Goal: Task Accomplishment & Management: Complete application form

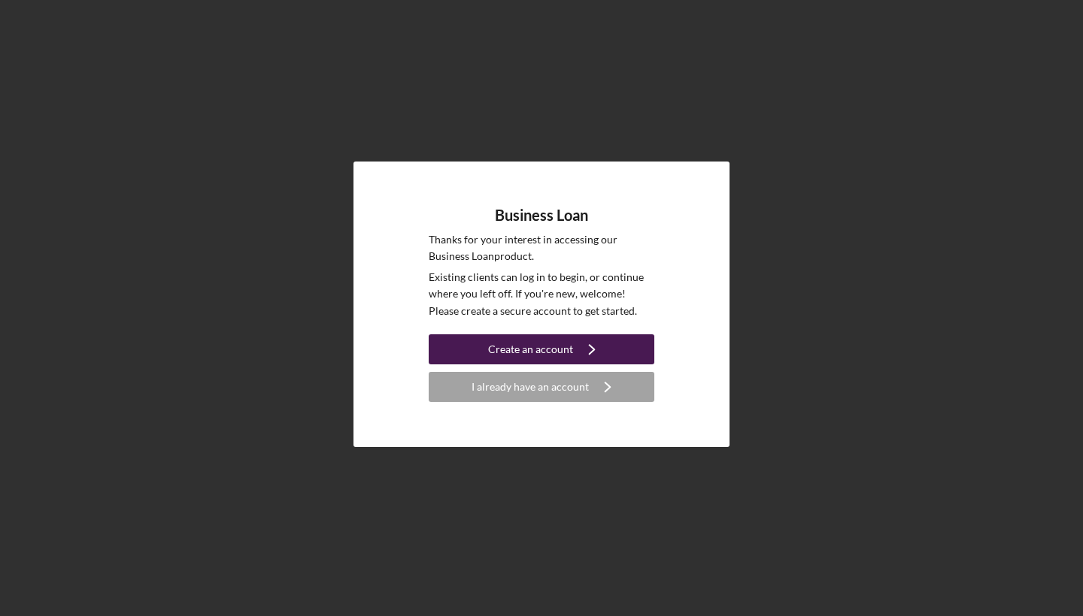
click at [526, 352] on div "Create an account" at bounding box center [530, 350] width 85 height 30
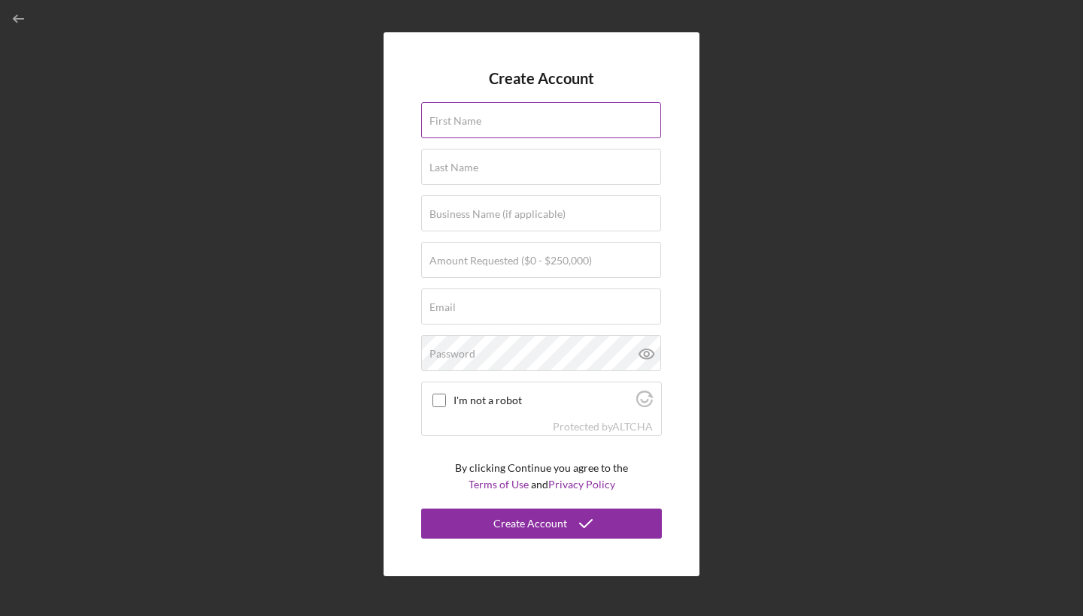
click at [473, 126] on label "First Name" at bounding box center [455, 121] width 52 height 12
click at [473, 126] on input "First Name" at bounding box center [541, 120] width 240 height 36
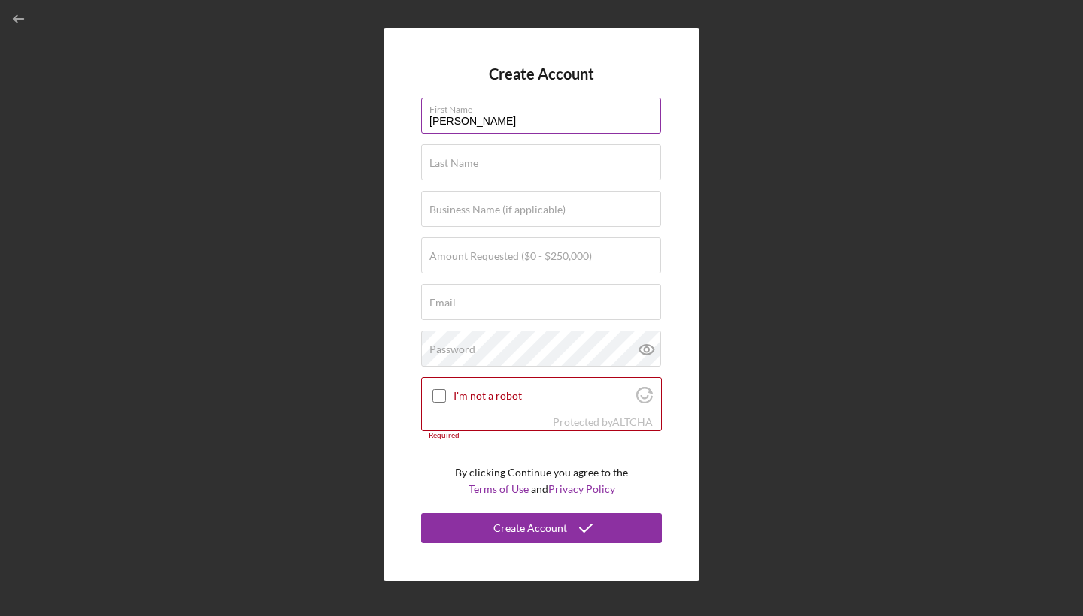
type input "[PERSON_NAME]"
click at [686, 234] on div "Create Account First Name [PERSON_NAME] Last Name [PERSON_NAME] Business Name (…" at bounding box center [541, 304] width 316 height 553
click at [432, 208] on label "Business Name (if applicable)" at bounding box center [497, 210] width 136 height 12
click at [432, 208] on input "Business Name (if applicable)" at bounding box center [541, 209] width 240 height 36
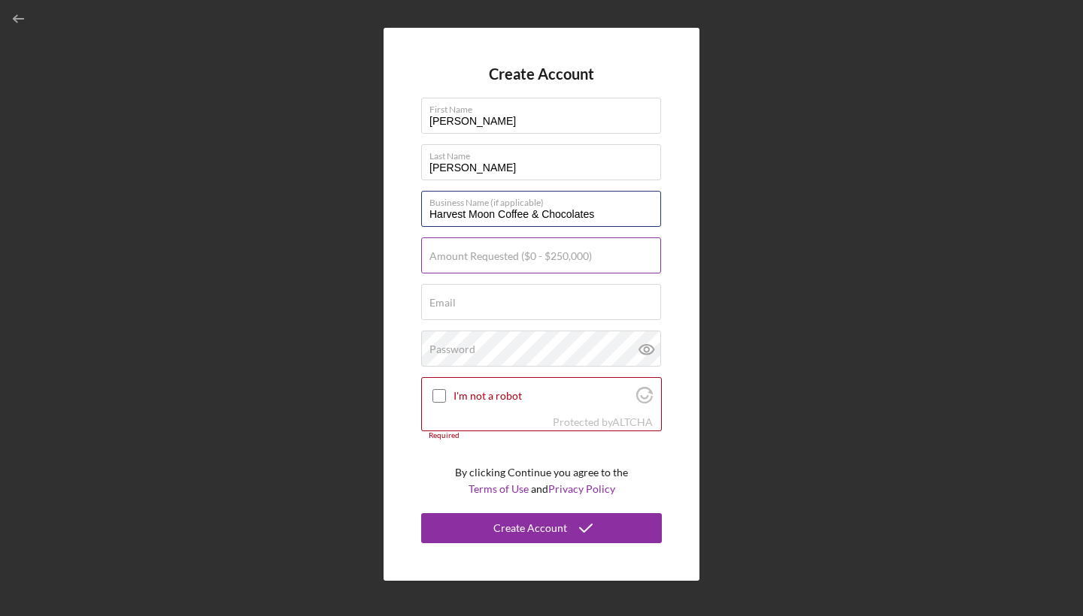
type input "Harvest Moon Coffee & Chocolates"
click at [457, 265] on input "Amount Requested ($0 - $250,000)" at bounding box center [541, 256] width 240 height 36
type input "$150,000"
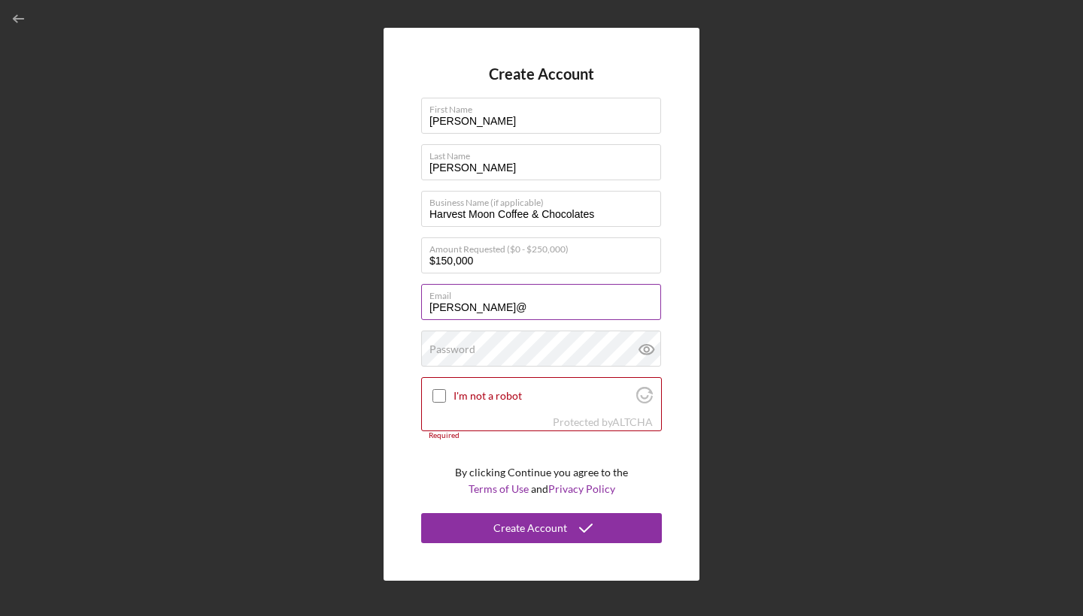
type input "[PERSON_NAME]"
type input "[PERSON_NAME][EMAIL_ADDRESS][DOMAIN_NAME]"
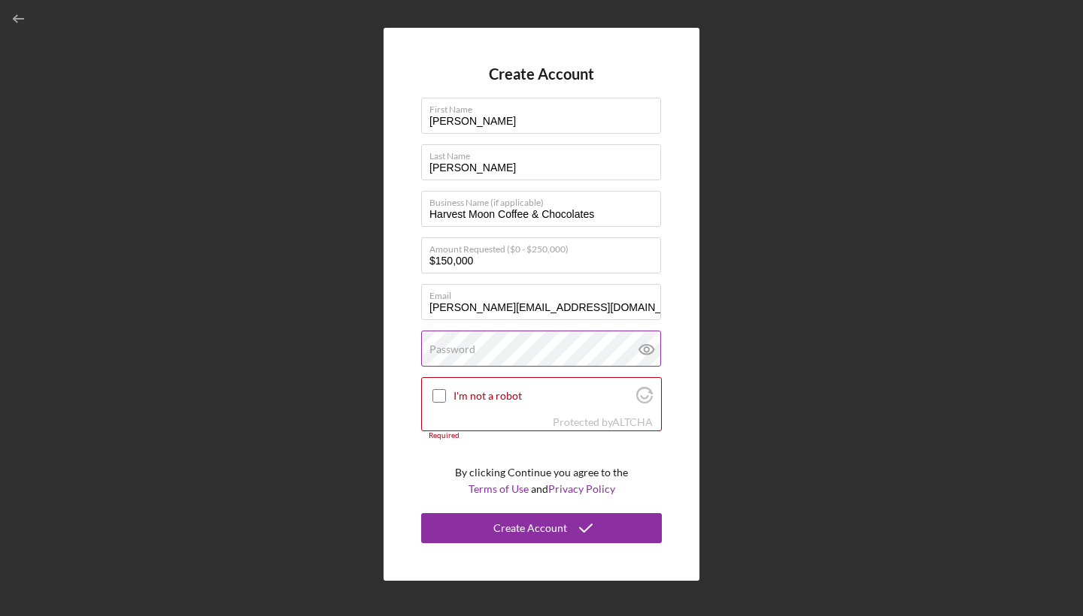
click at [457, 350] on label "Password" at bounding box center [452, 350] width 46 height 12
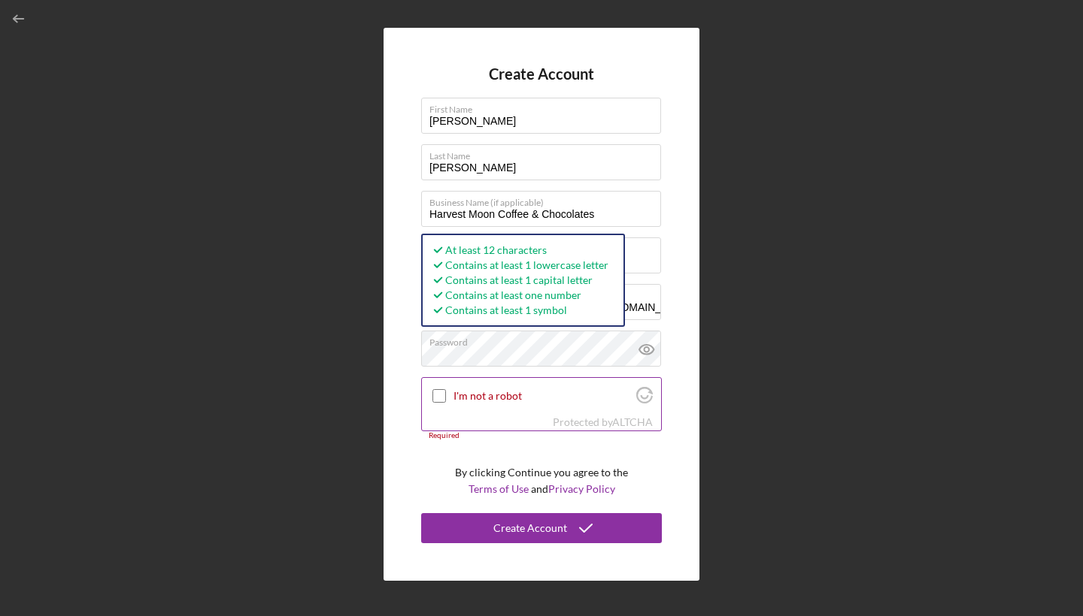
click at [437, 392] on input "I'm not a robot" at bounding box center [439, 396] width 14 height 14
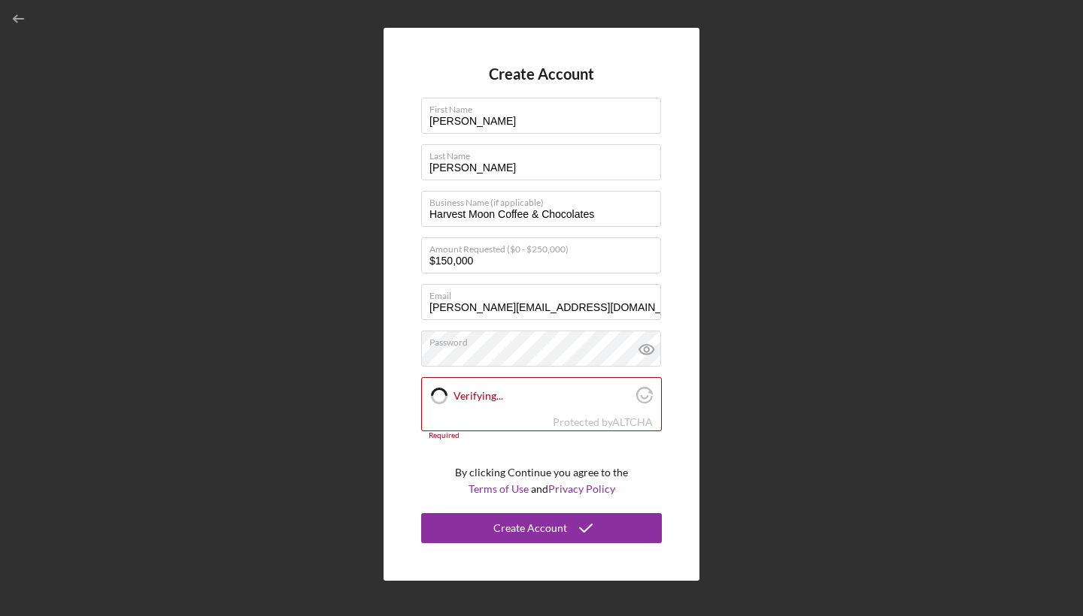
checkbox input "true"
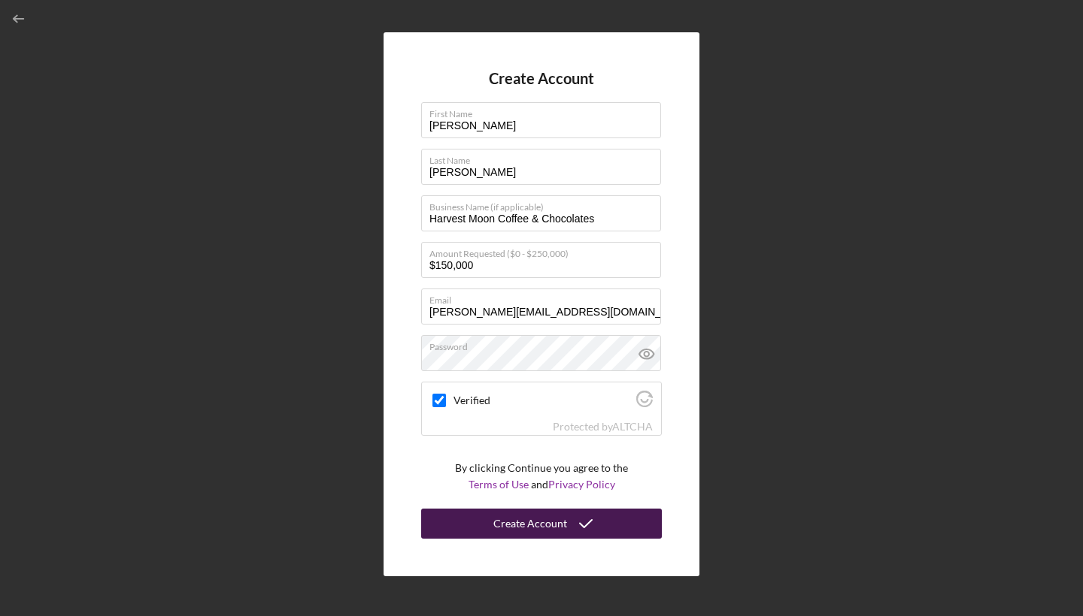
click at [529, 523] on div "Create Account" at bounding box center [530, 524] width 74 height 30
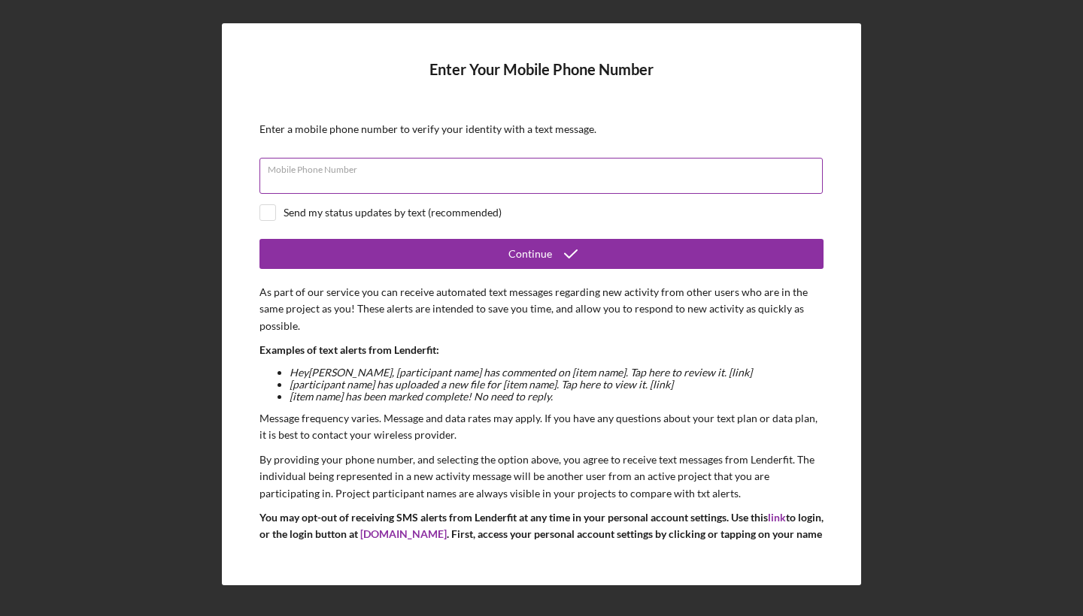
click at [343, 168] on div "Mobile Phone Number" at bounding box center [541, 177] width 564 height 38
type input "[PHONE_NUMBER]"
click at [260, 215] on input "checkbox" at bounding box center [267, 212] width 15 height 15
checkbox input "true"
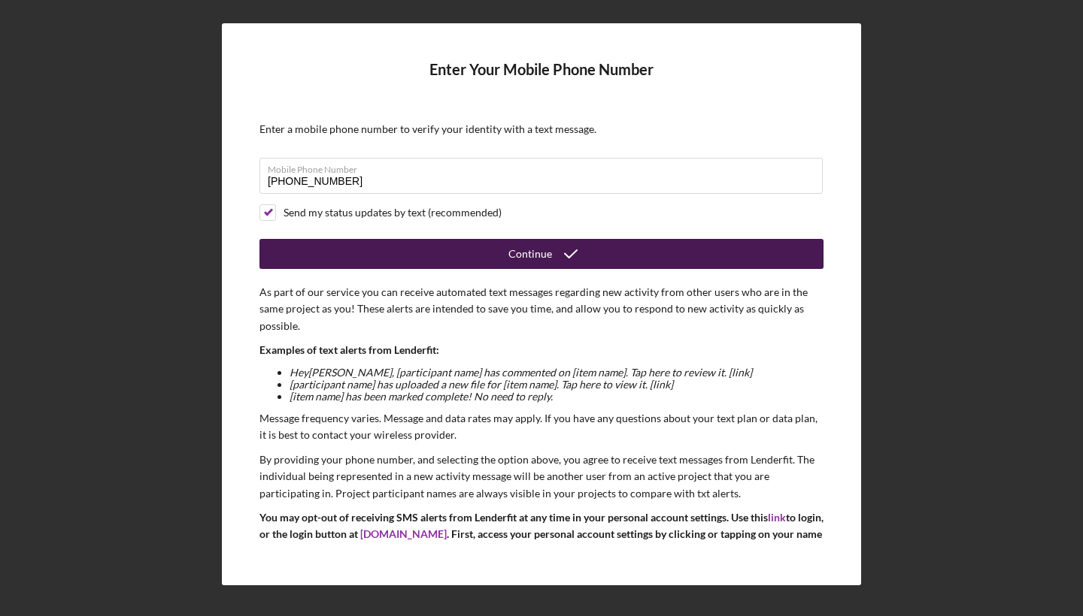
click at [486, 253] on button "Continue" at bounding box center [541, 254] width 564 height 30
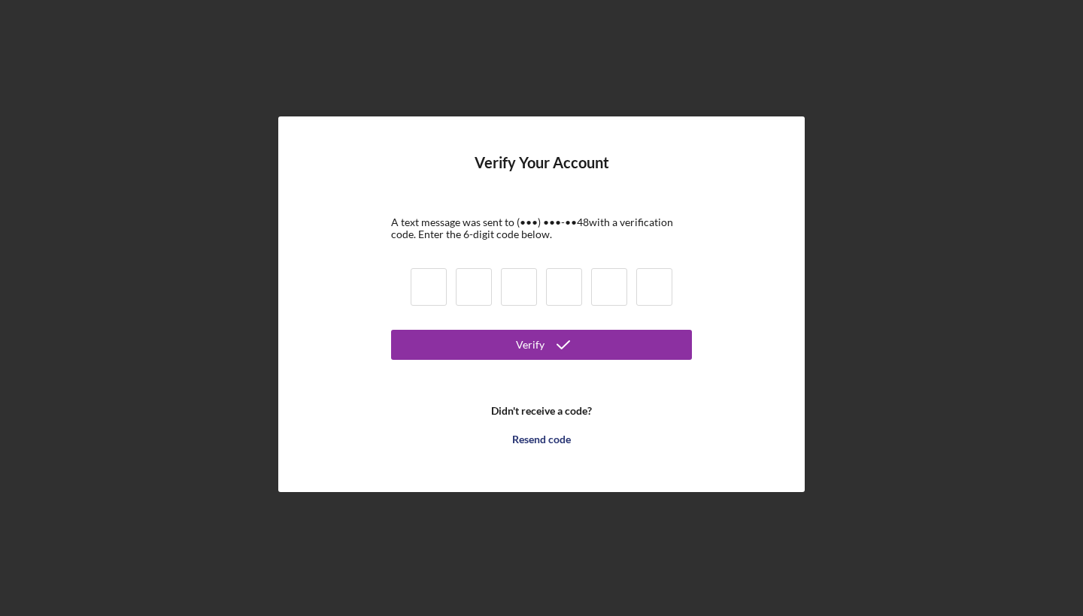
click at [414, 296] on input at bounding box center [428, 287] width 36 height 38
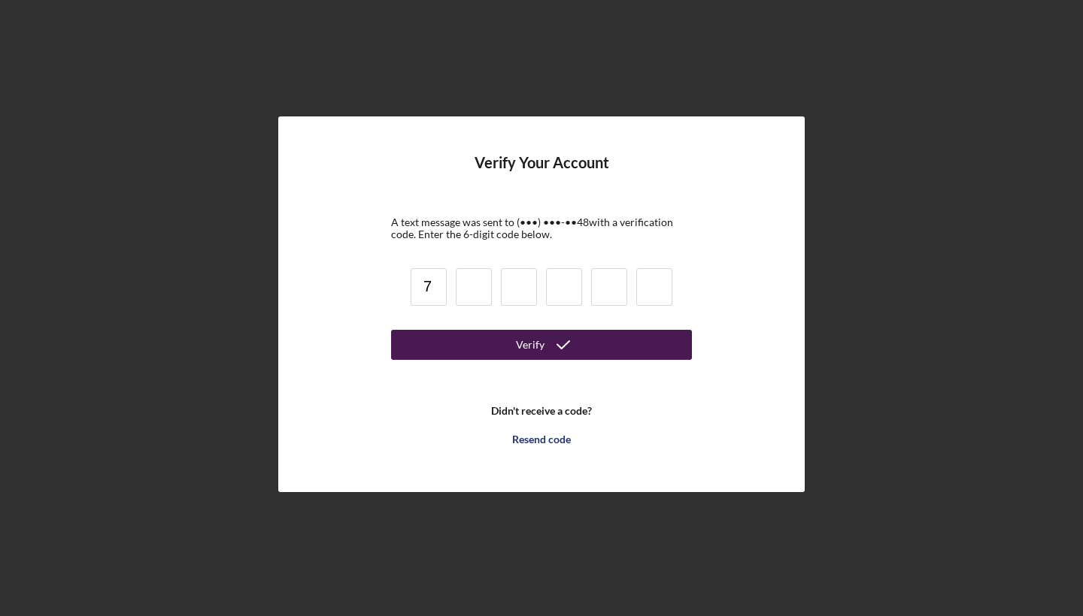
type input "7"
type input "3"
type input "8"
type input "9"
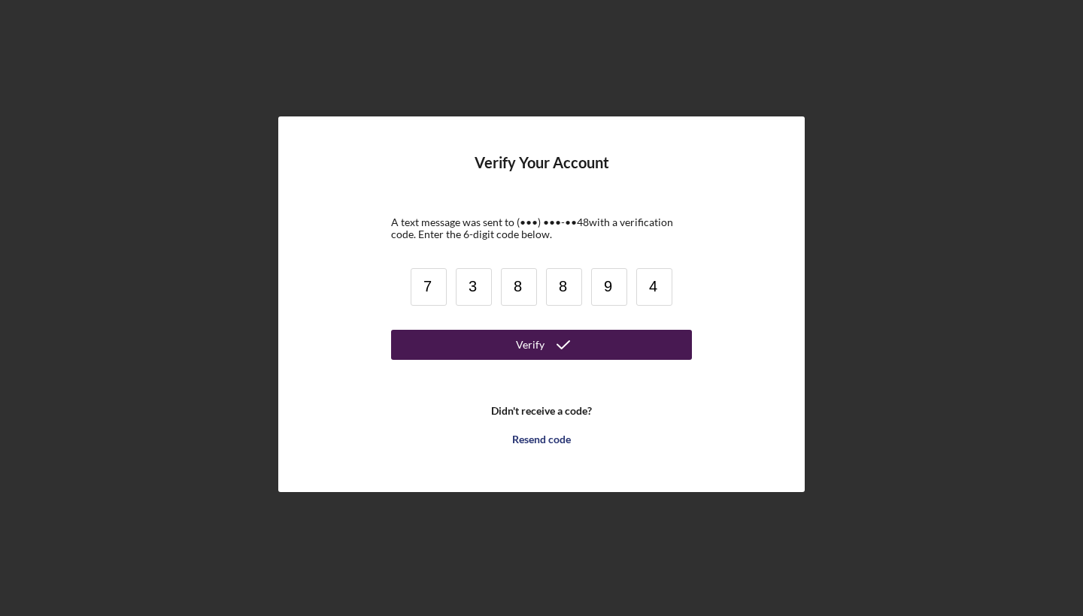
type input "4"
click at [541, 344] on button "Verify" at bounding box center [541, 345] width 301 height 30
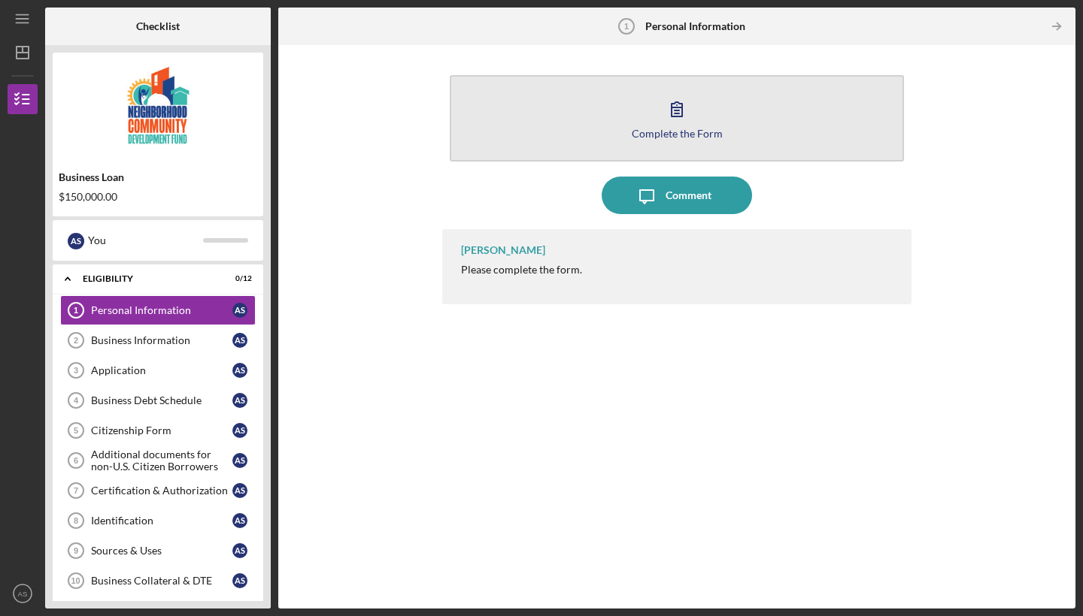
click at [684, 108] on icon "button" at bounding box center [677, 109] width 38 height 38
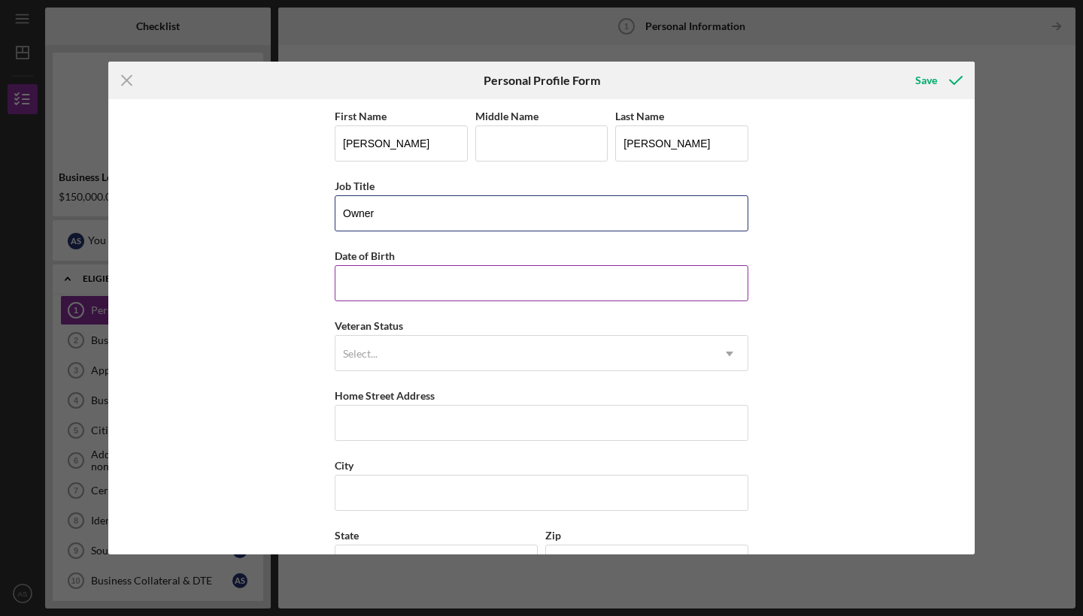
type input "Owner"
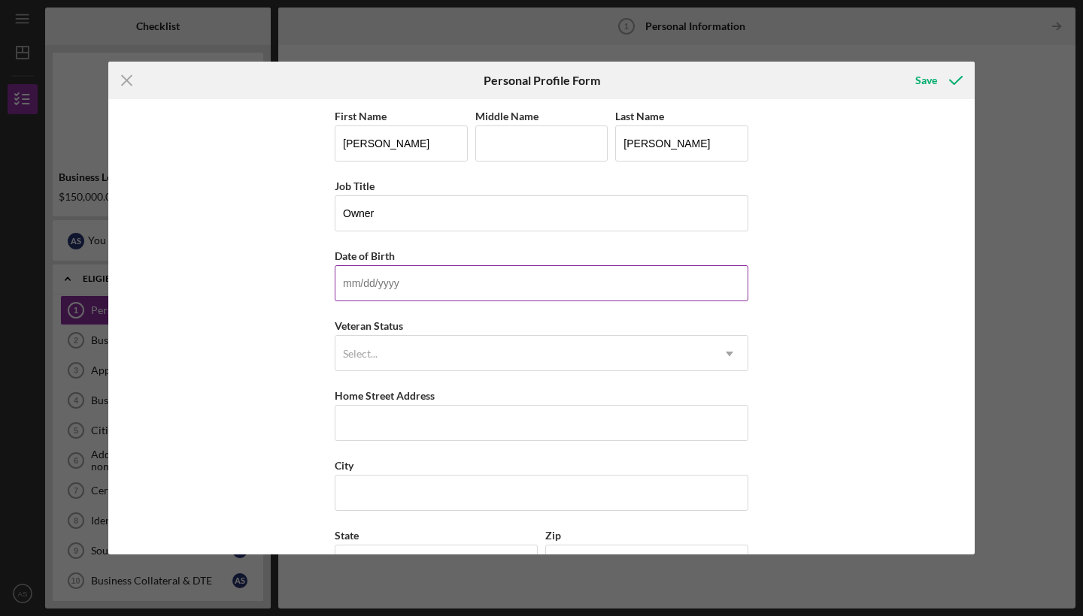
type input "[DATE]"
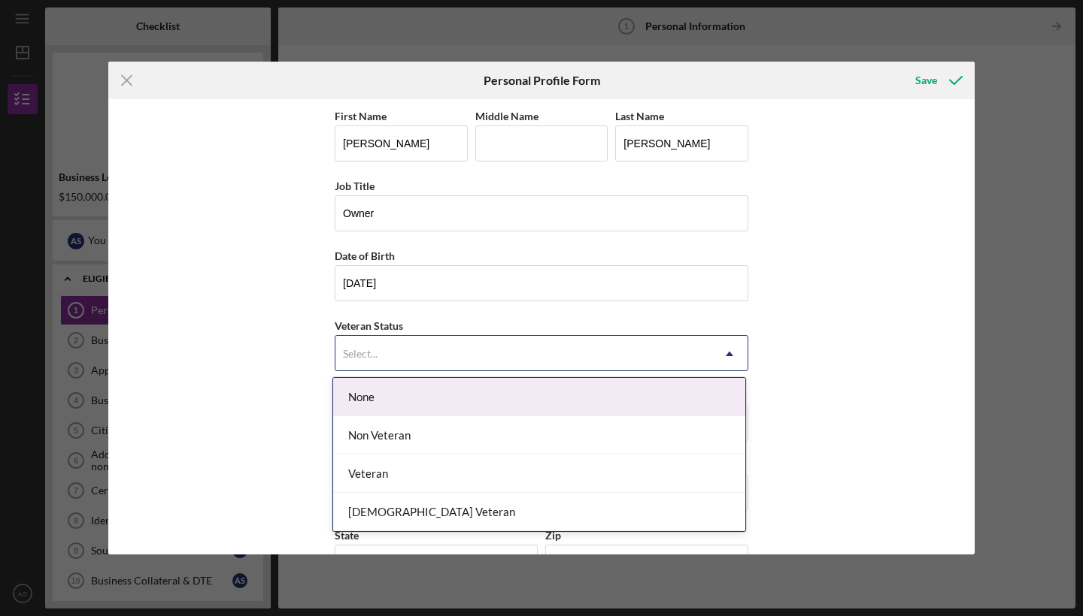
click at [384, 353] on div "Select..." at bounding box center [523, 354] width 376 height 35
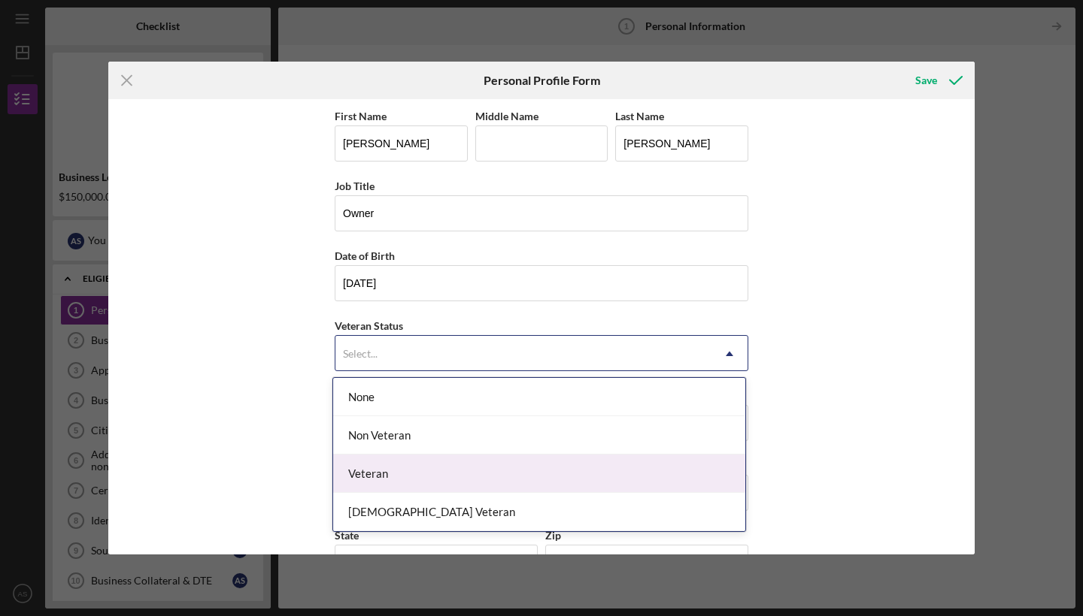
click at [379, 479] on div "Veteran" at bounding box center [539, 474] width 412 height 38
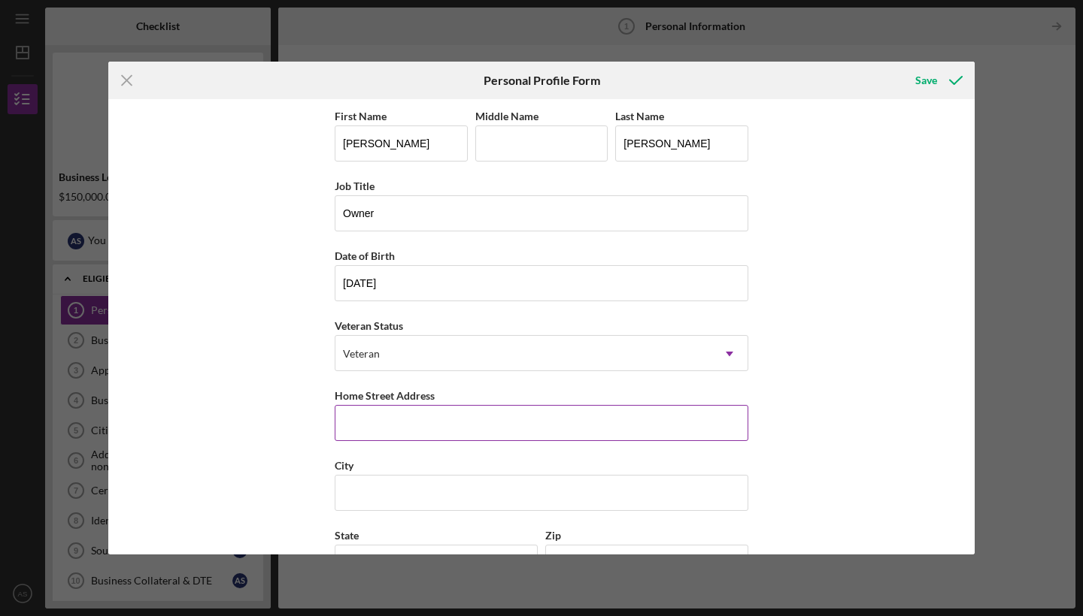
type input "[STREET_ADDRESS]"
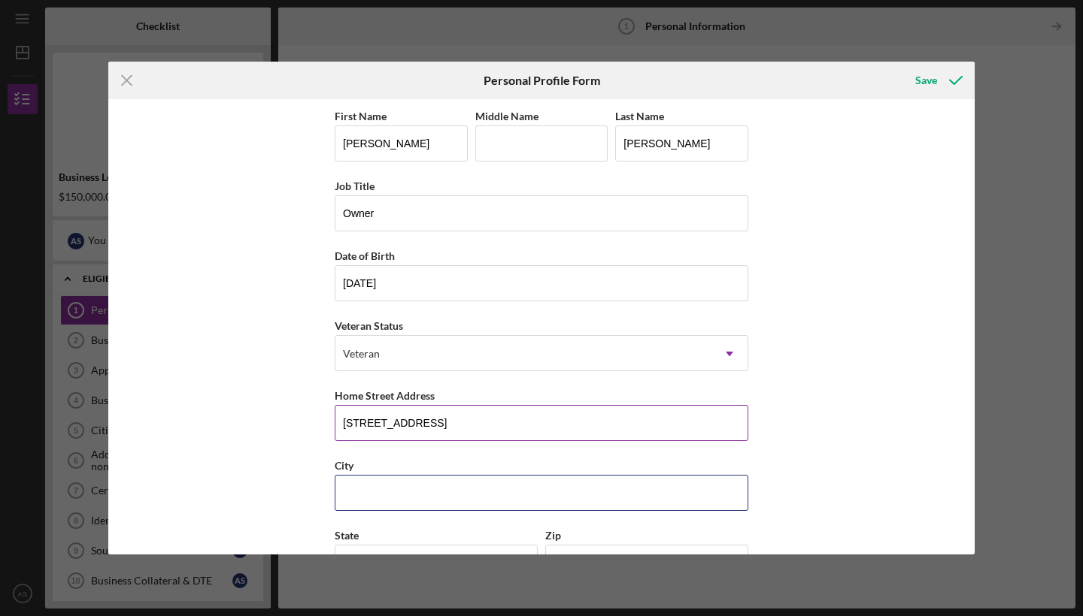
type input "Tarentum"
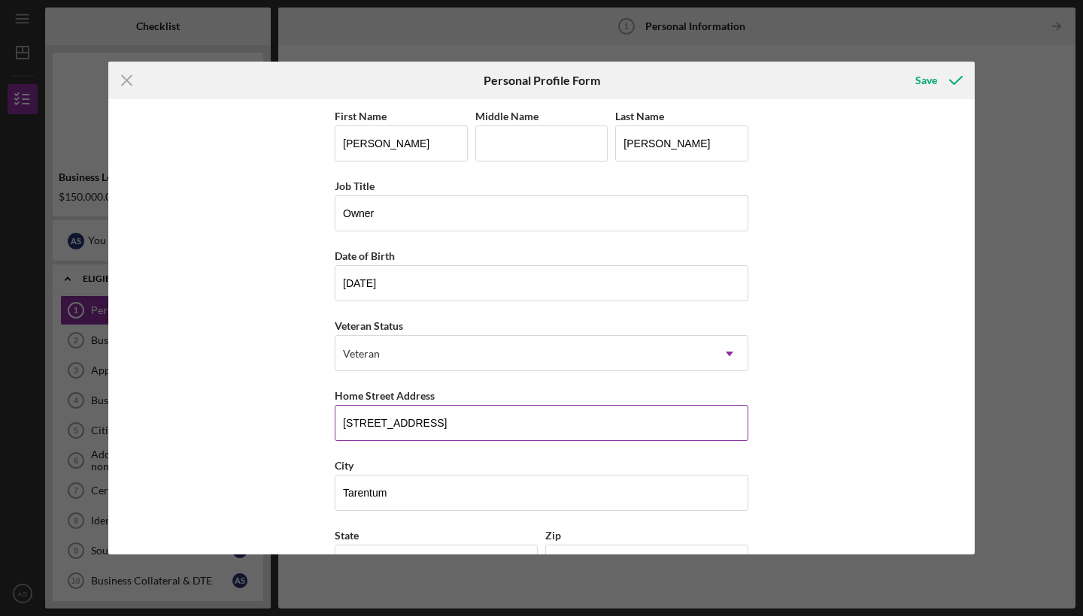
type input "PA"
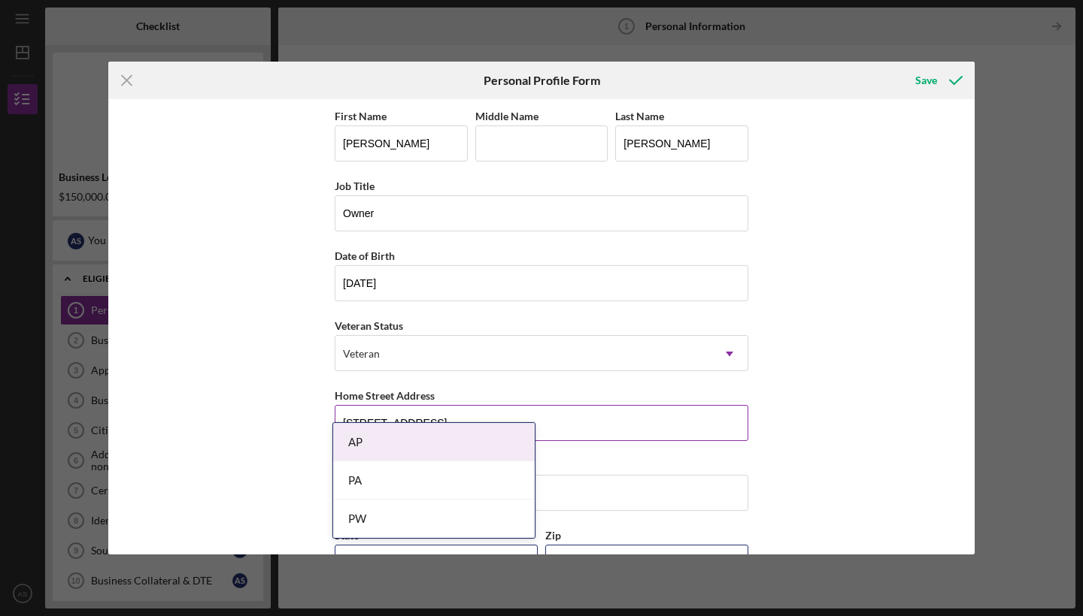
type input "15084"
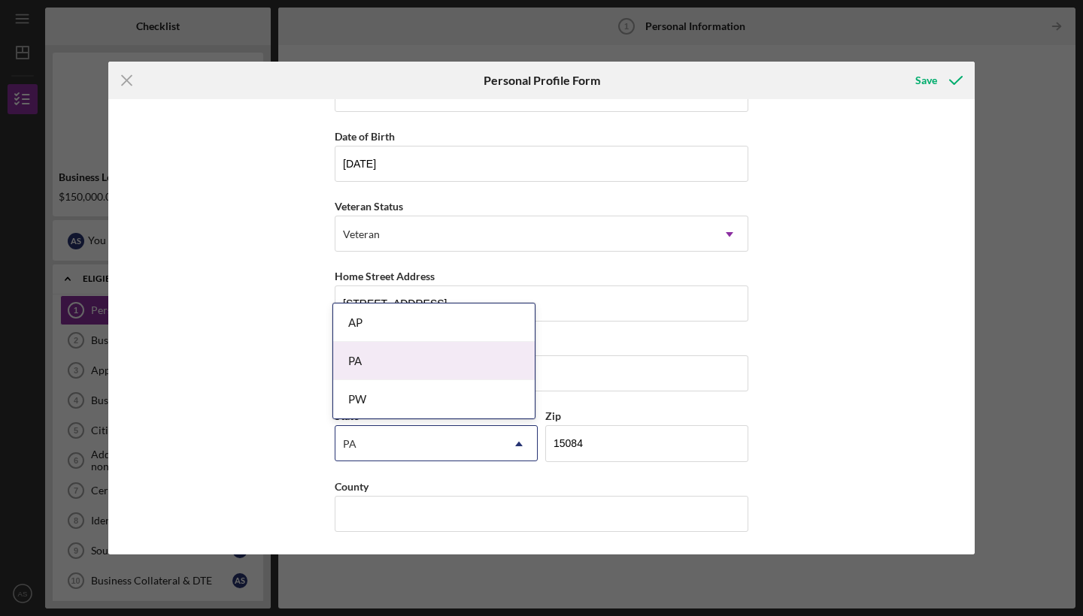
click at [380, 361] on div "PA" at bounding box center [433, 361] width 201 height 38
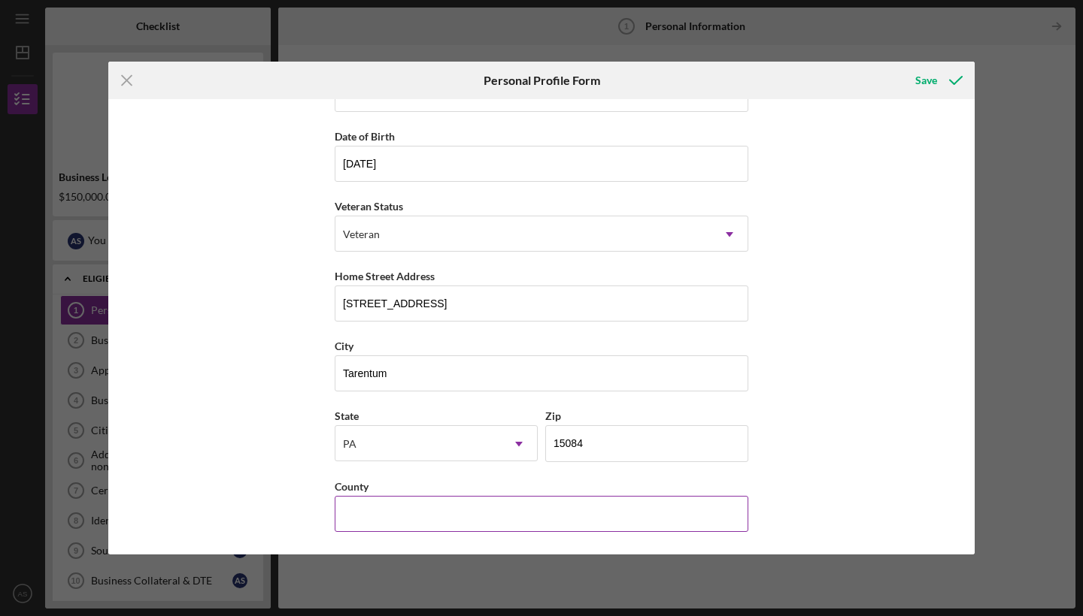
click at [400, 522] on input "County" at bounding box center [541, 514] width 413 height 36
type input "Allegheny"
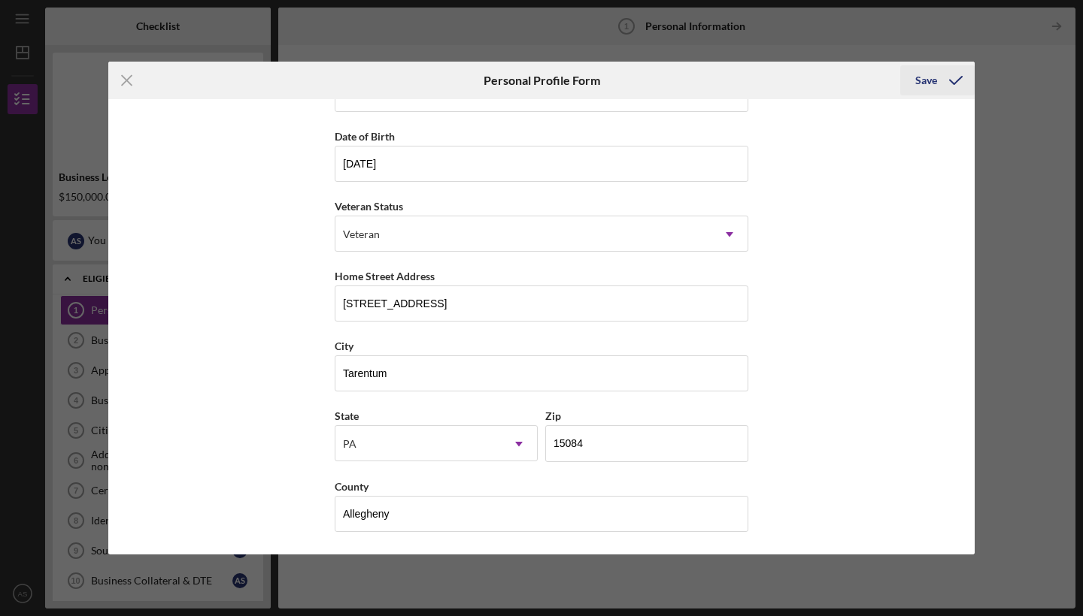
click at [930, 80] on div "Save" at bounding box center [926, 80] width 22 height 30
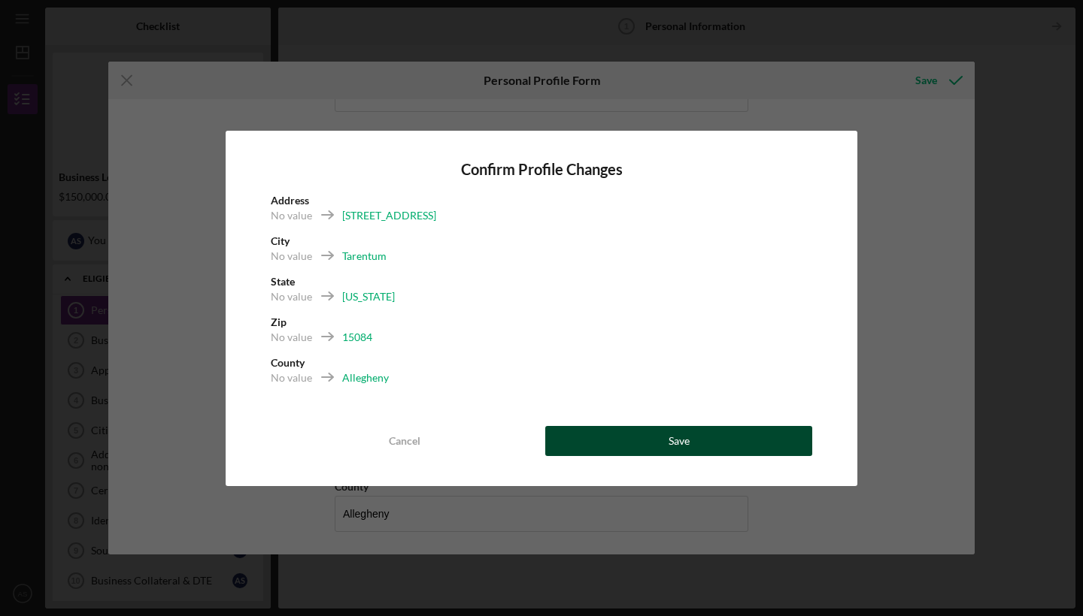
click at [680, 441] on div "Save" at bounding box center [678, 441] width 21 height 30
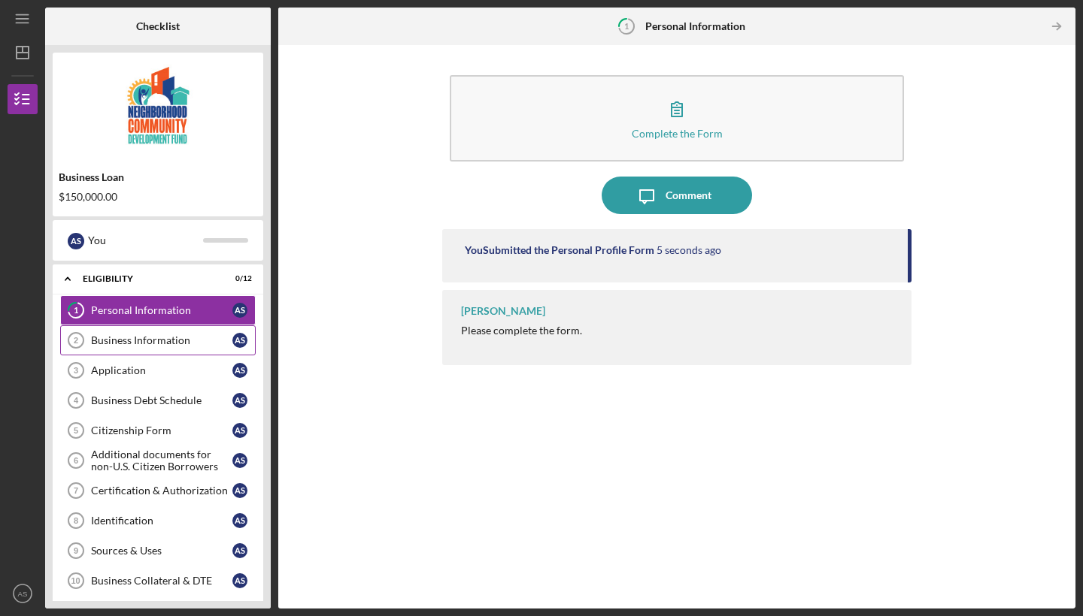
click at [159, 340] on div "Business Information" at bounding box center [161, 341] width 141 height 12
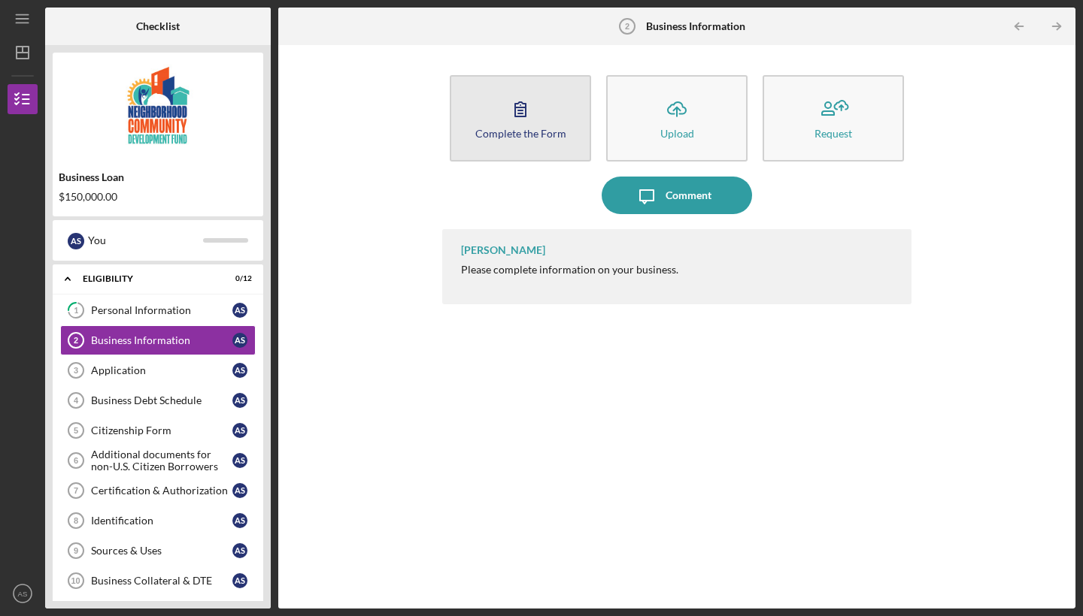
click at [517, 111] on icon "button" at bounding box center [520, 109] width 38 height 38
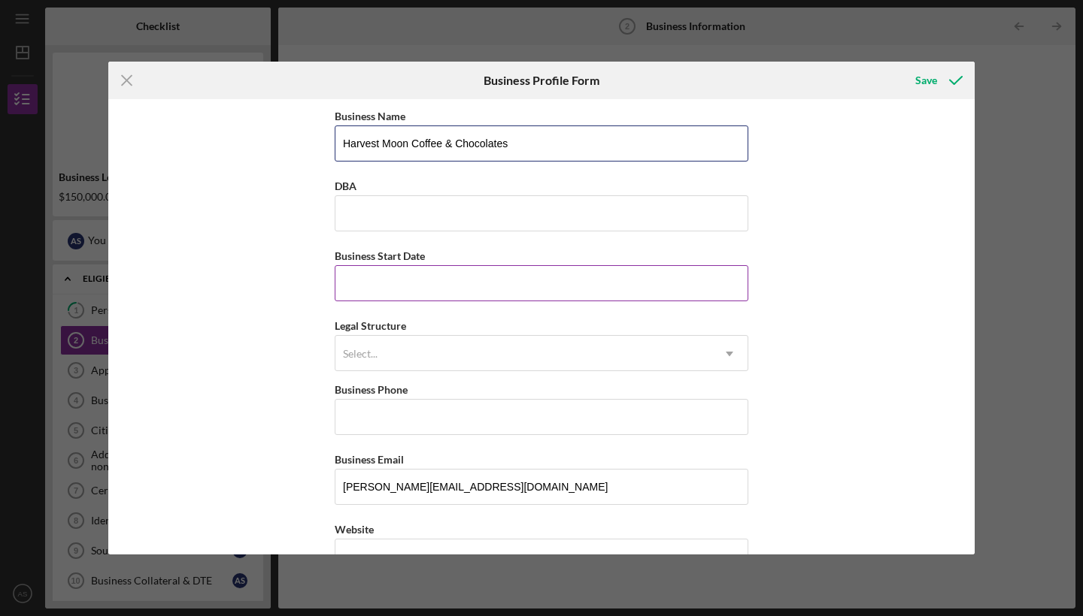
type input "Harvest Moon Coffee & Chocolates"
type input "[DATE]"
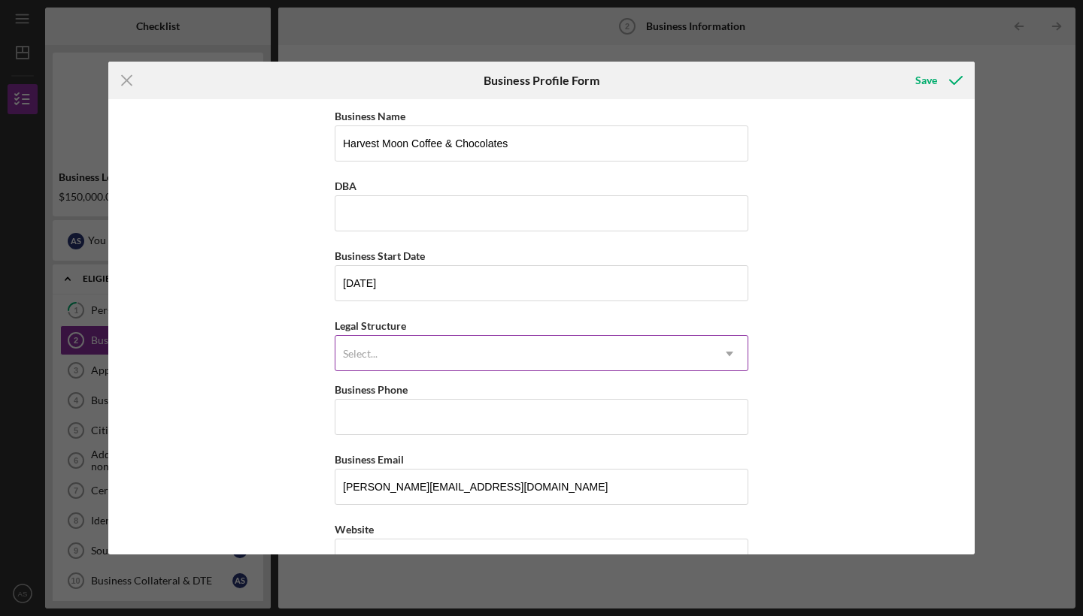
click at [368, 356] on div "Select..." at bounding box center [360, 354] width 35 height 12
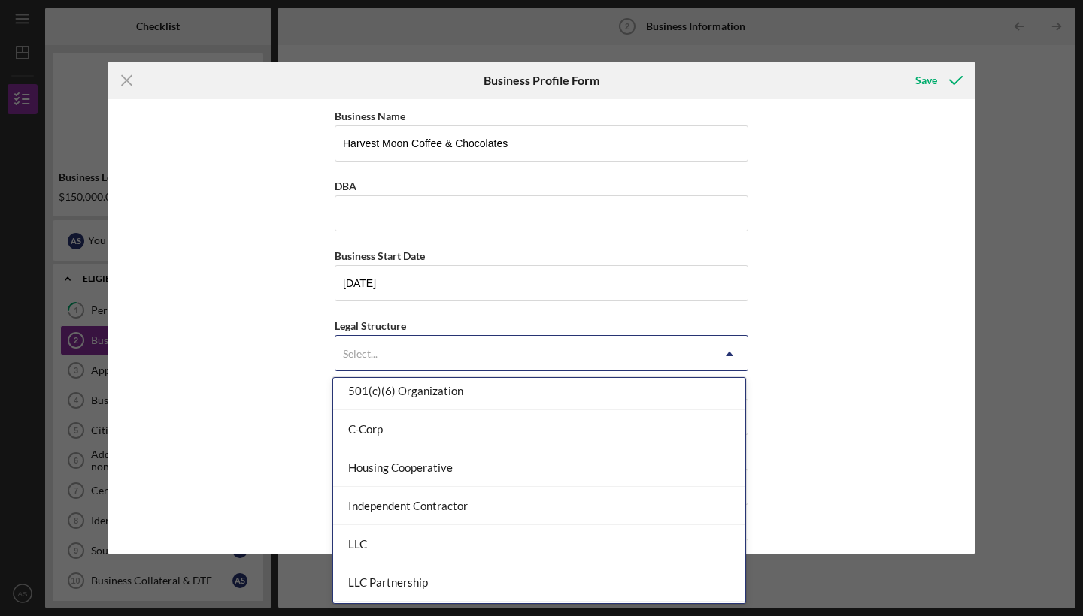
scroll to position [126, 0]
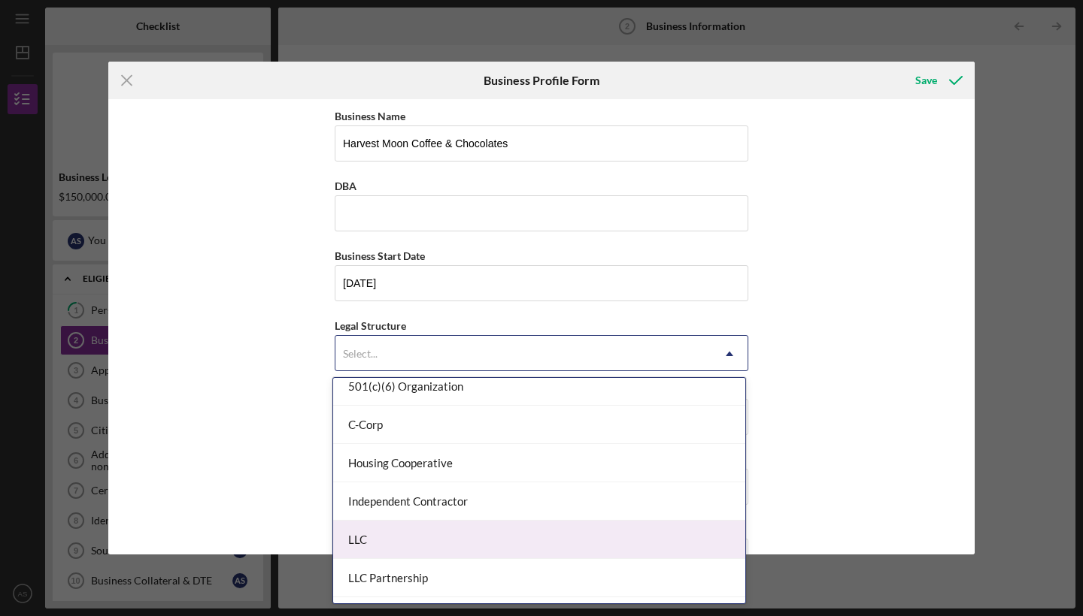
click at [387, 538] on div "LLC" at bounding box center [539, 540] width 412 height 38
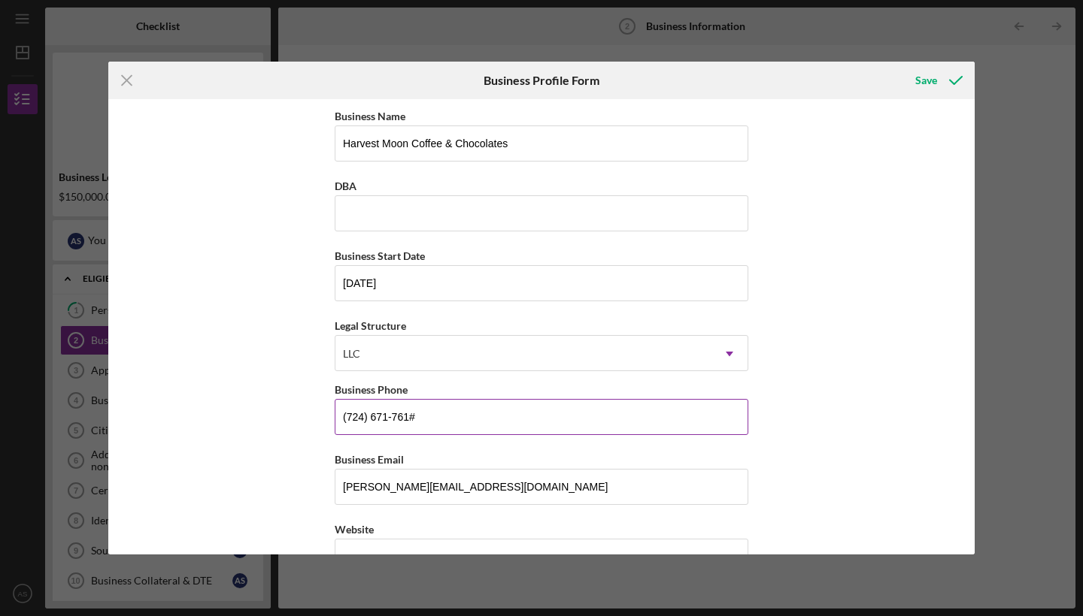
type input "[PHONE_NUMBER]"
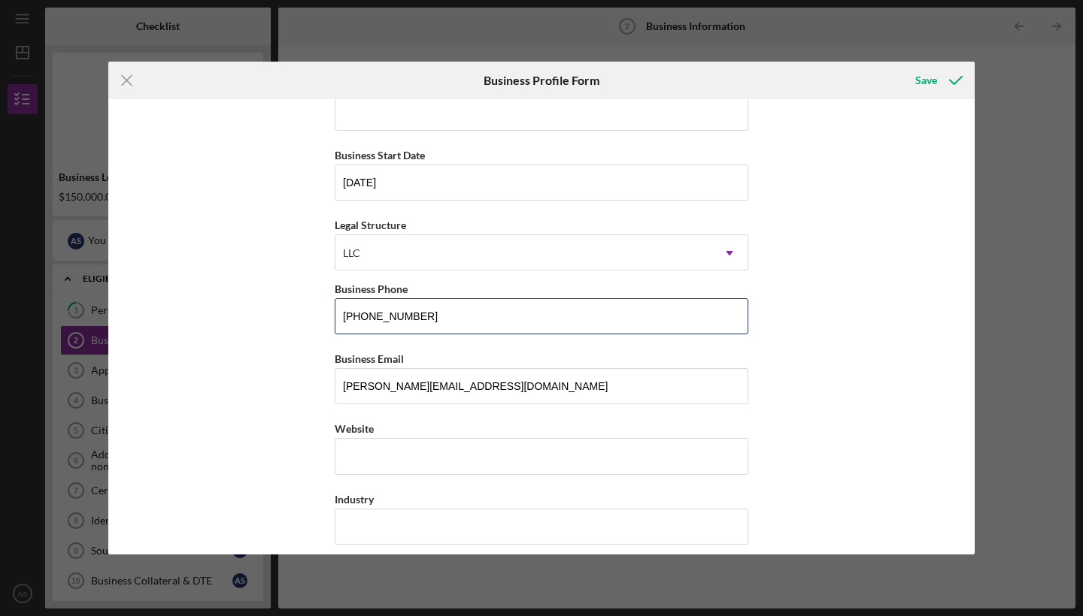
scroll to position [123, 0]
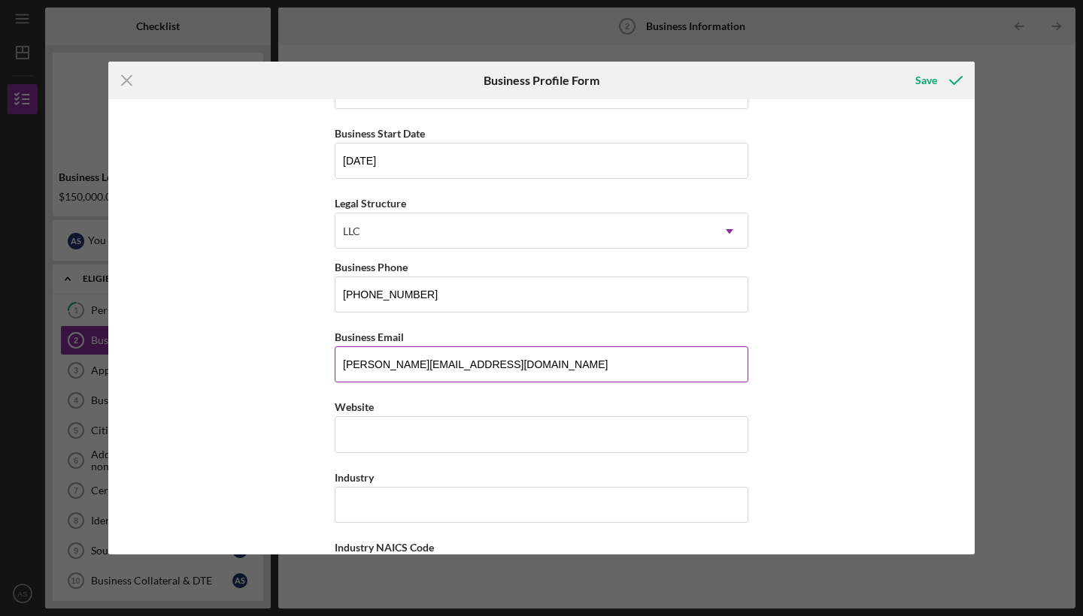
click at [377, 365] on input "[PERSON_NAME][EMAIL_ADDRESS][DOMAIN_NAME]" at bounding box center [541, 365] width 413 height 36
drag, startPoint x: 377, startPoint y: 365, endPoint x: 326, endPoint y: 368, distance: 52.0
click at [326, 368] on div "Business Name Harvest Moon Coffee & Chocolates DBA Business Start Date [DATE] L…" at bounding box center [541, 327] width 866 height 456
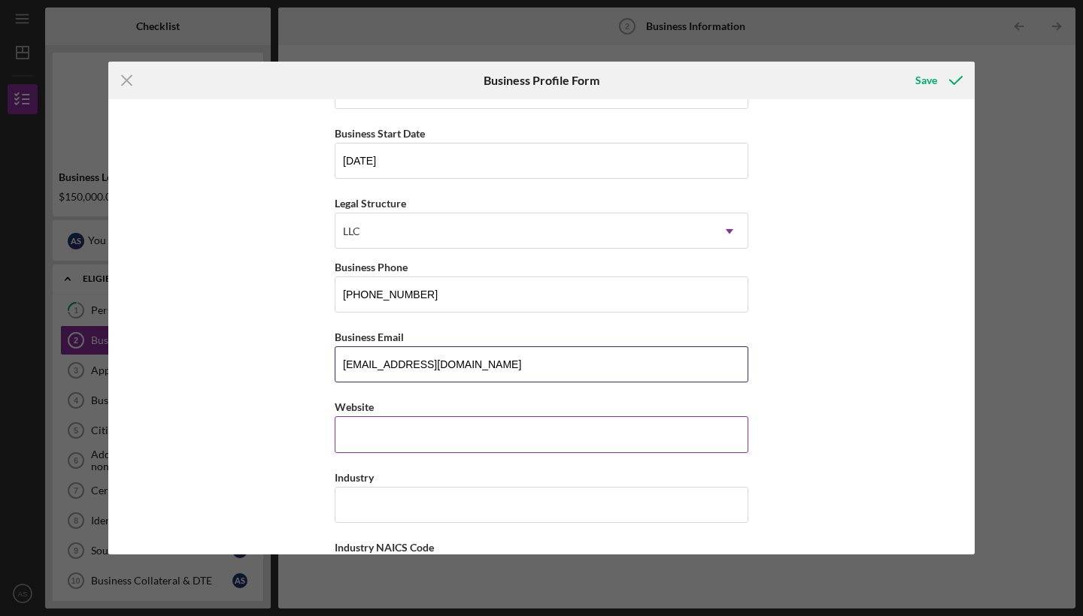
type input "[EMAIL_ADDRESS][DOMAIN_NAME]"
click at [348, 426] on input "Website" at bounding box center [541, 435] width 413 height 36
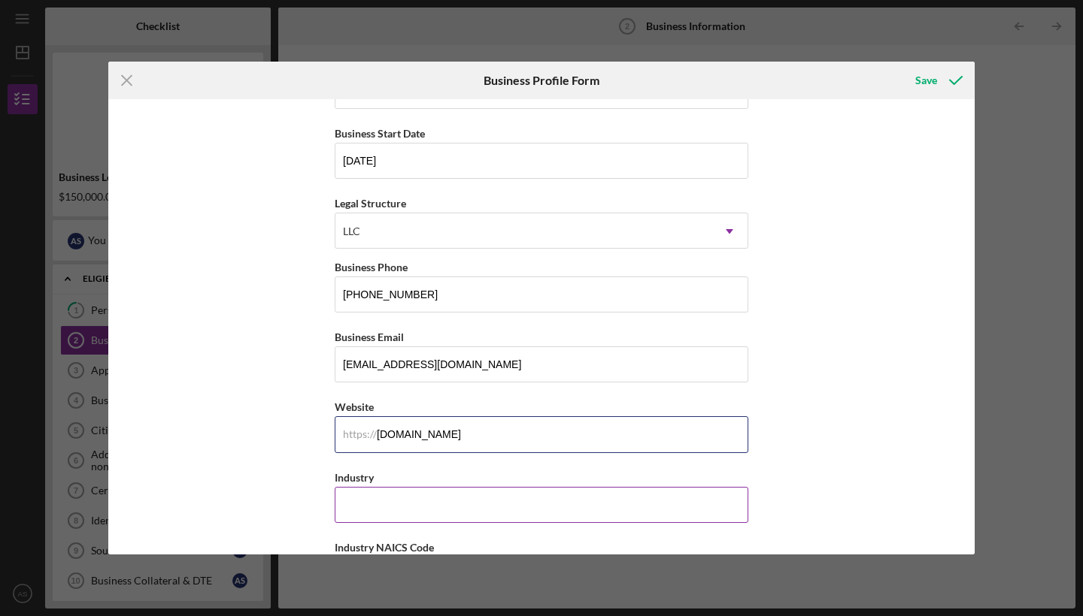
type input "[DOMAIN_NAME]"
click at [356, 500] on input "Industry" at bounding box center [541, 505] width 413 height 36
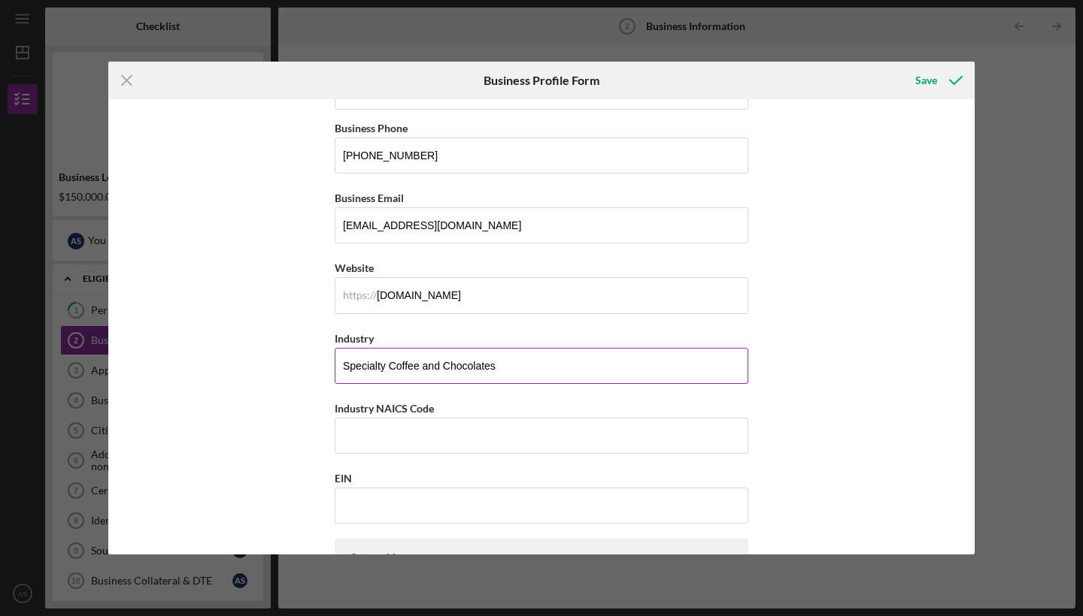
scroll to position [340, 0]
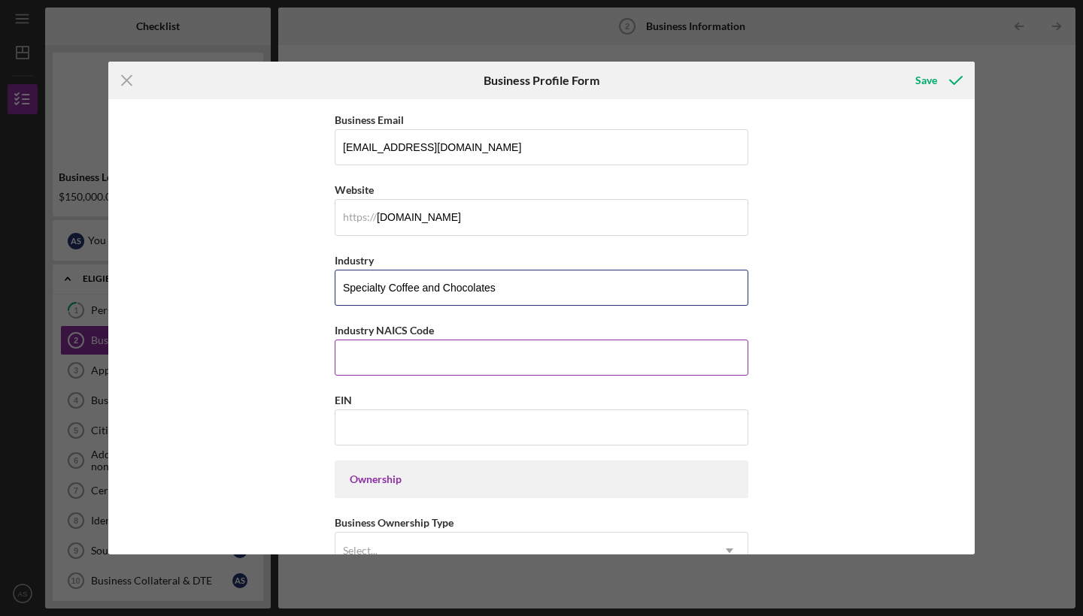
type input "Specialty Coffee and Chocolates"
click at [375, 342] on input "Industry NAICS Code" at bounding box center [541, 358] width 413 height 36
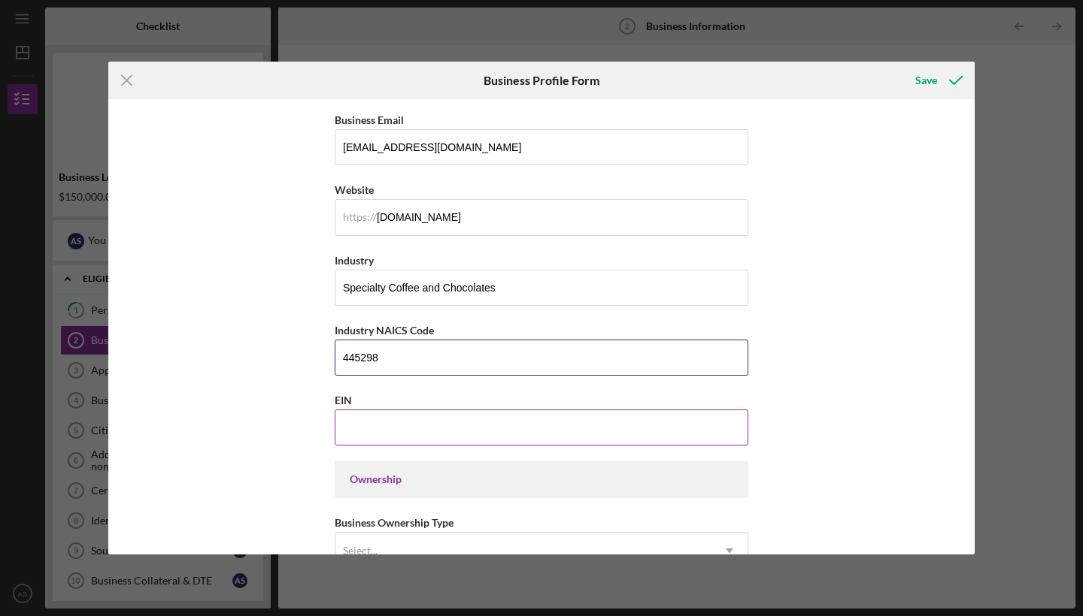
type input "445298"
click at [389, 423] on input "EIN" at bounding box center [541, 428] width 413 height 36
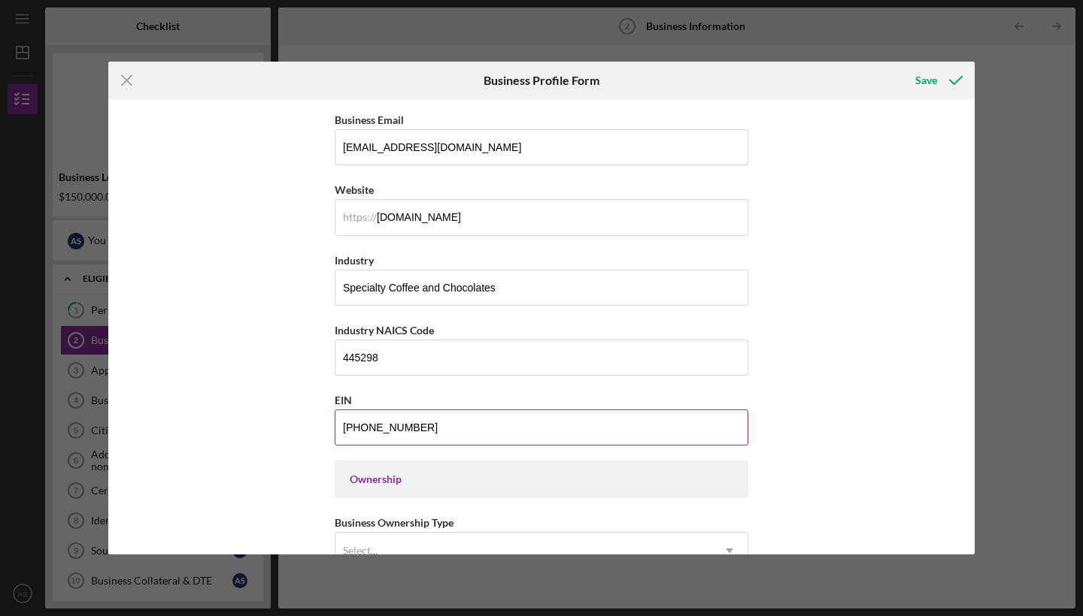
type input "[US_EMPLOYER_IDENTIFICATION_NUMBER]"
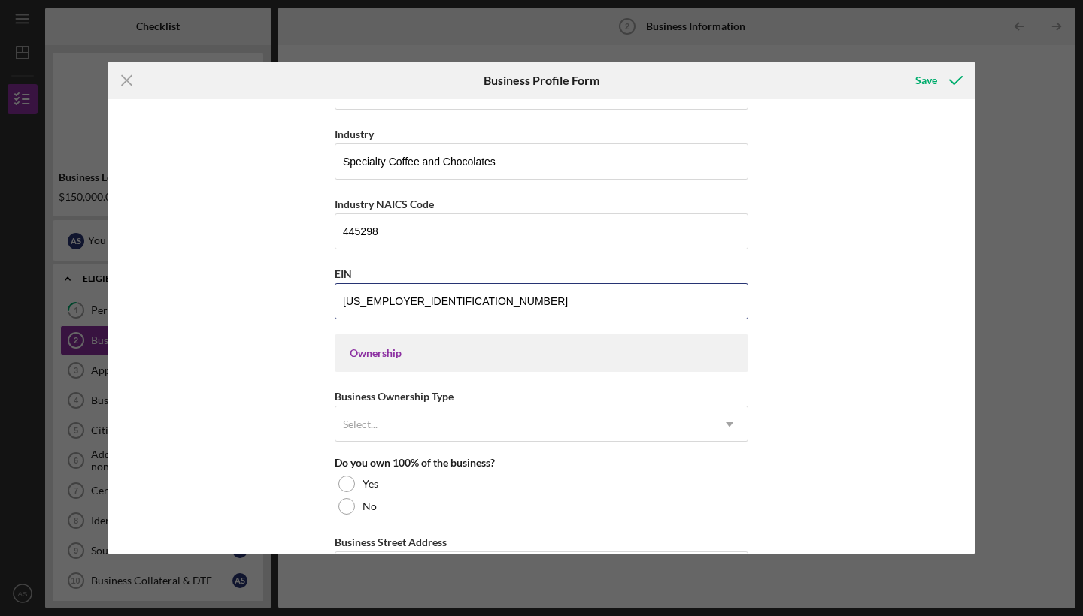
scroll to position [549, 0]
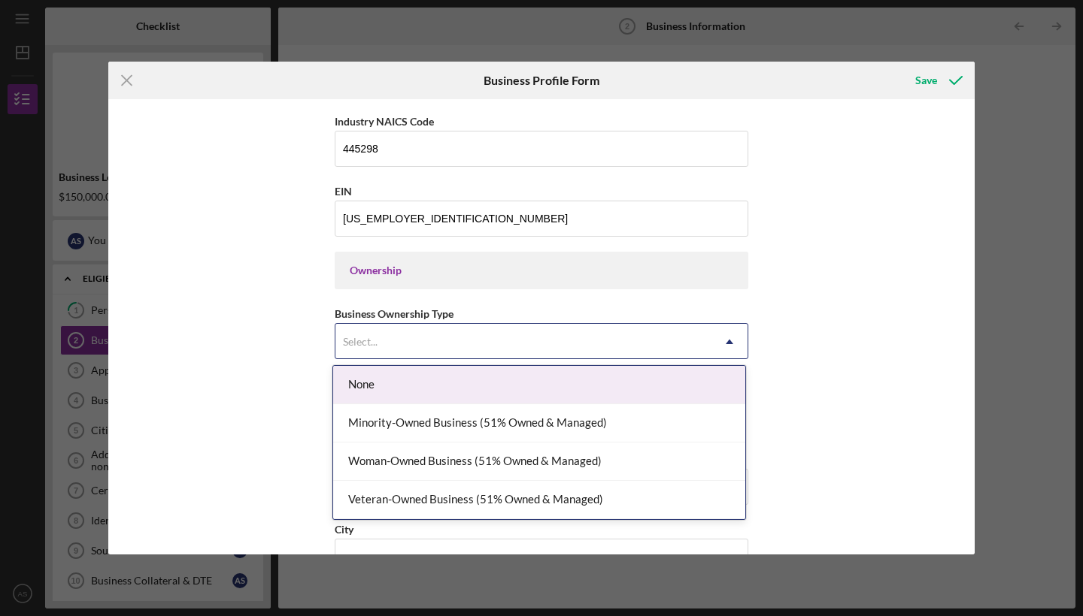
click at [392, 327] on div "Select..." at bounding box center [523, 342] width 376 height 35
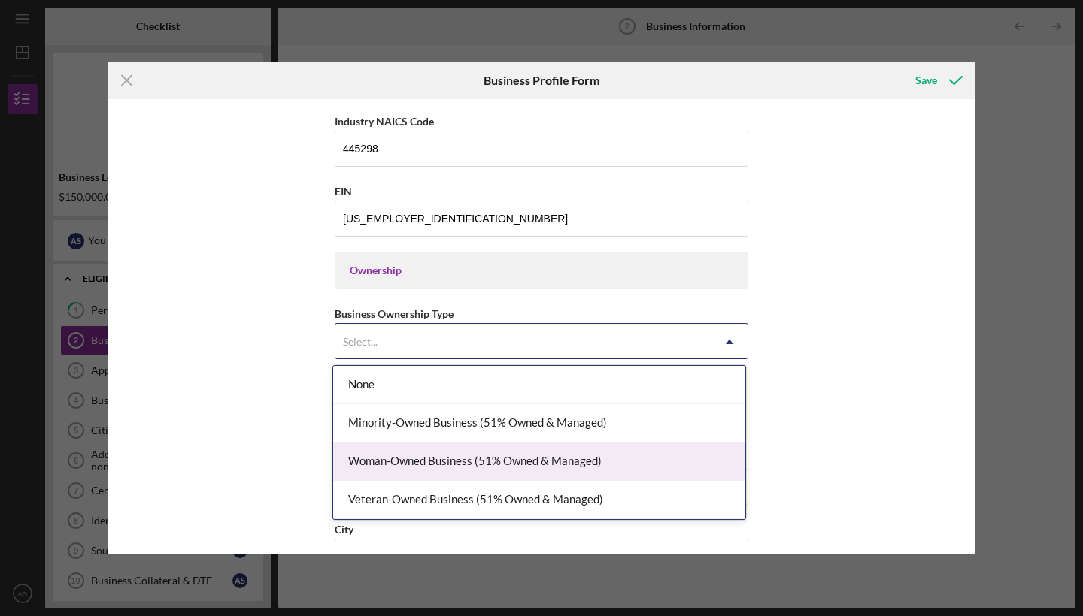
click at [383, 465] on div "Woman-Owned Business (51% Owned & Managed)" at bounding box center [539, 462] width 412 height 38
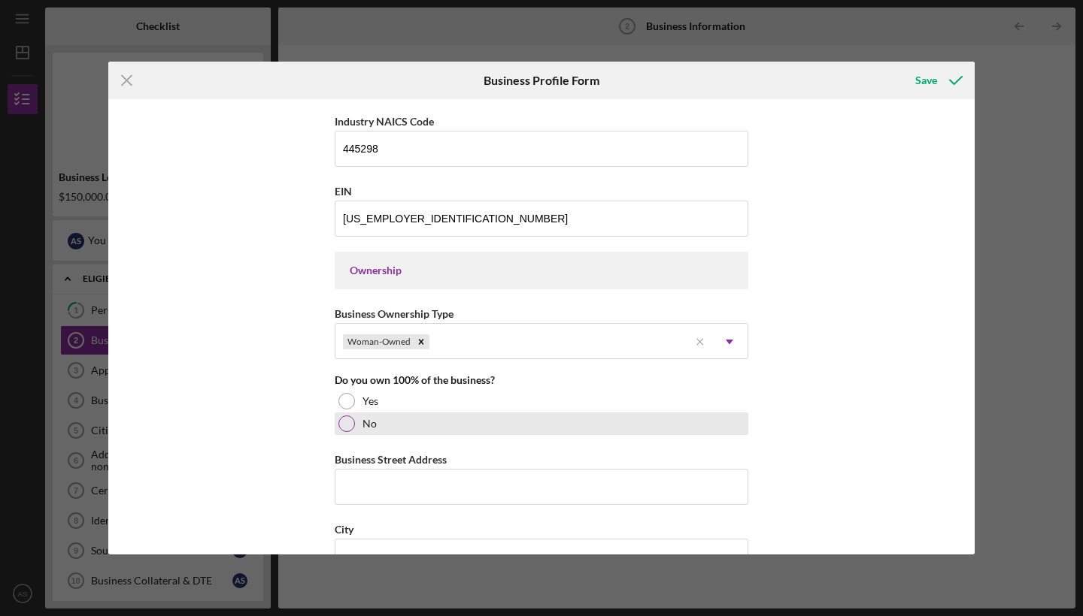
click at [347, 428] on div at bounding box center [346, 424] width 17 height 17
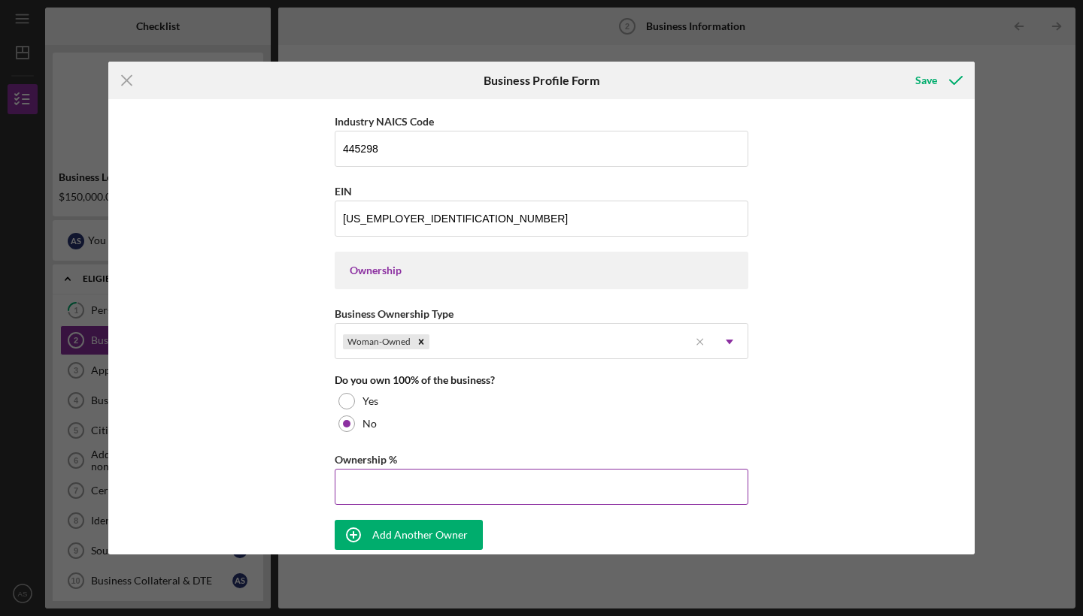
click at [363, 501] on input "Ownership %" at bounding box center [541, 487] width 413 height 36
type input "5%"
type input "49.00%"
click at [410, 536] on div "Add Another Owner" at bounding box center [419, 535] width 95 height 30
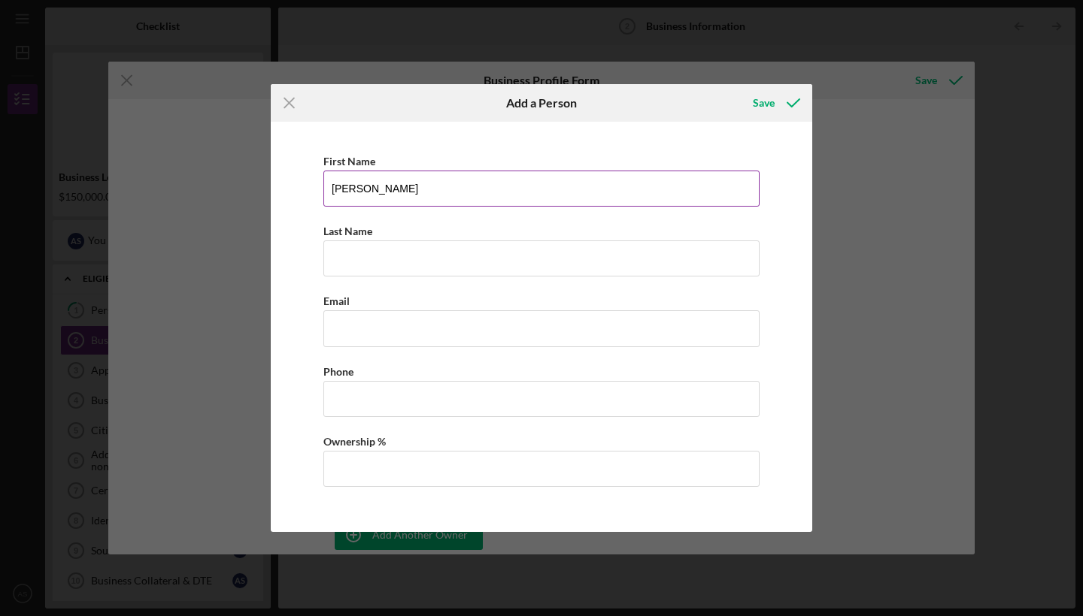
type input "[PERSON_NAME]"
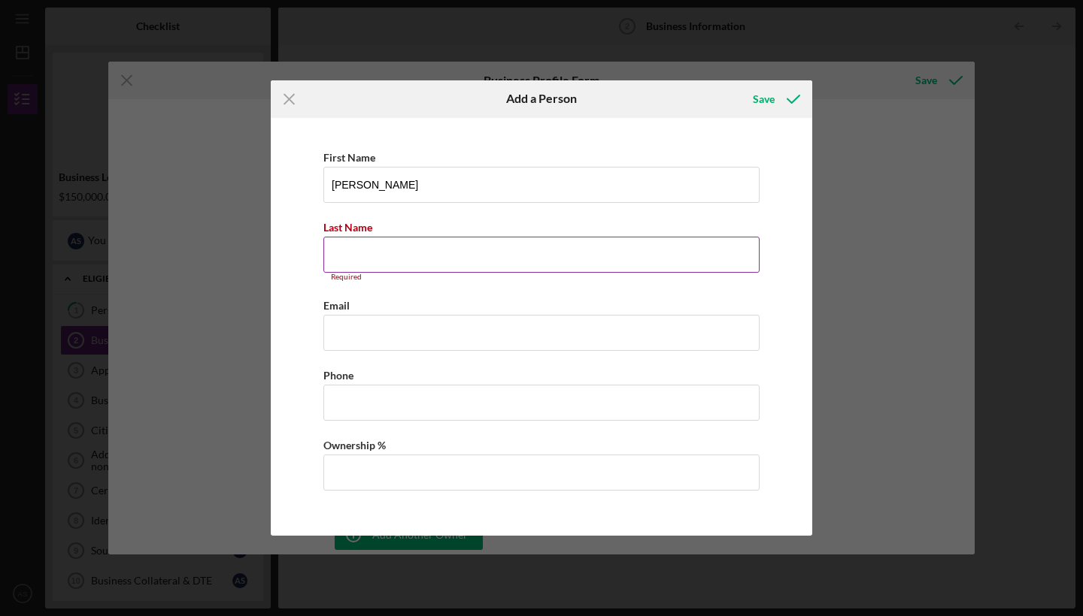
click at [345, 257] on input "Last Name" at bounding box center [541, 255] width 436 height 36
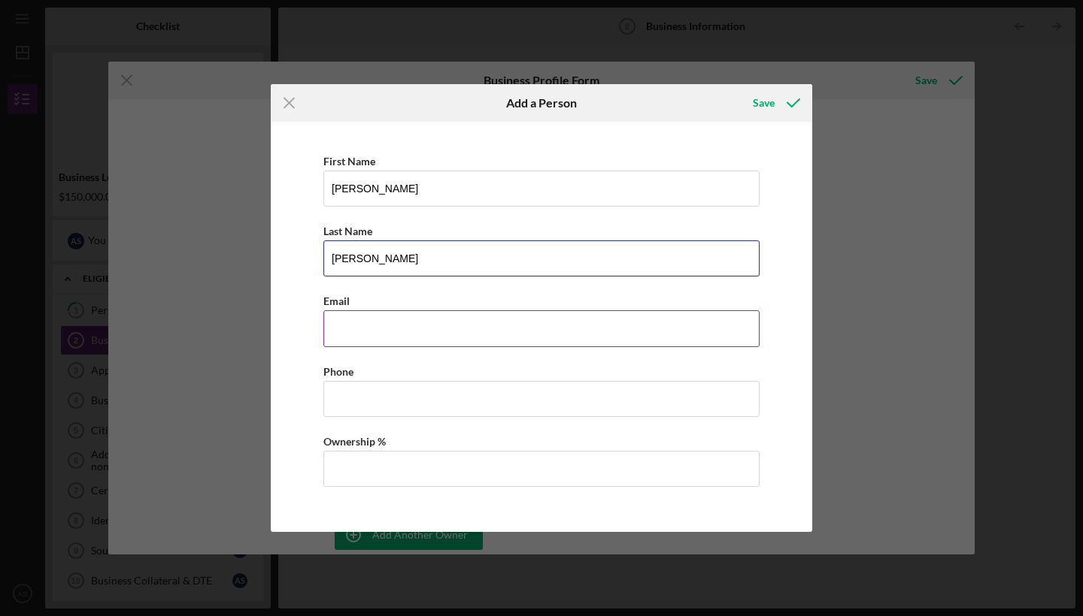
type input "[PERSON_NAME]"
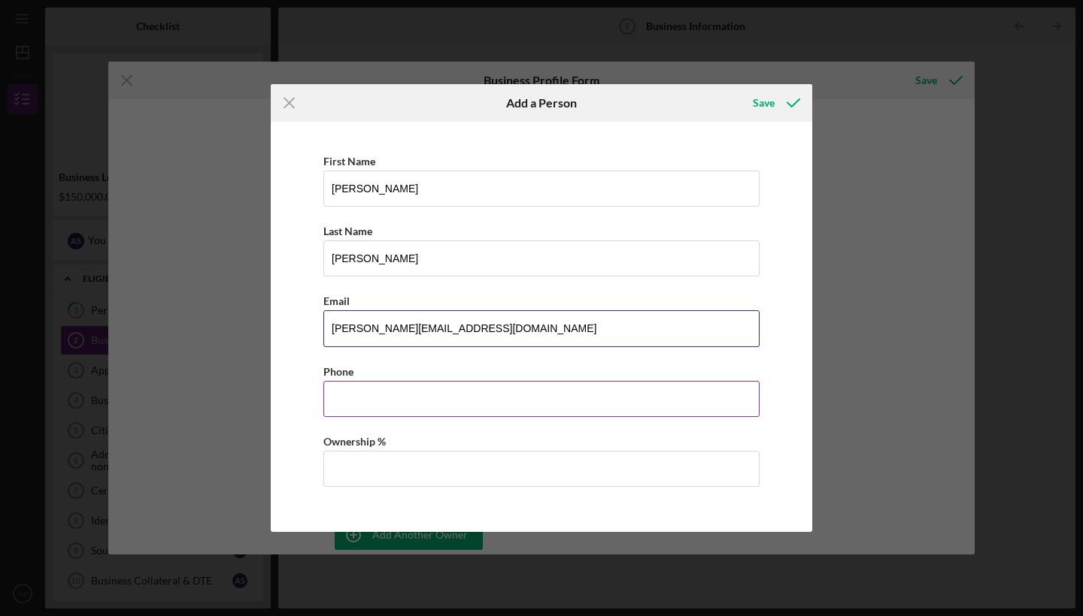
type input "[PERSON_NAME][EMAIL_ADDRESS][DOMAIN_NAME]"
type input "[PHONE_NUMBER]"
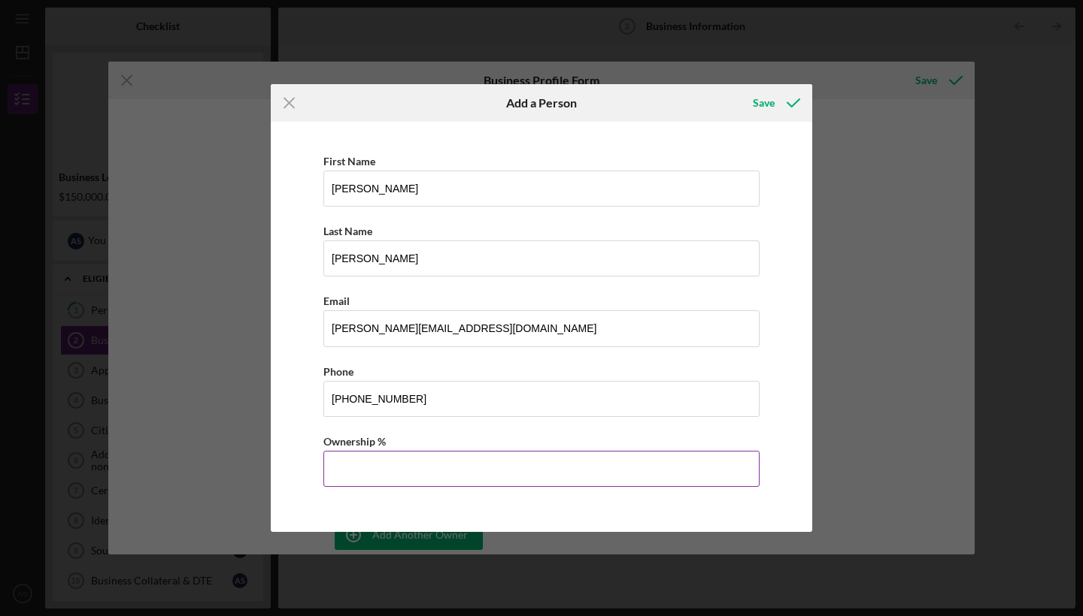
click at [349, 474] on input "Ownership %" at bounding box center [541, 469] width 436 height 36
type input "51.00%"
click at [767, 98] on div "Save" at bounding box center [764, 103] width 22 height 30
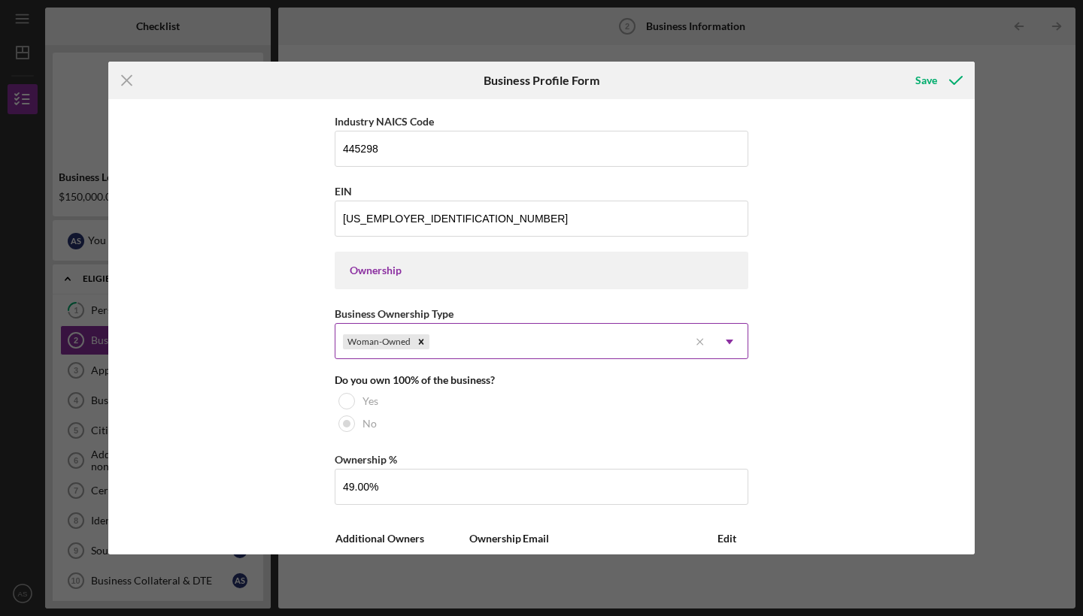
click at [550, 341] on div "Woman-Owned" at bounding box center [511, 342] width 353 height 35
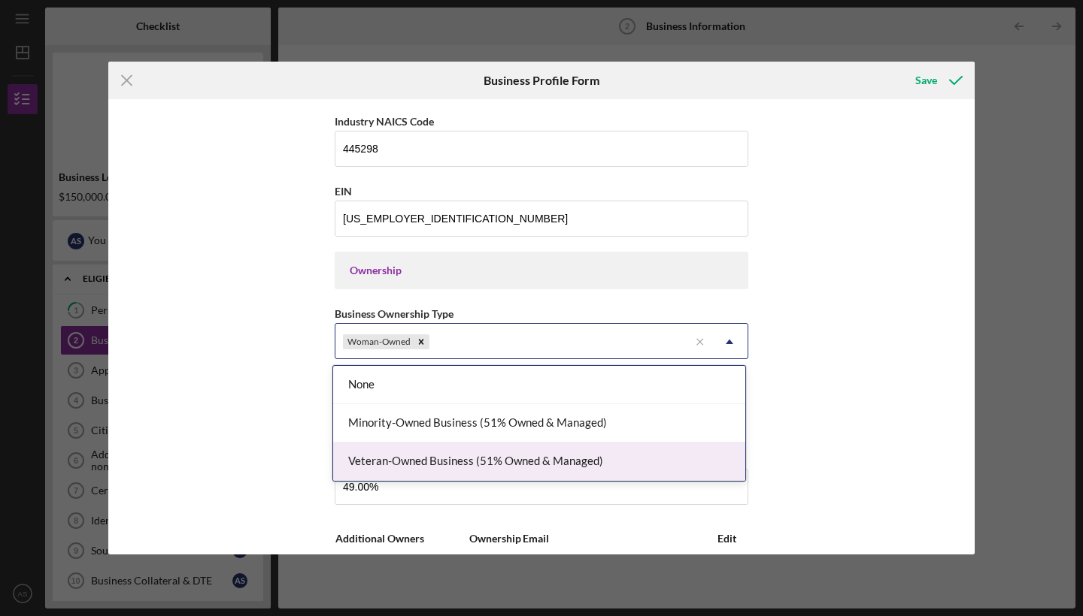
click at [433, 465] on div "Veteran-Owned Business (51% Owned & Managed)" at bounding box center [539, 462] width 412 height 38
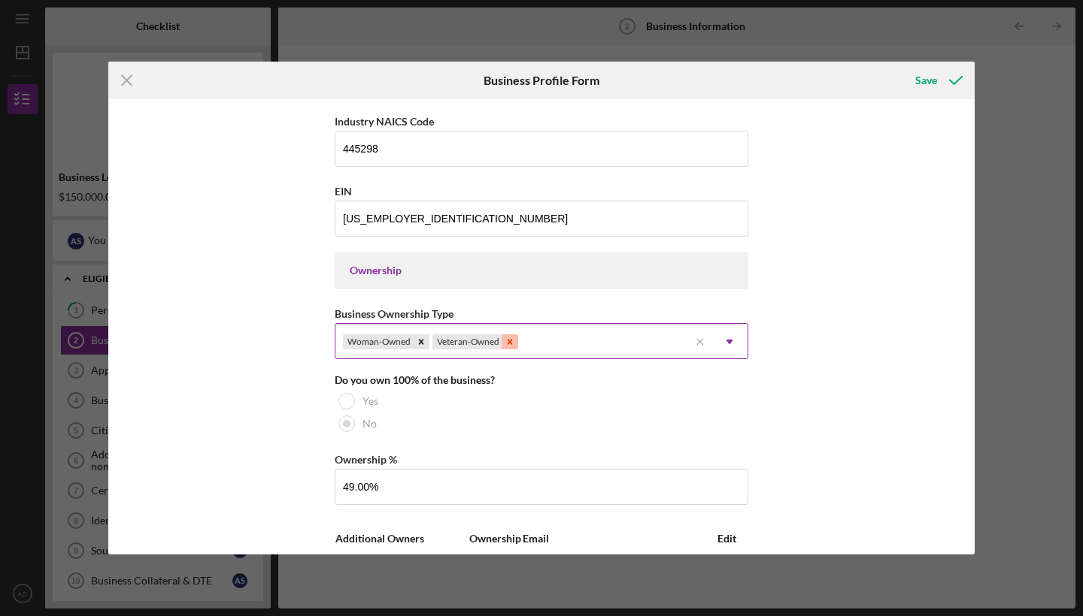
click at [506, 343] on icon "Remove Veteran-Owned" at bounding box center [509, 342] width 11 height 11
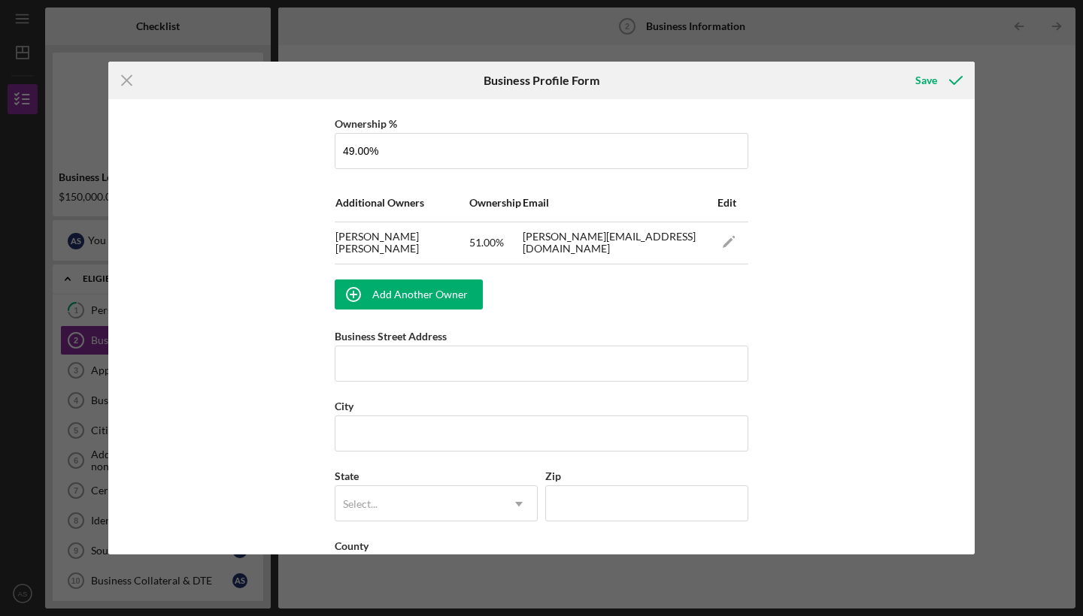
scroll to position [895, 0]
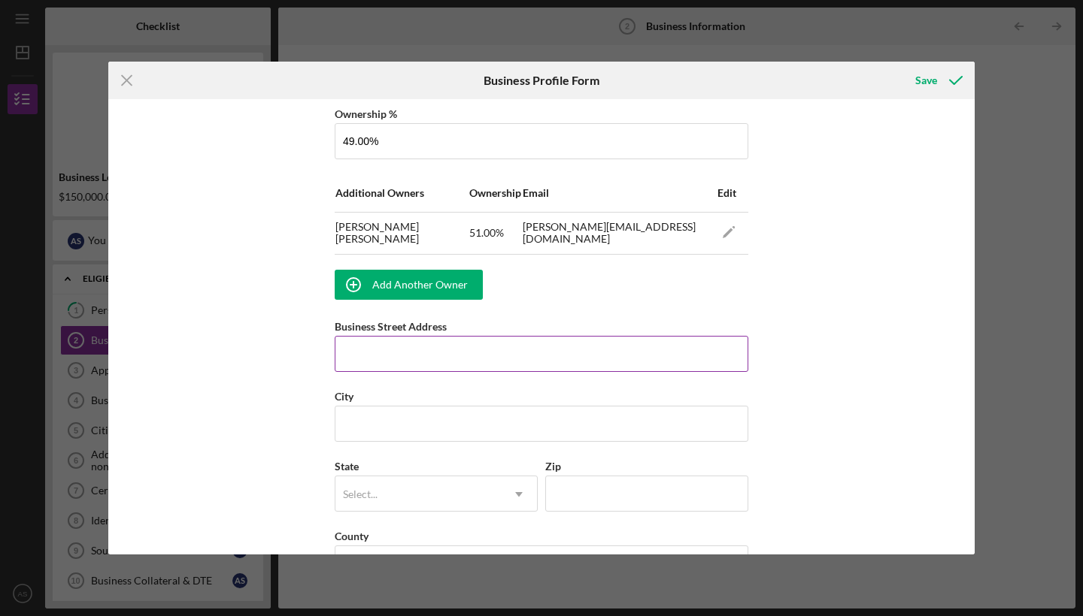
type input "[STREET_ADDRESS]"
type input "Tarentum"
type input "PA"
type input "15084"
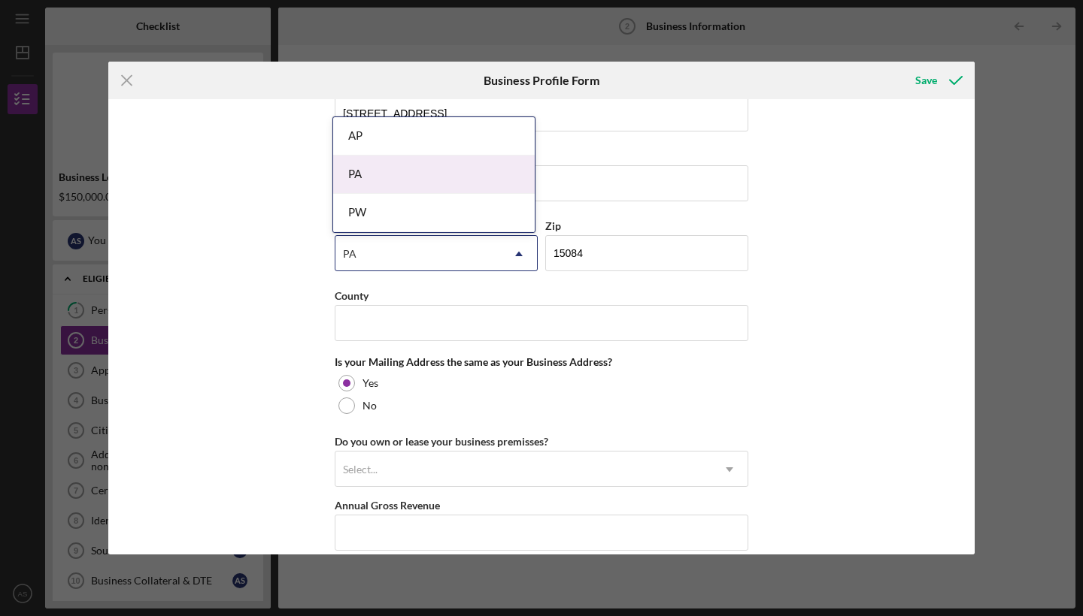
click at [358, 176] on div "PA" at bounding box center [433, 175] width 201 height 38
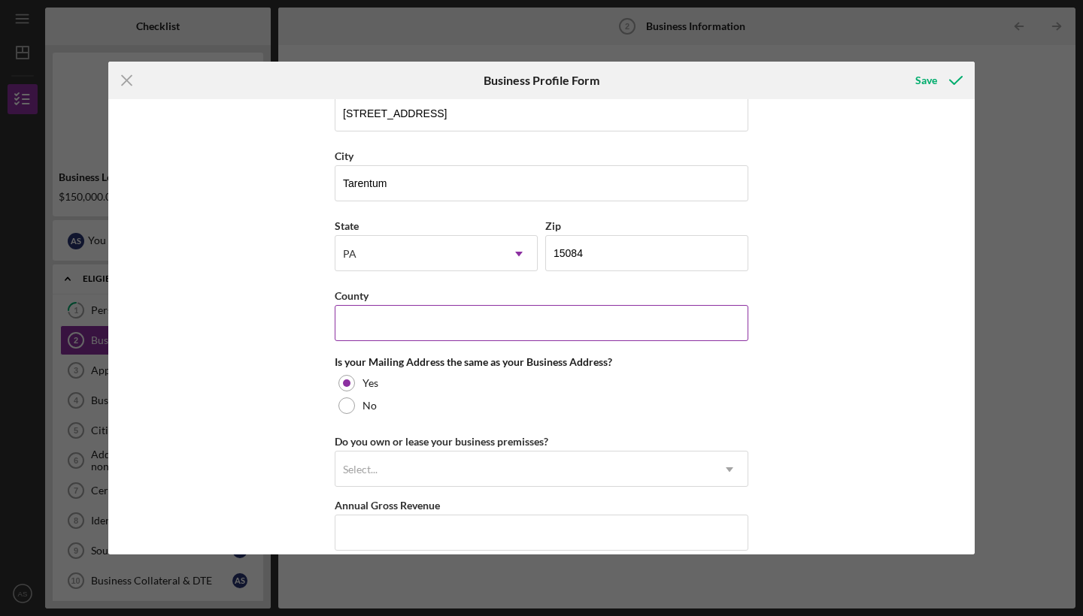
click at [367, 324] on input "County" at bounding box center [541, 323] width 413 height 36
type input "Allegheny"
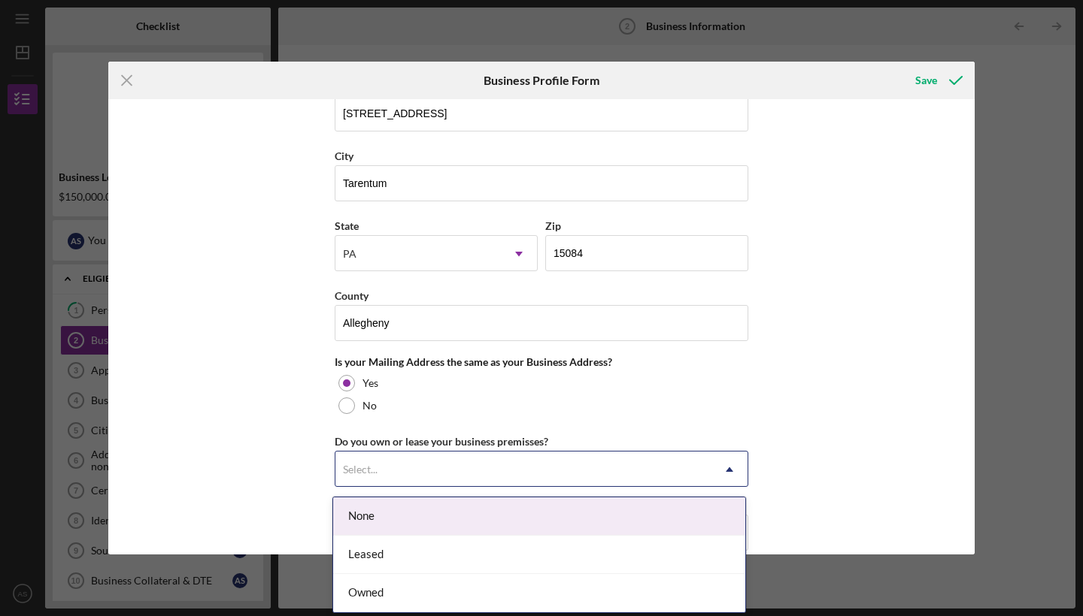
click at [368, 469] on div "Select..." at bounding box center [360, 470] width 35 height 12
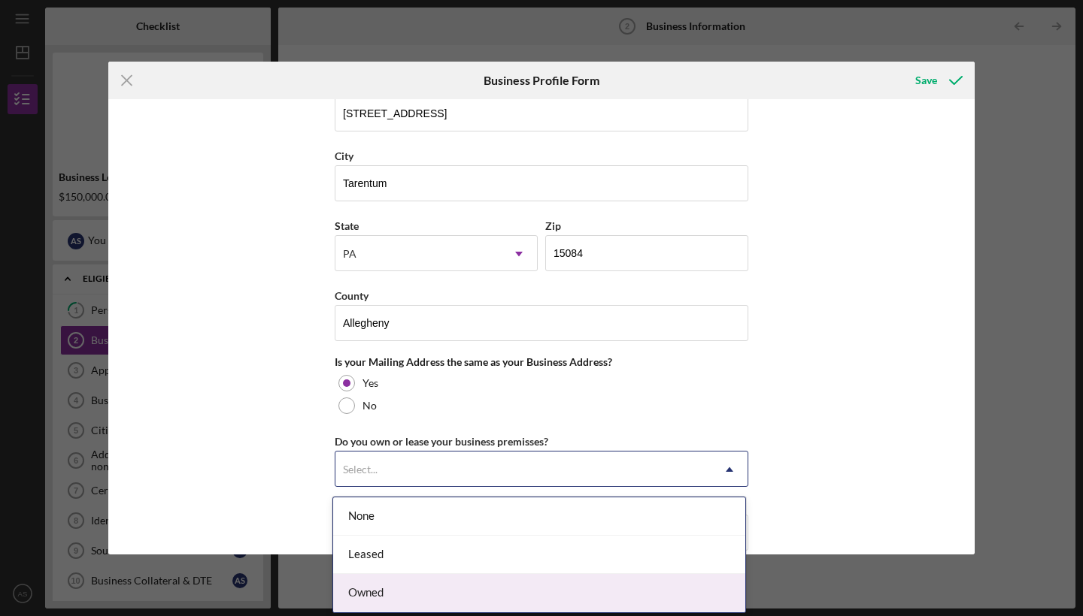
click at [368, 592] on div "Owned" at bounding box center [539, 593] width 412 height 38
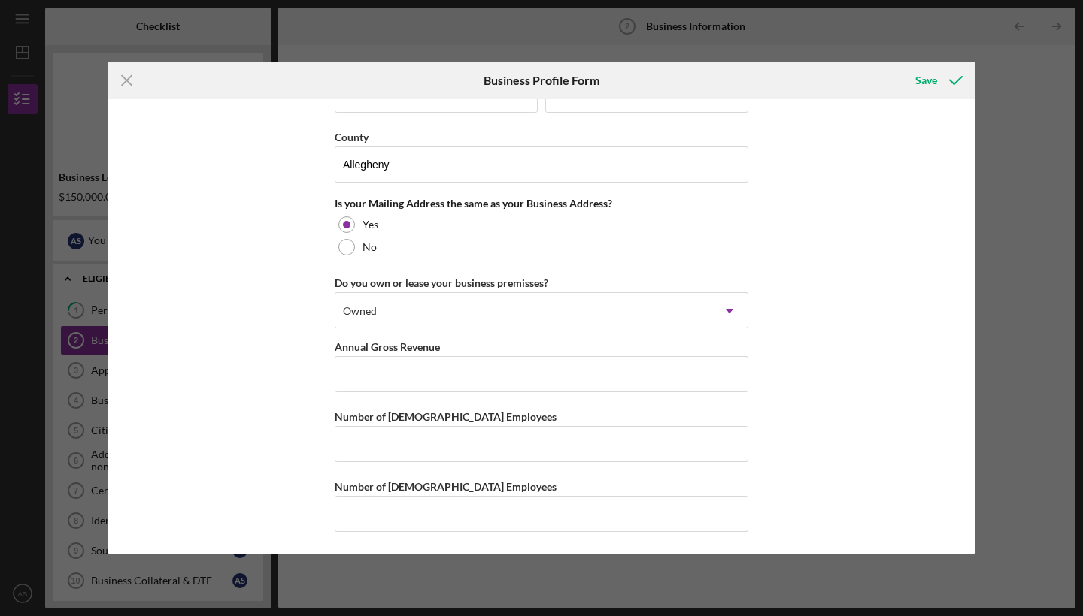
scroll to position [1298, 0]
click at [350, 370] on input "Annual Gross Revenue" at bounding box center [541, 374] width 413 height 36
type input "$1,100,000"
click at [356, 443] on input "Number of [DEMOGRAPHIC_DATA] Employees" at bounding box center [541, 444] width 413 height 36
type input "2"
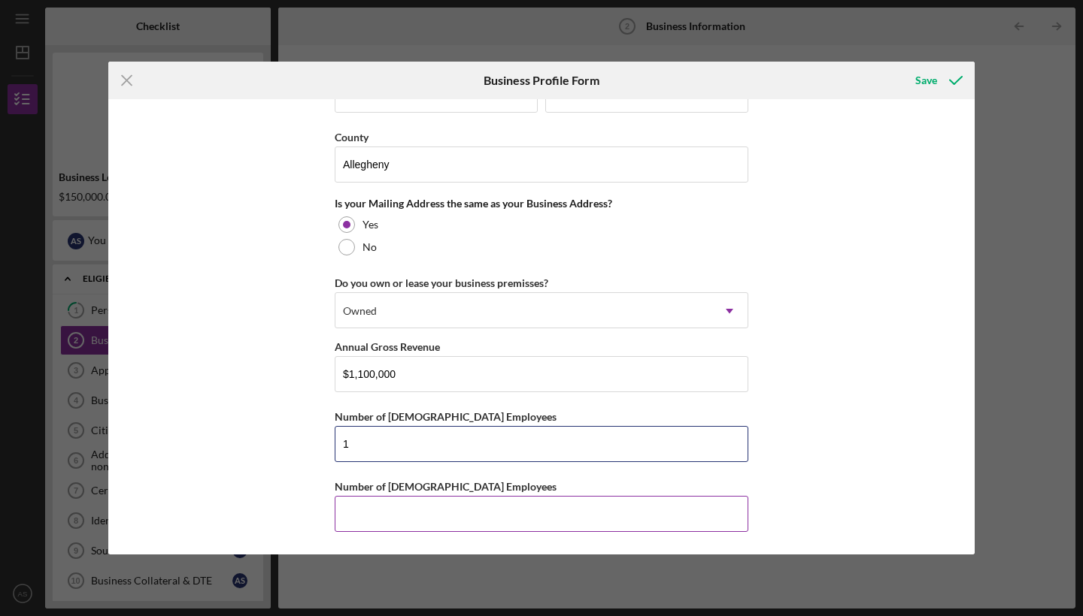
type input "1"
click at [362, 519] on input "Number of [DEMOGRAPHIC_DATA] Employees" at bounding box center [541, 514] width 413 height 36
type input "22"
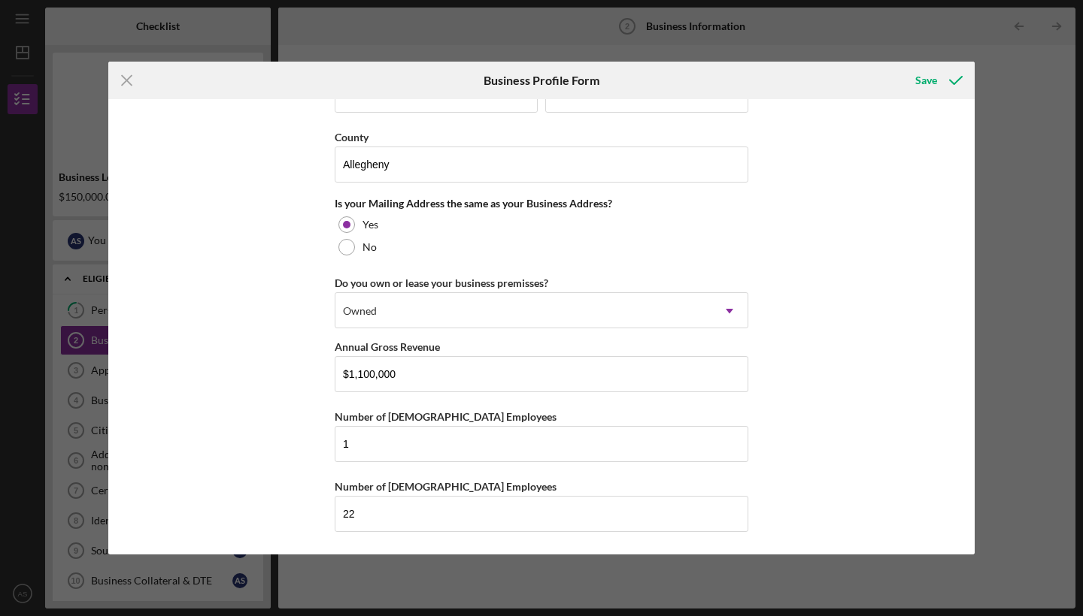
click at [276, 401] on div "Business Name Harvest Moon Coffee & Chocolates DBA Business Start Date [DATE] L…" at bounding box center [541, 327] width 866 height 456
click at [352, 452] on input "1" at bounding box center [541, 444] width 413 height 36
type input "2"
click at [794, 421] on div "Business Name Harvest Moon Coffee & Chocolates DBA Business Start Date [DATE] L…" at bounding box center [541, 327] width 866 height 456
click at [927, 82] on div "Save" at bounding box center [926, 80] width 22 height 30
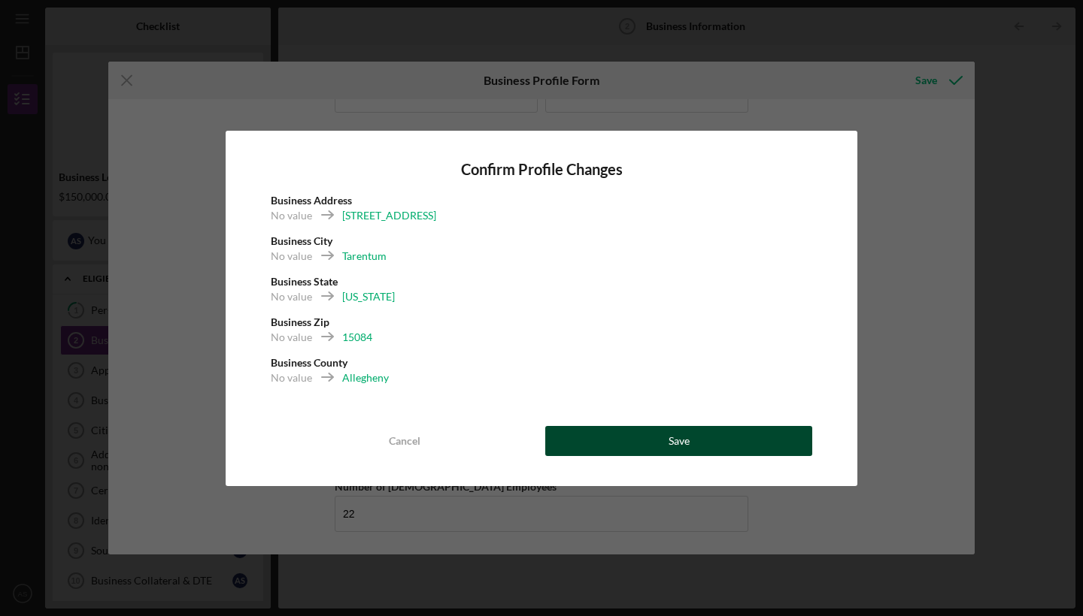
click at [670, 443] on div "Save" at bounding box center [678, 441] width 21 height 30
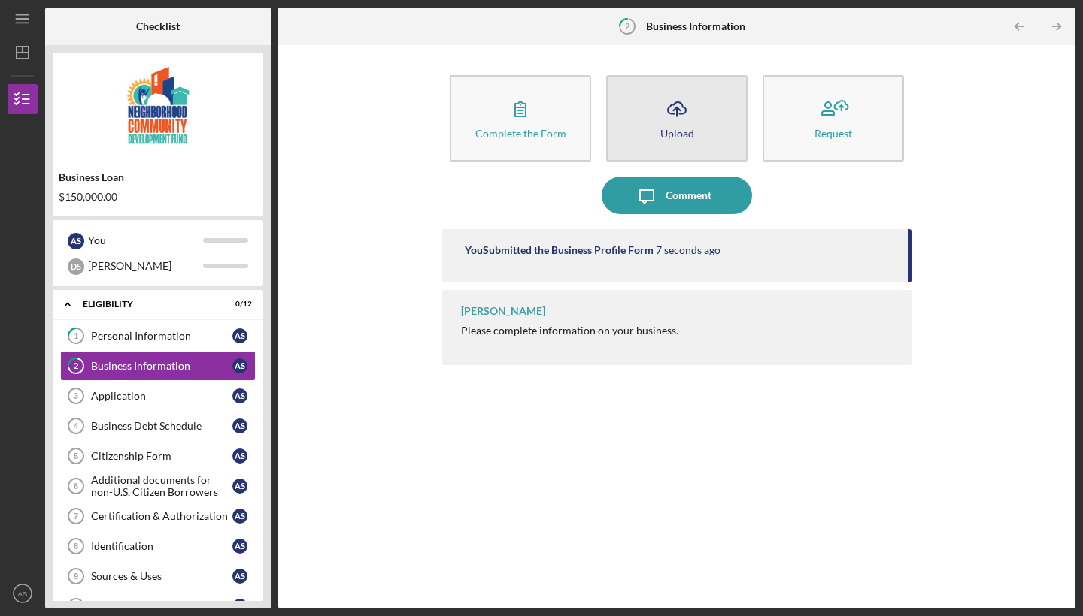
click at [679, 111] on icon "Icon/Upload" at bounding box center [677, 109] width 38 height 38
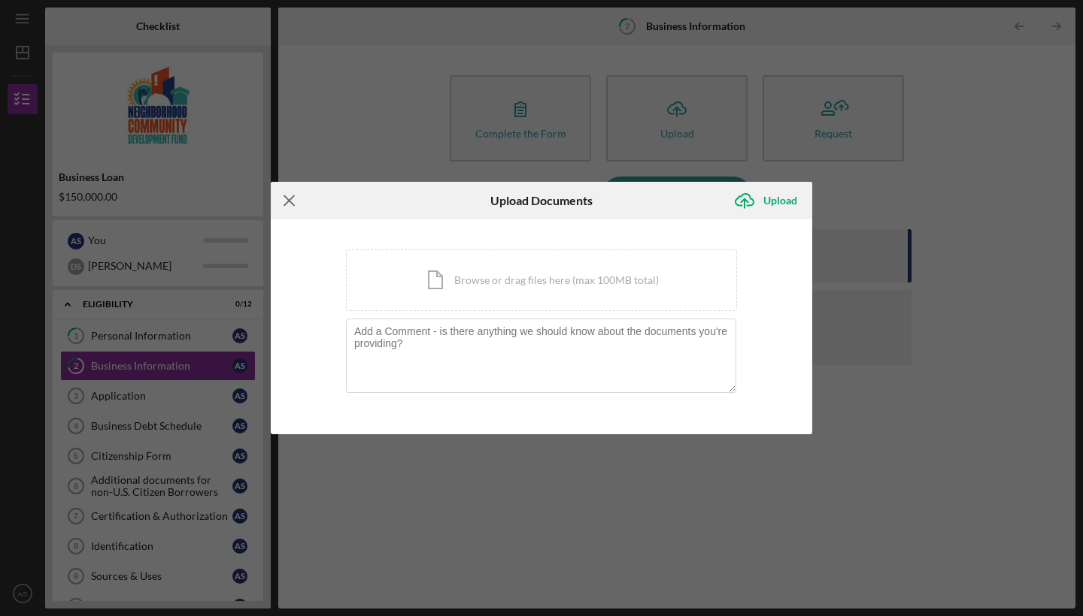
click at [289, 204] on icon "Icon/Menu Close" at bounding box center [290, 201] width 38 height 38
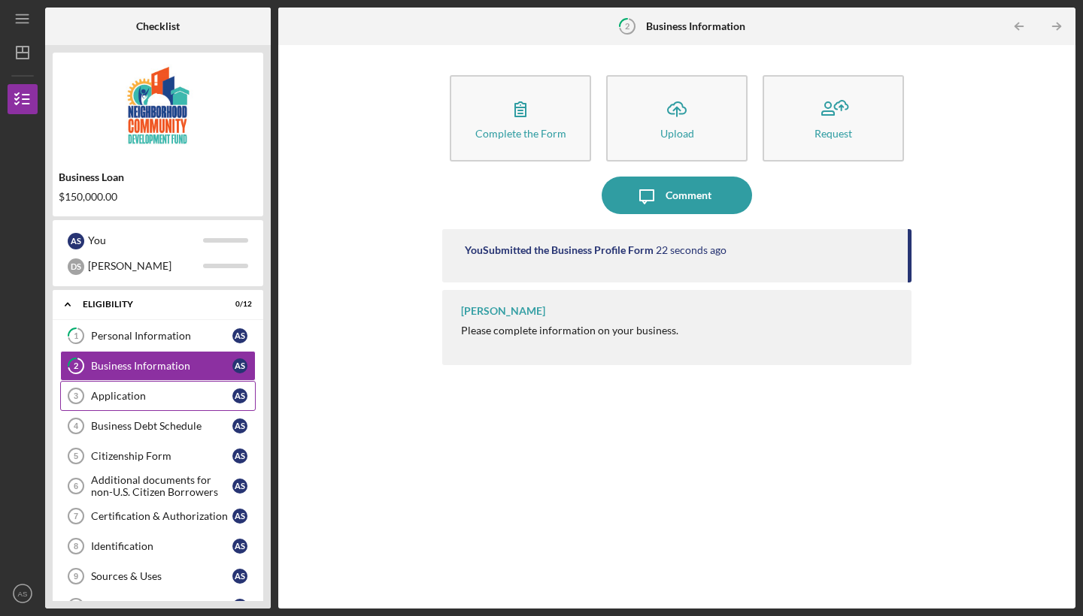
click at [118, 394] on div "Application" at bounding box center [161, 396] width 141 height 12
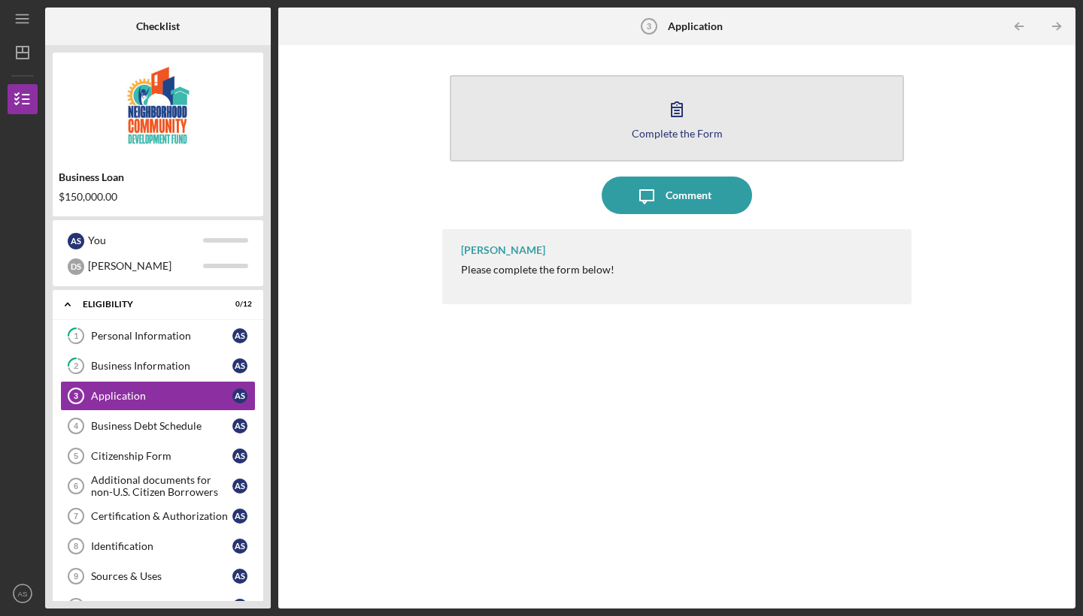
click at [677, 109] on icon "button" at bounding box center [677, 109] width 38 height 38
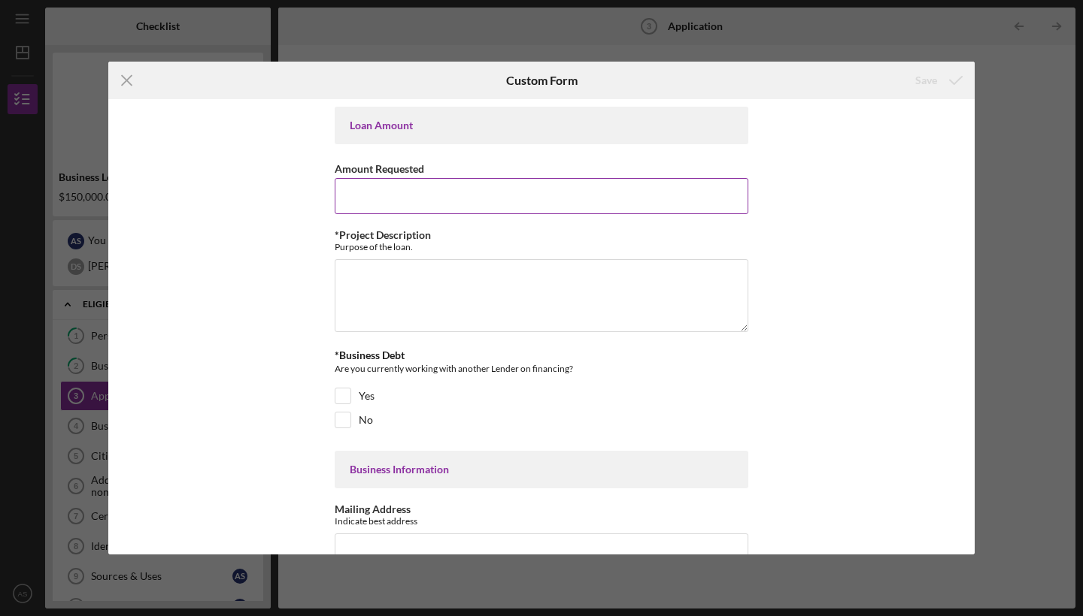
click at [419, 198] on input "Amount Requested" at bounding box center [541, 196] width 413 height 36
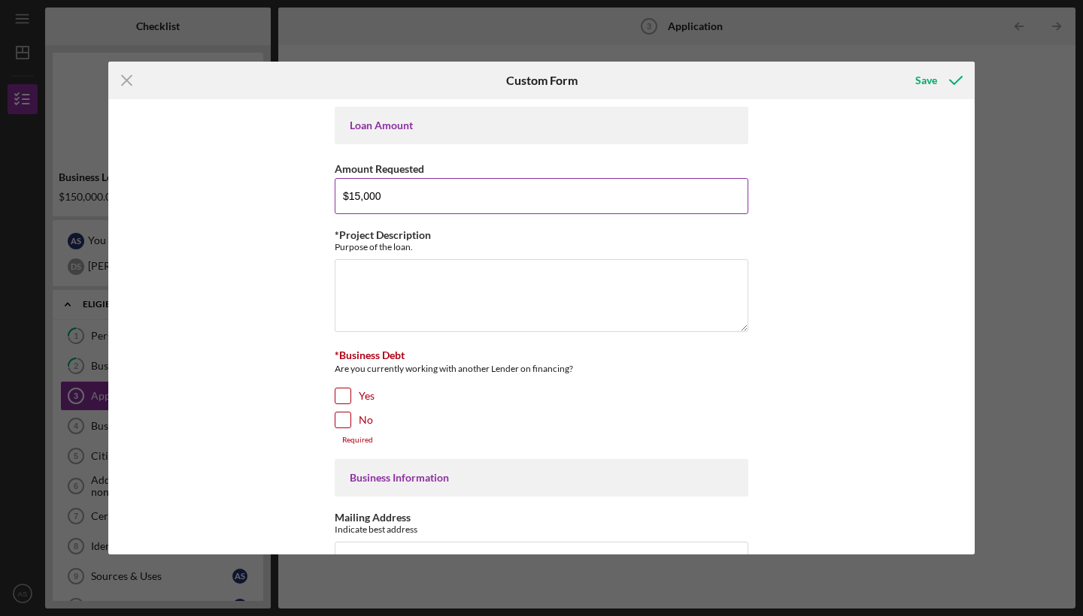
type input "$150,000"
click at [395, 282] on textarea "*Project Description" at bounding box center [541, 295] width 413 height 72
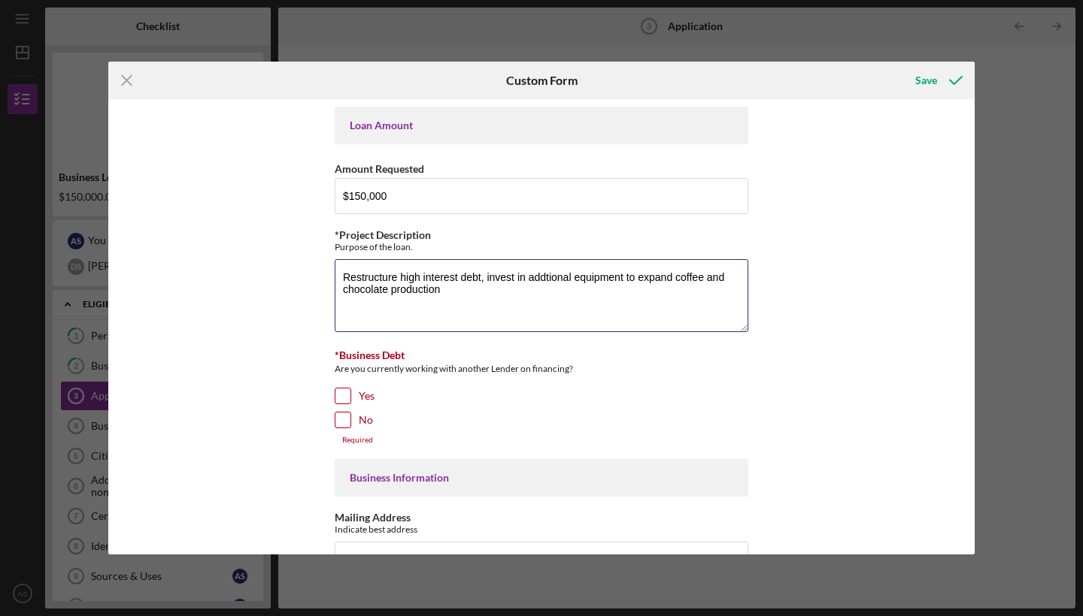
type textarea "Restructure high interest debt, invest in addtional equipment to expand coffee …"
click at [343, 420] on input "No" at bounding box center [342, 420] width 15 height 15
checkbox input "true"
click at [443, 292] on textarea "Restructure high interest debt, invest in addtional equipment to expand coffee …" at bounding box center [541, 295] width 413 height 72
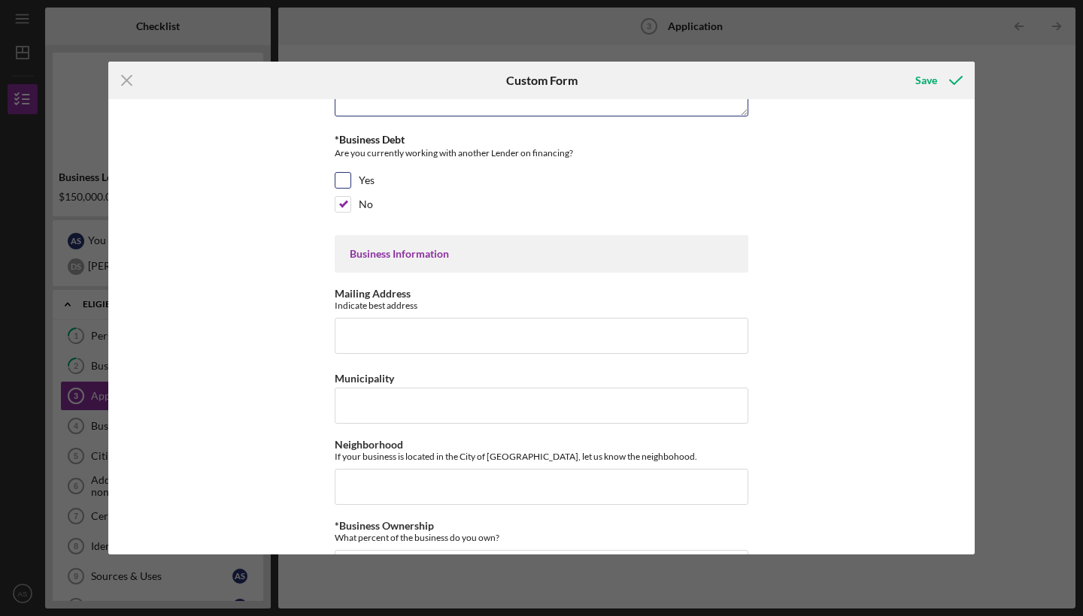
scroll to position [230, 0]
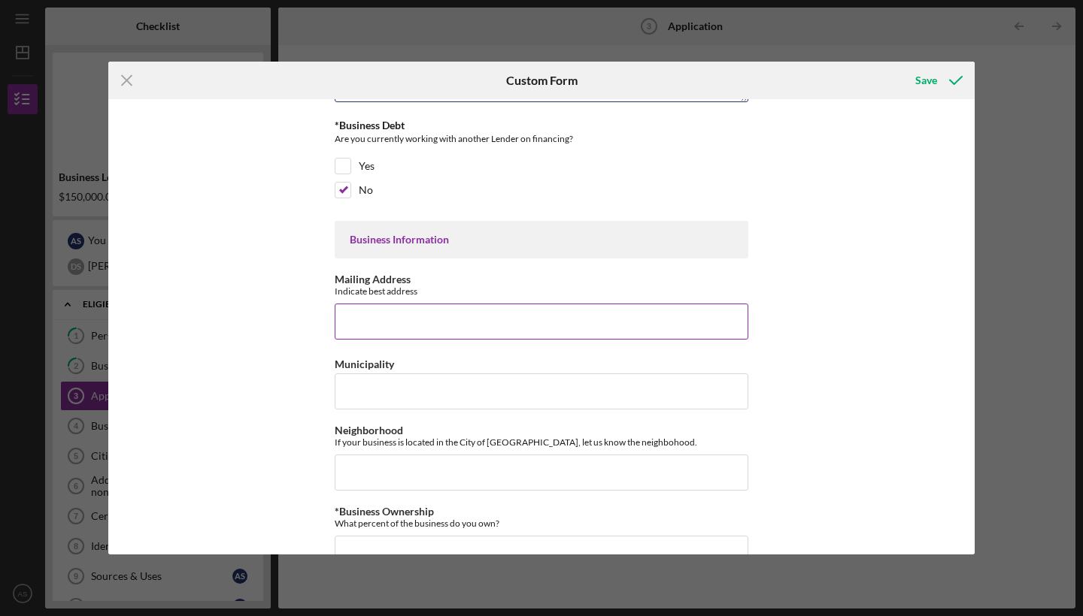
type textarea "Restructure high interest debt, invest in addtional equipment to expand coffee …"
type input "[STREET_ADDRESS]"
type input "Tarentum"
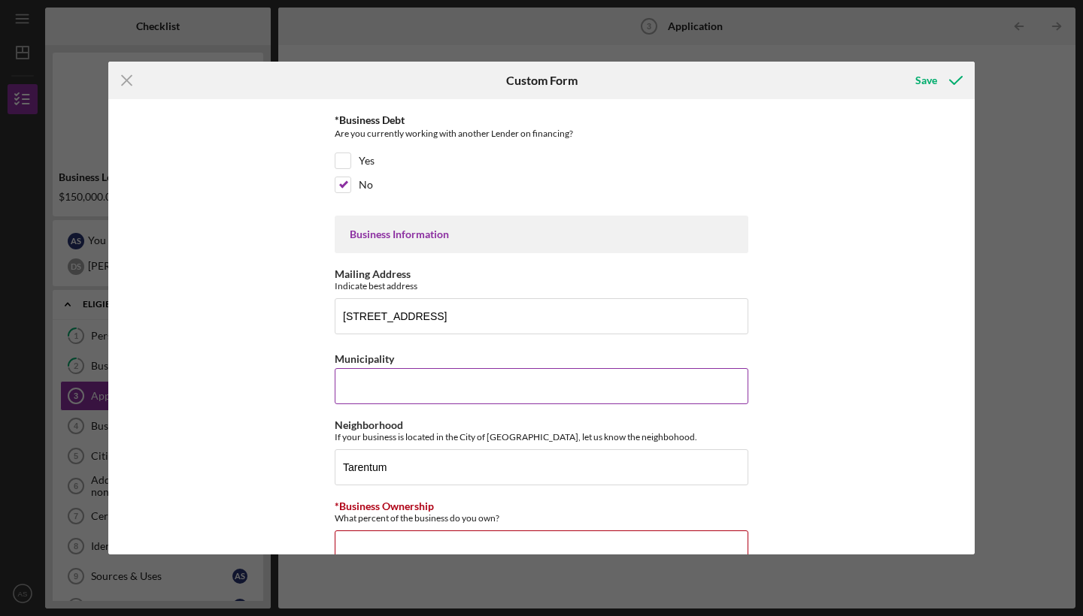
click at [386, 376] on input "Municipality" at bounding box center [541, 386] width 413 height 36
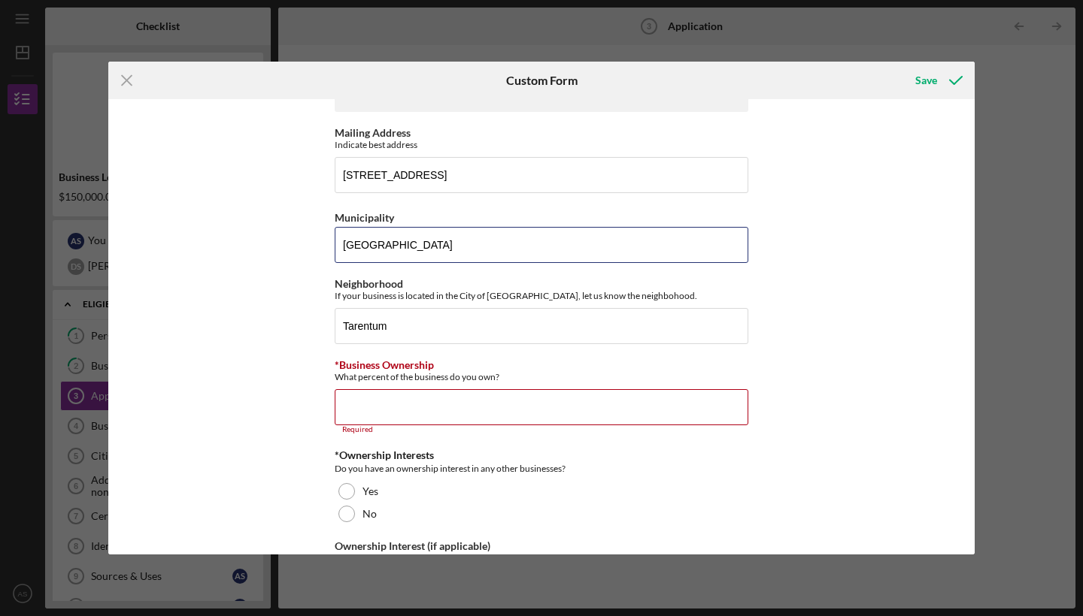
scroll to position [378, 0]
type input "[GEOGRAPHIC_DATA]"
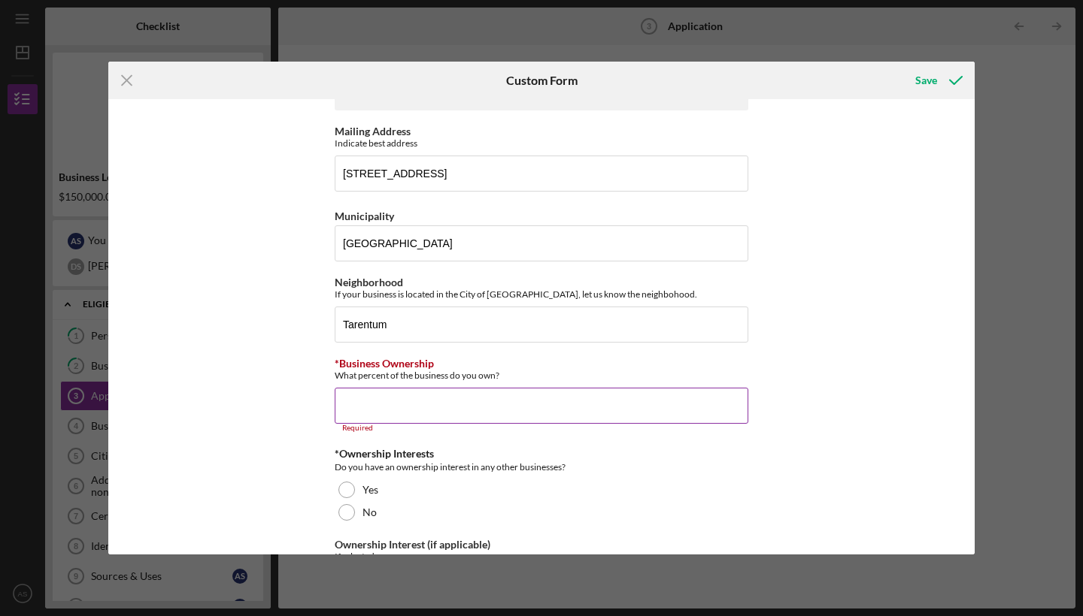
click at [391, 404] on input "*Business Ownership" at bounding box center [541, 406] width 413 height 36
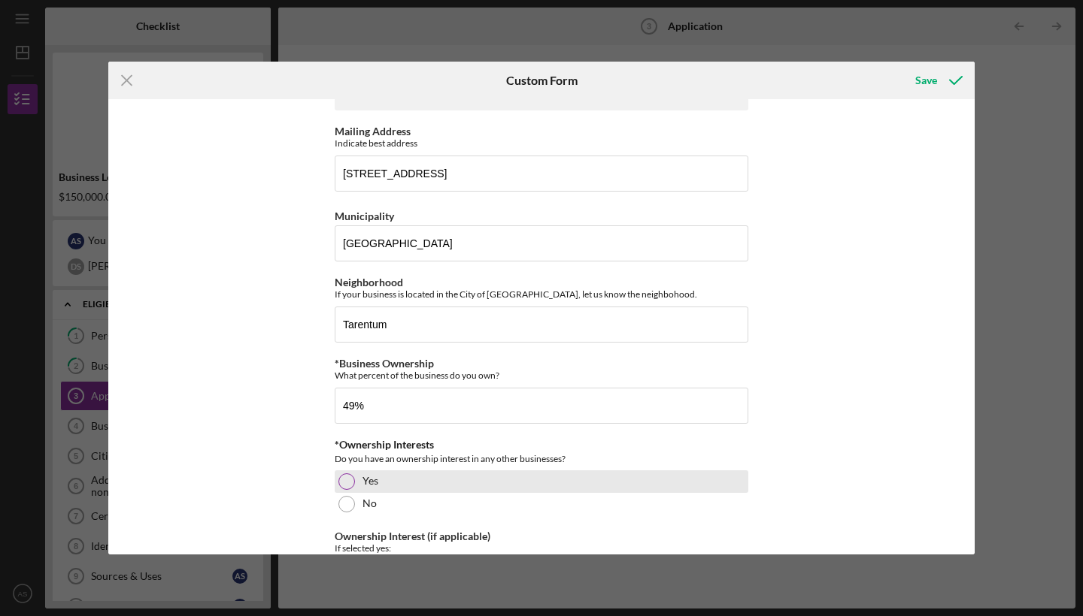
type input "49.00000%"
click at [345, 480] on div at bounding box center [346, 482] width 17 height 17
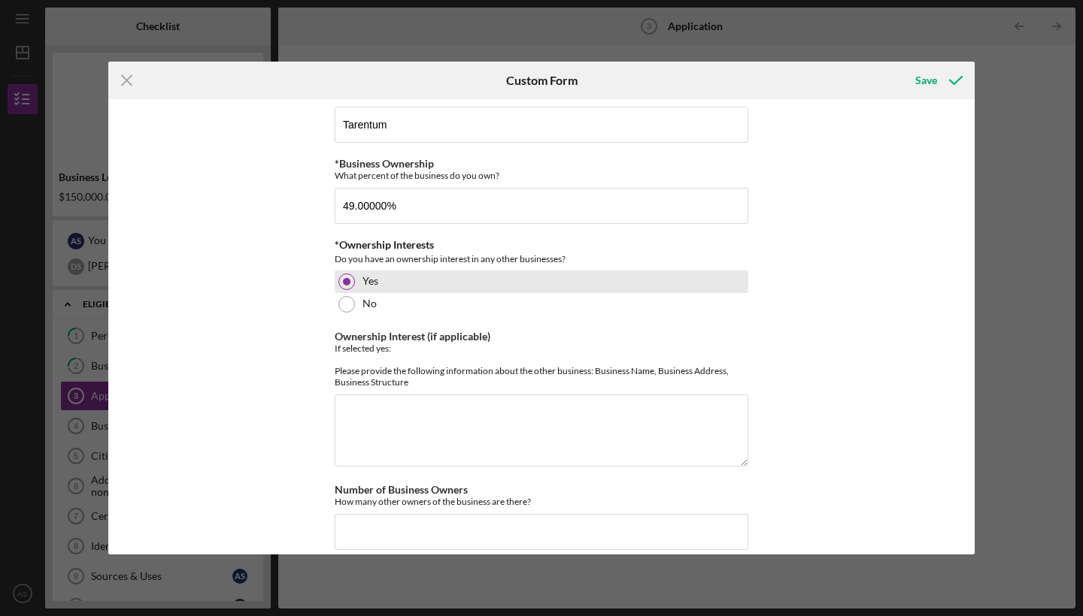
scroll to position [605, 0]
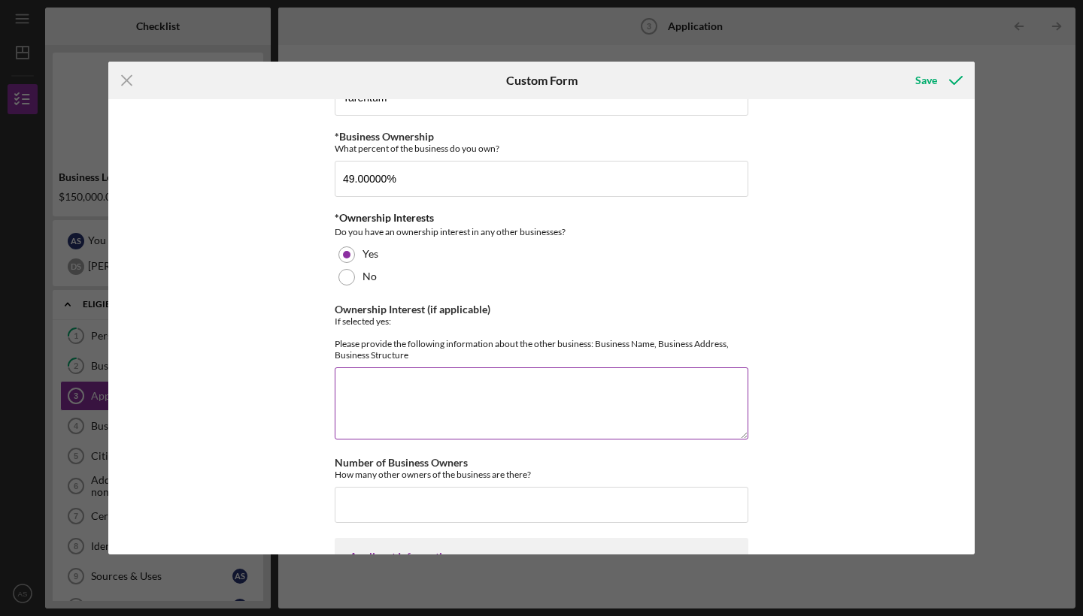
click at [423, 380] on textarea "Ownership Interest (if applicable)" at bounding box center [541, 404] width 413 height 72
type textarea "G"
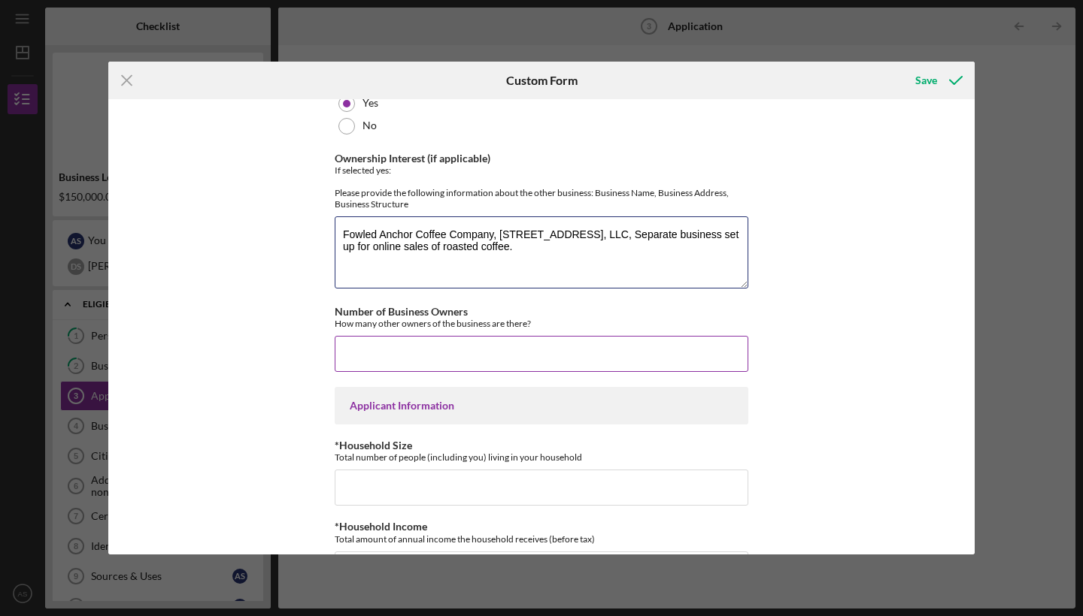
scroll to position [789, 0]
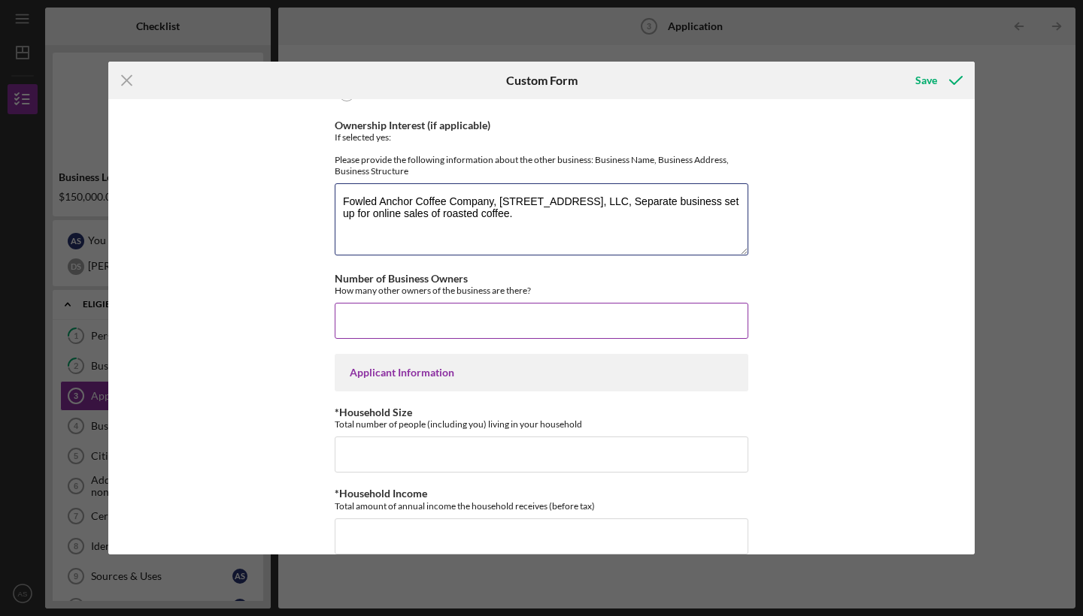
type textarea "Fowled Anchor Coffee Company, [STREET_ADDRESS], LLC, Separate business set up f…"
type input "1"
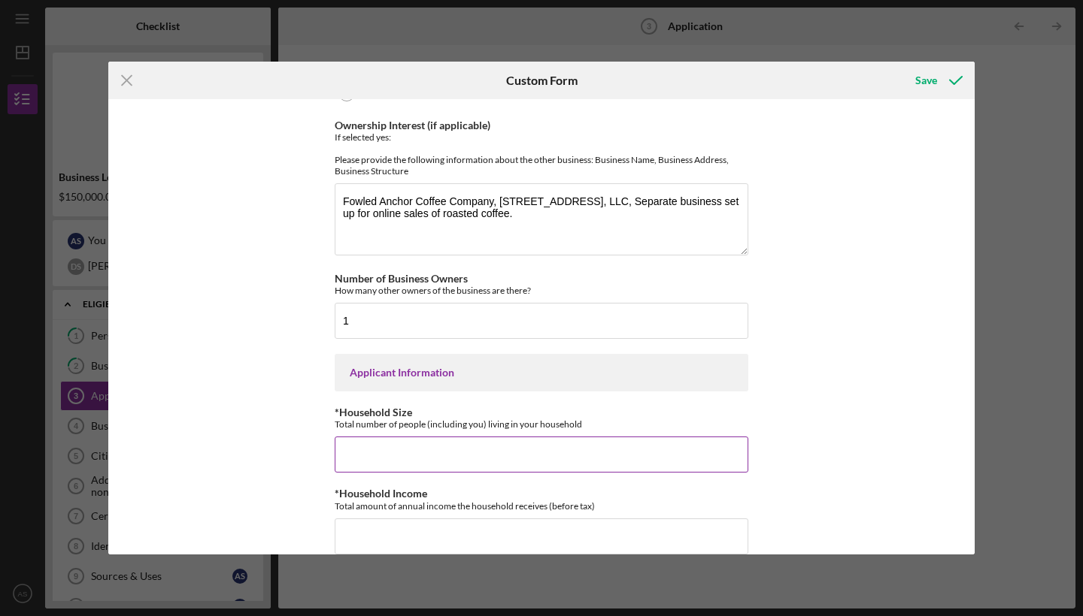
click at [403, 453] on input "*Household Size" at bounding box center [541, 455] width 413 height 36
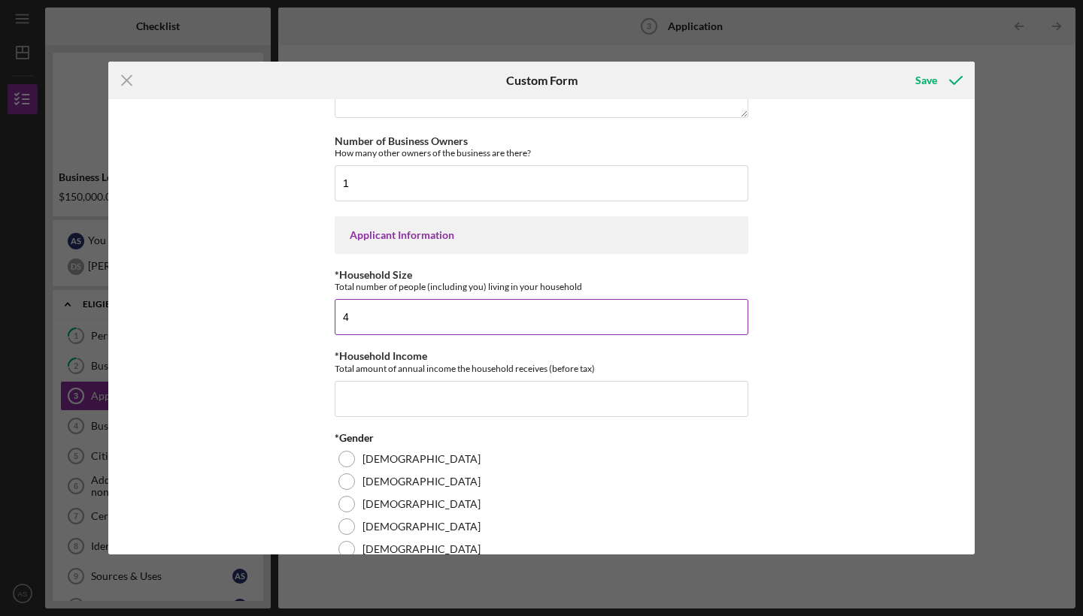
scroll to position [931, 0]
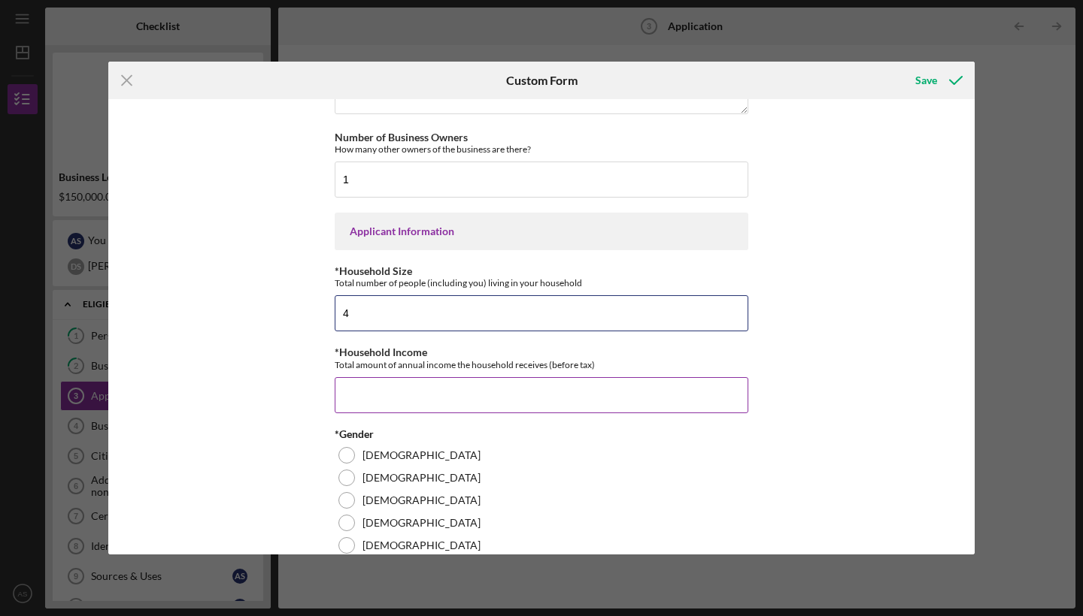
type input "4"
click at [396, 413] on input "*Household Income" at bounding box center [541, 395] width 413 height 36
type input "$1"
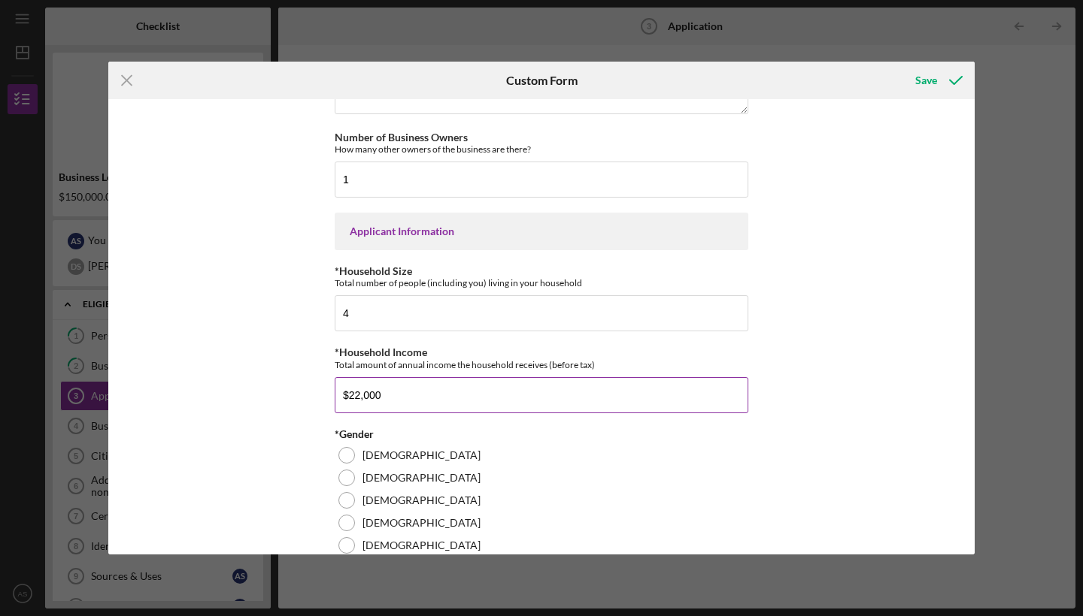
type input "$220,000"
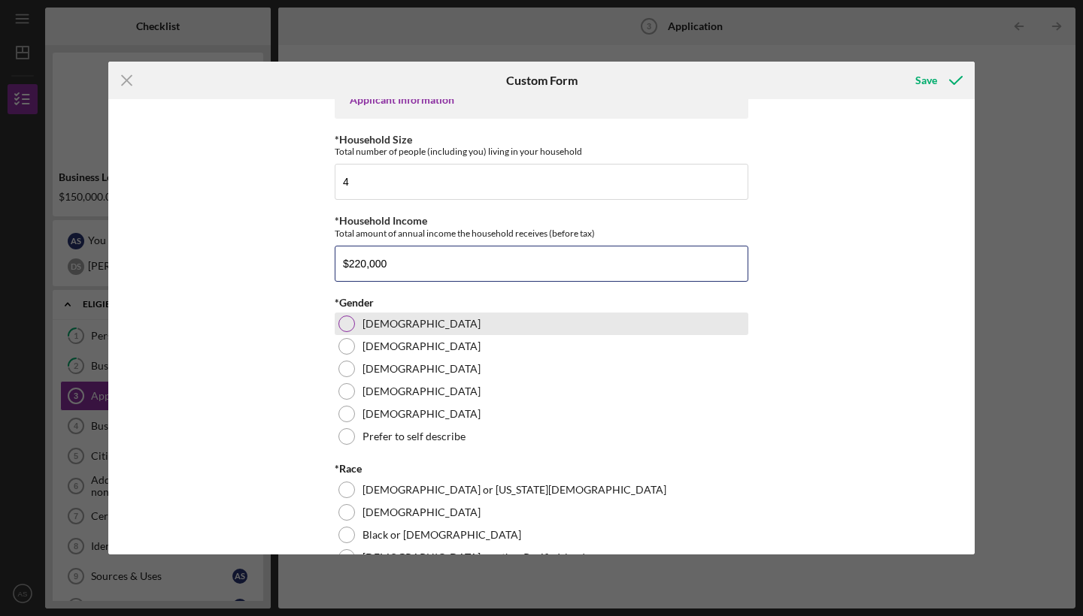
scroll to position [1115, 0]
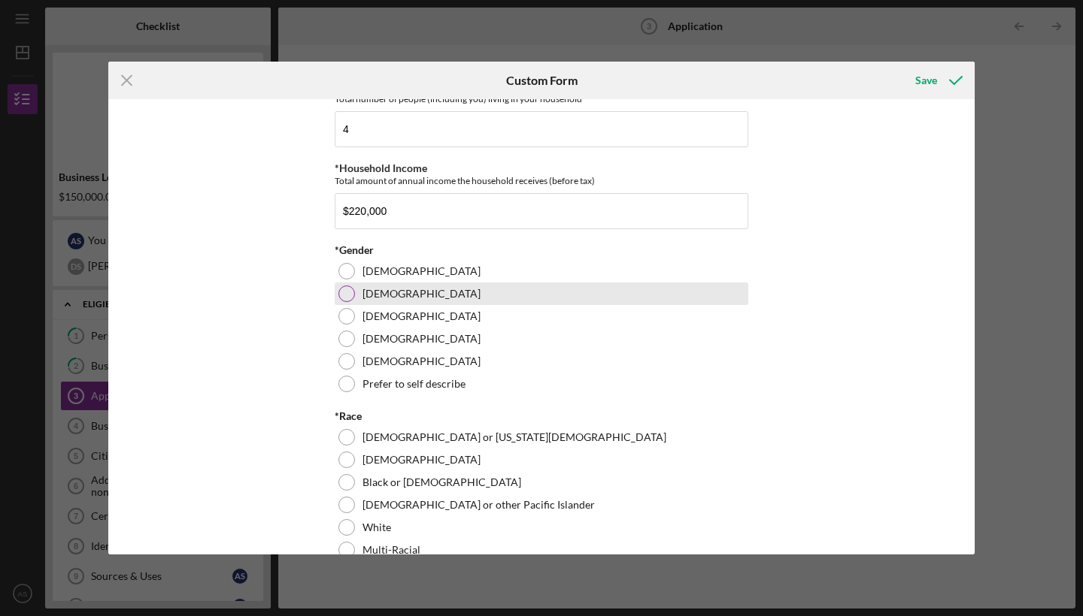
click at [347, 302] on div at bounding box center [346, 294] width 17 height 17
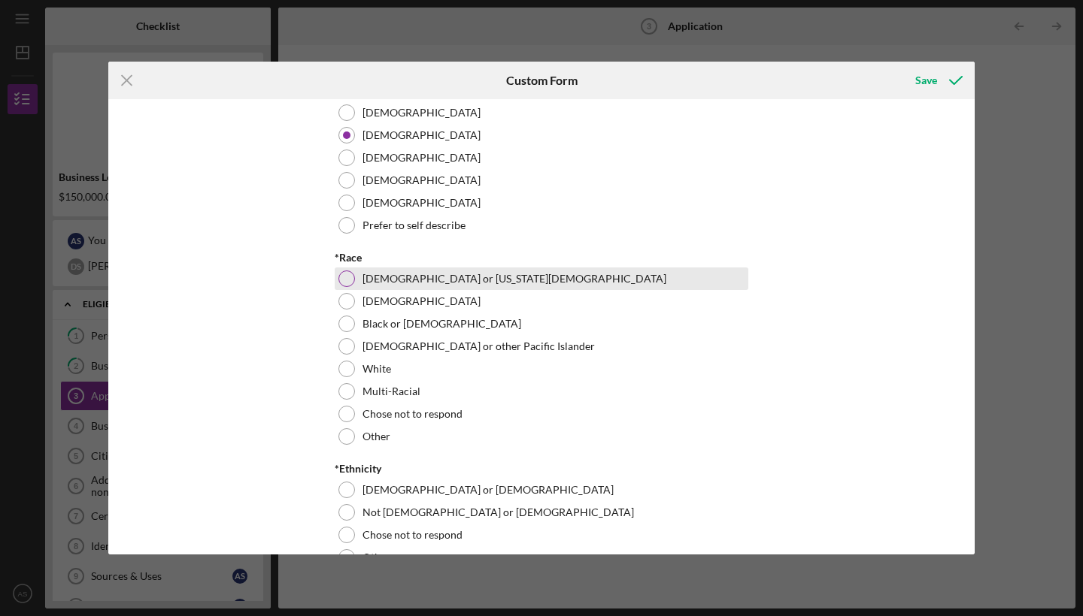
scroll to position [1304, 0]
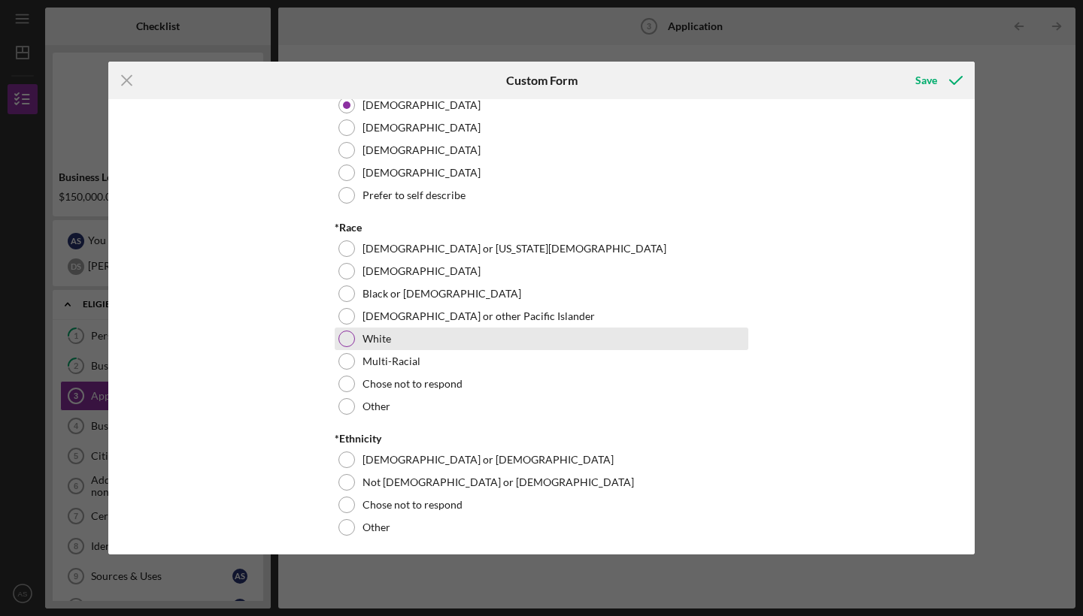
click at [346, 347] on div at bounding box center [346, 339] width 17 height 17
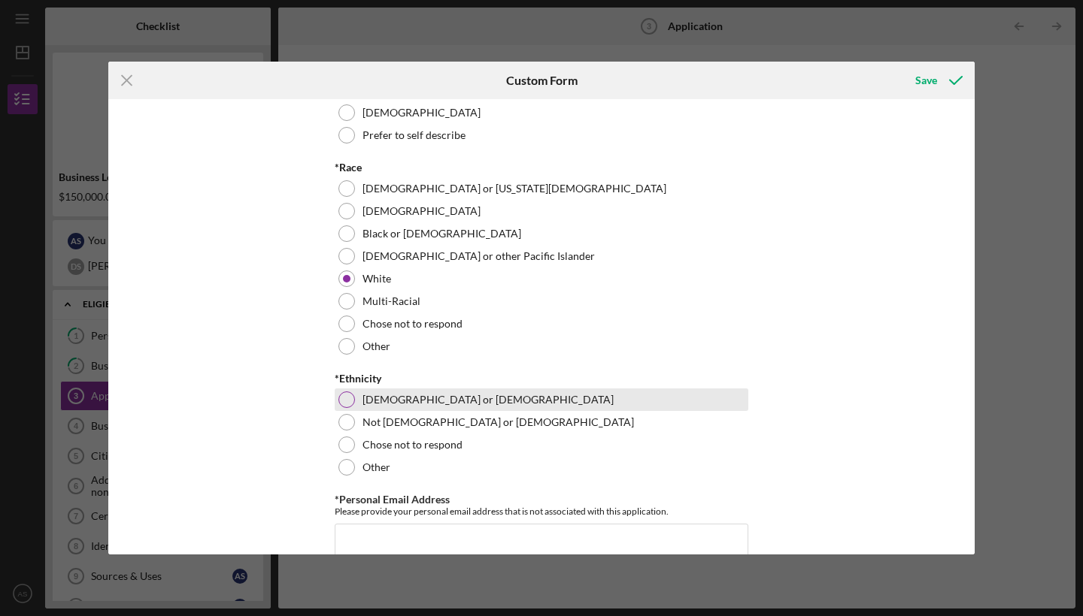
scroll to position [1383, 0]
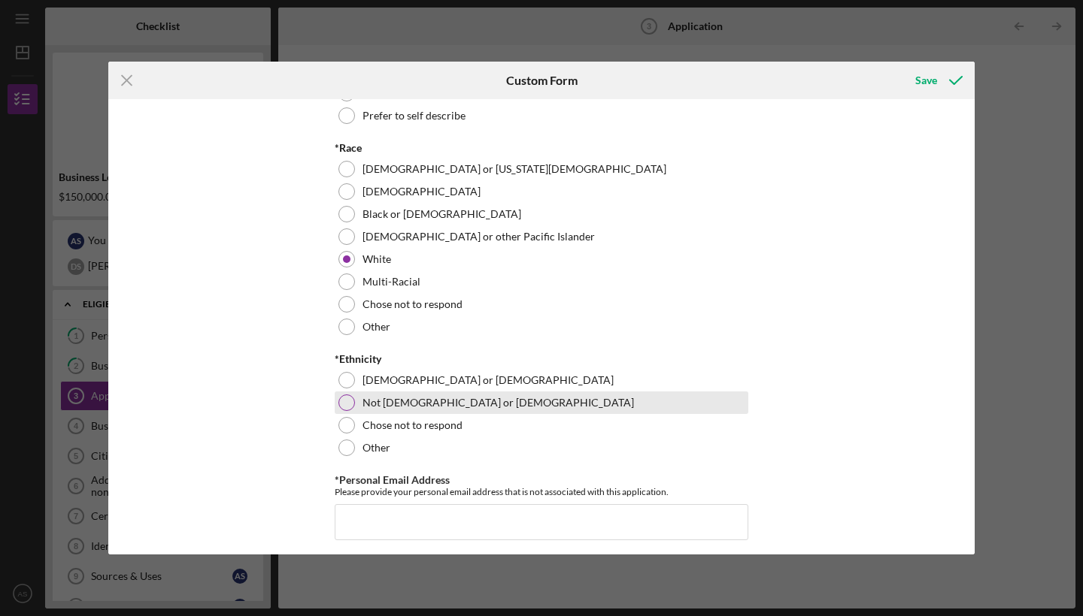
click at [345, 411] on div at bounding box center [346, 403] width 17 height 17
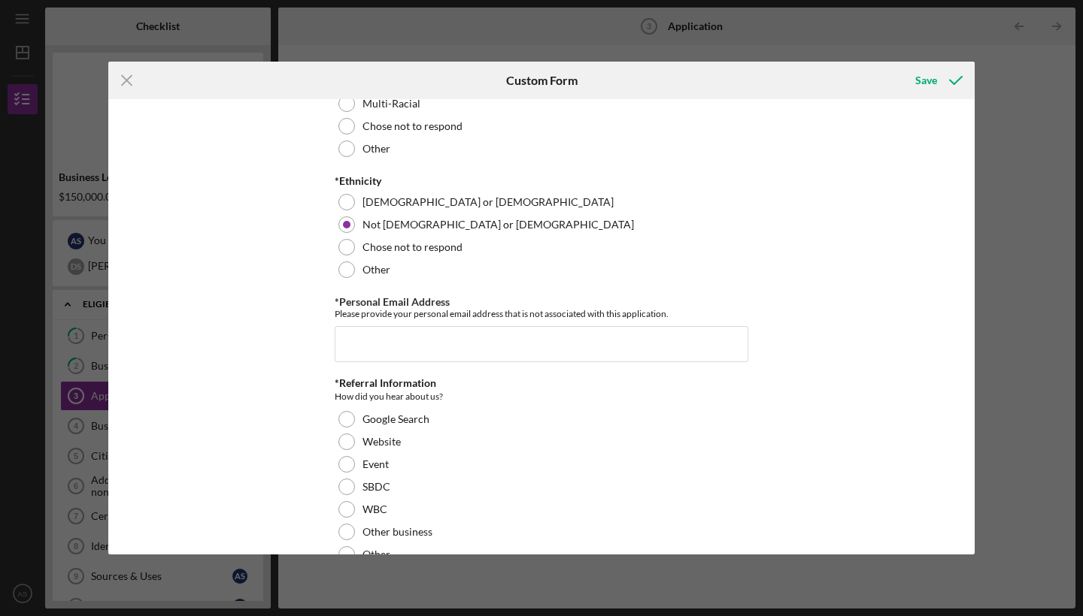
scroll to position [1586, 0]
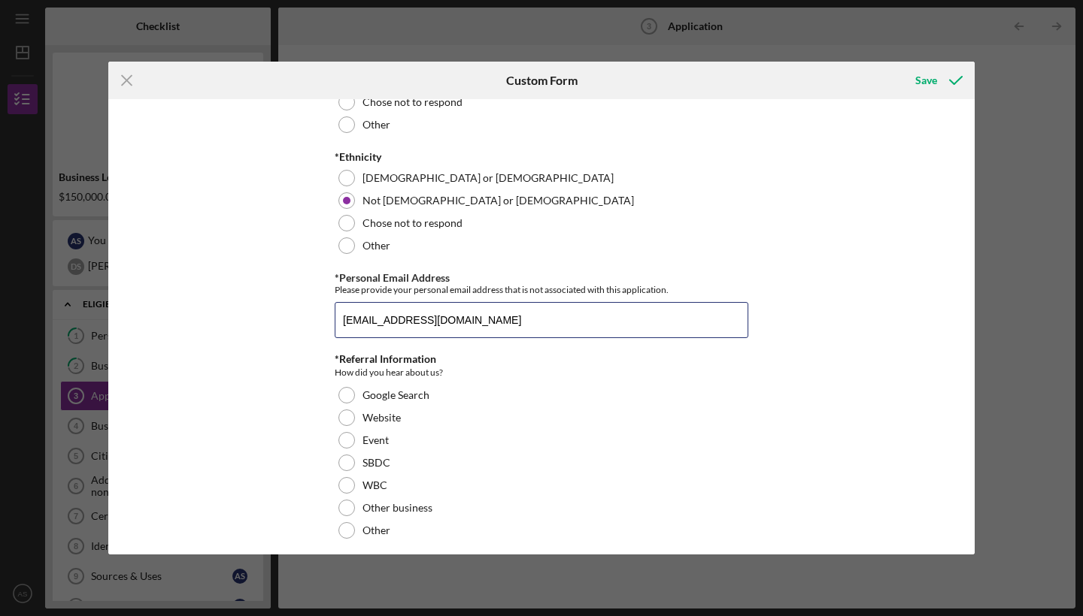
type input "[EMAIL_ADDRESS][DOMAIN_NAME]"
click at [261, 410] on div "Loan Amount Amount Requested $150,000 *Project Description Purpose of the loan.…" at bounding box center [541, 327] width 866 height 456
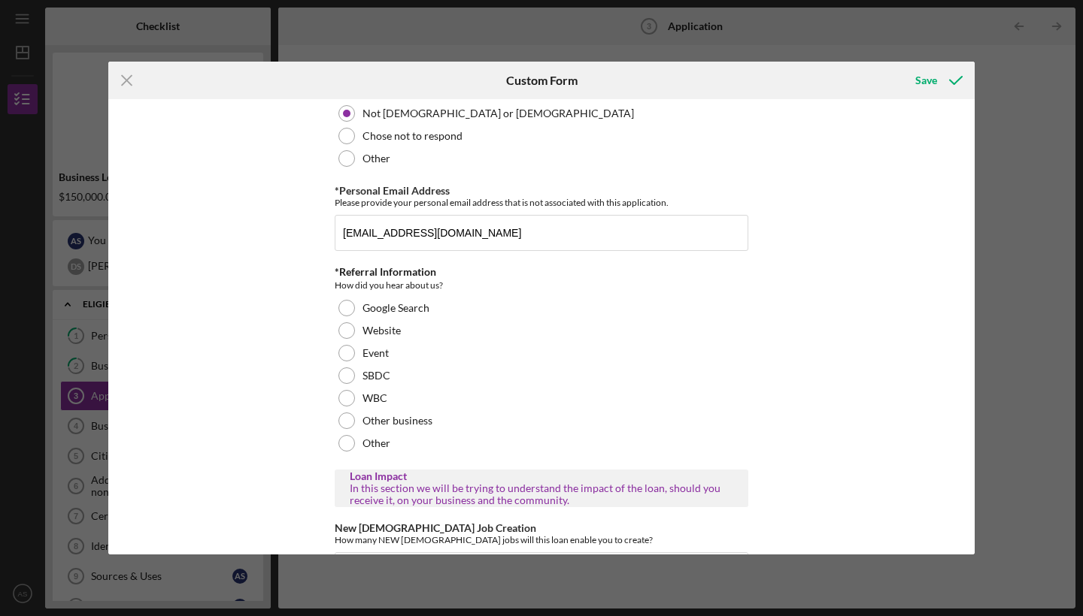
scroll to position [1679, 0]
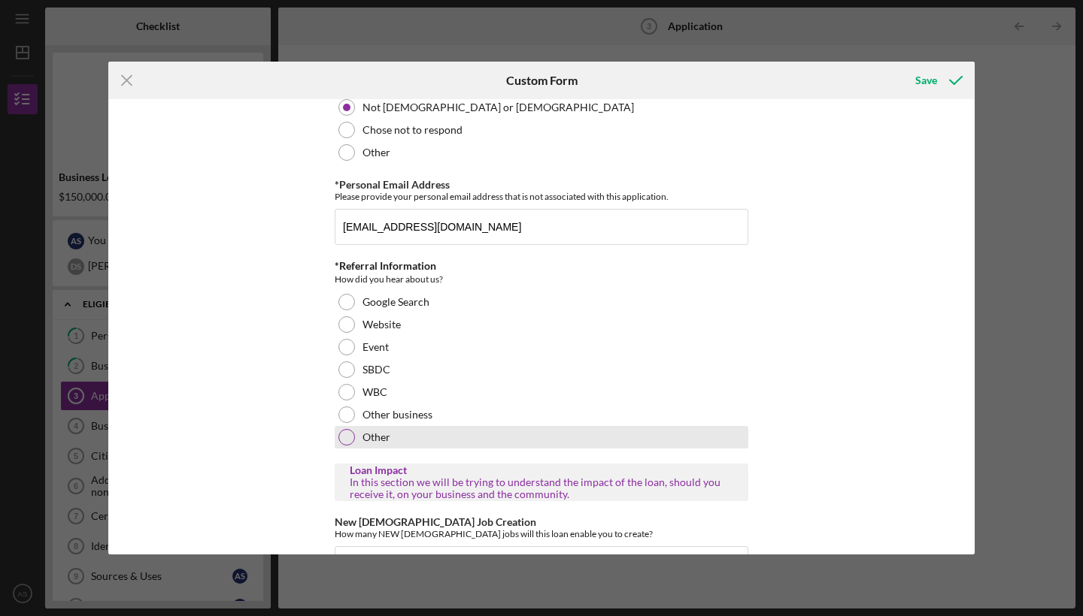
click at [346, 446] on div at bounding box center [346, 437] width 17 height 17
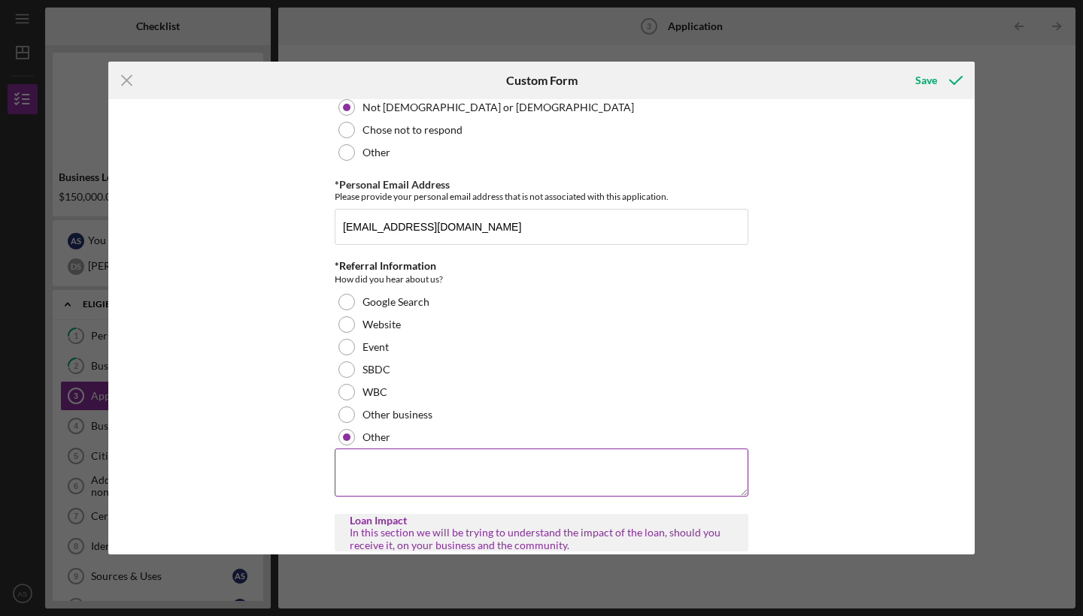
click at [357, 479] on textarea at bounding box center [541, 473] width 413 height 48
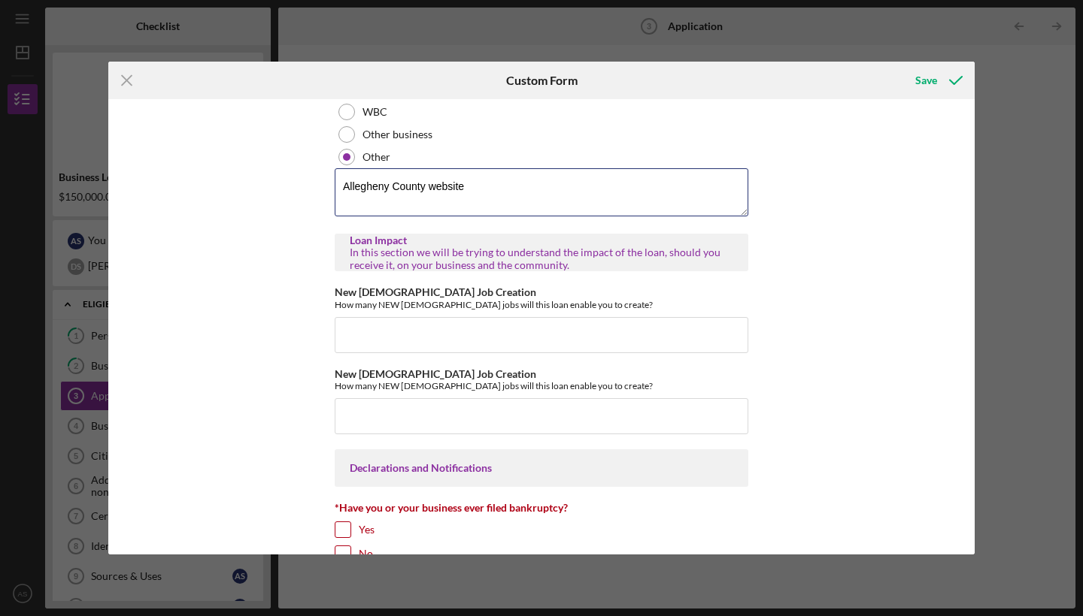
scroll to position [1971, 0]
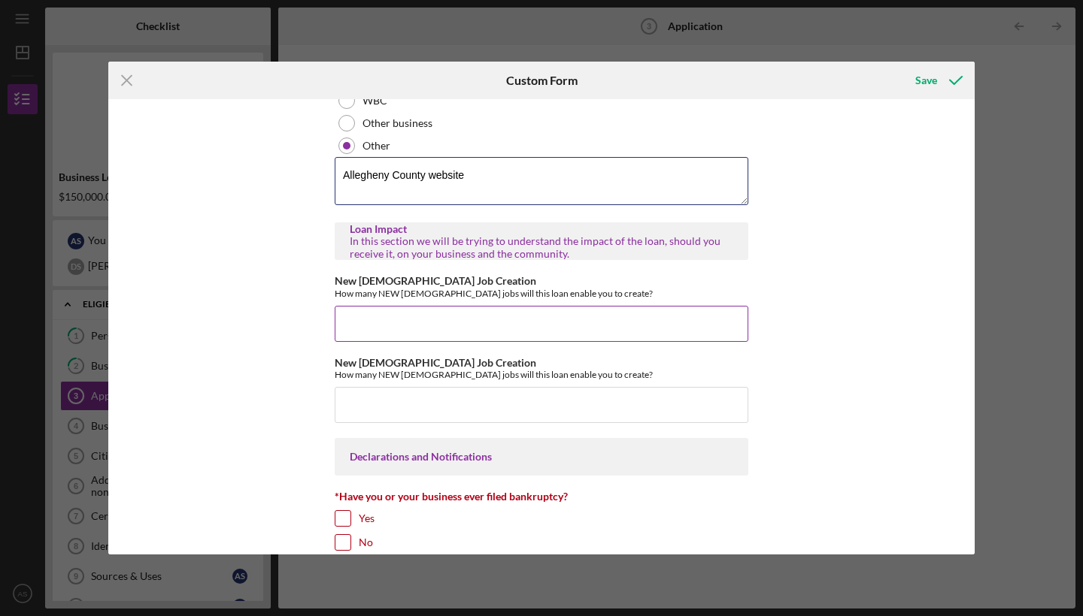
type textarea "Allegheny County website"
click at [352, 342] on input "New [DEMOGRAPHIC_DATA] Job Creation" at bounding box center [541, 324] width 413 height 36
type input "2"
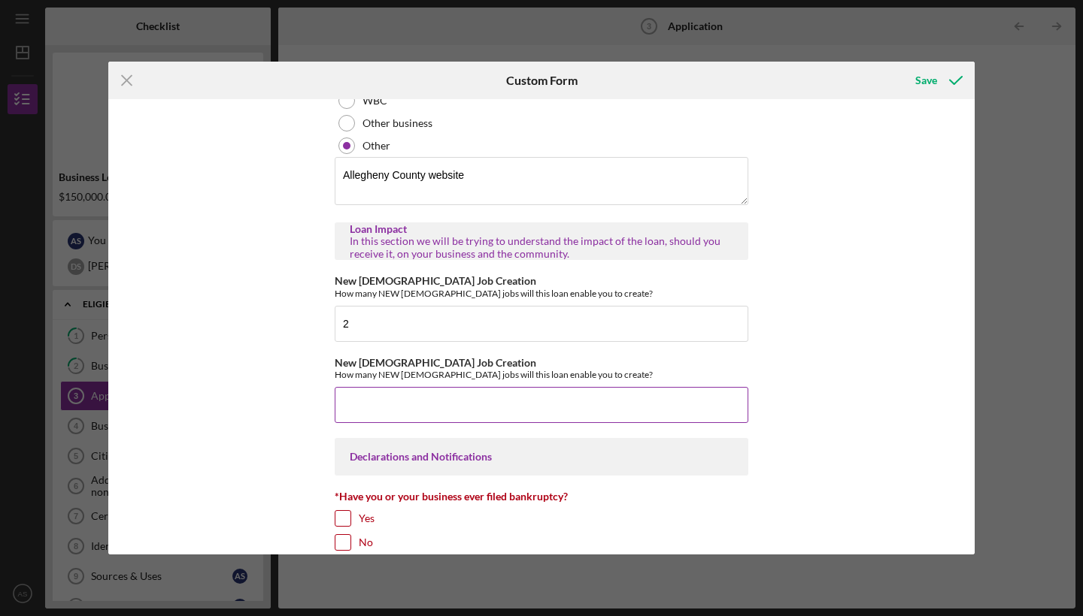
click at [355, 418] on input "New [DEMOGRAPHIC_DATA] Job Creation" at bounding box center [541, 405] width 413 height 36
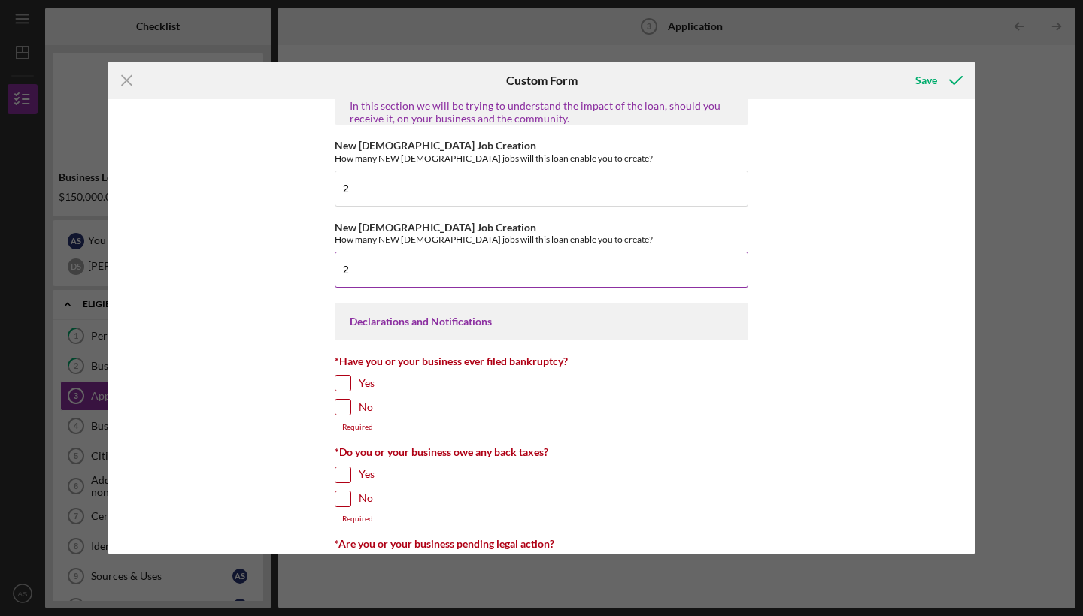
scroll to position [2116, 0]
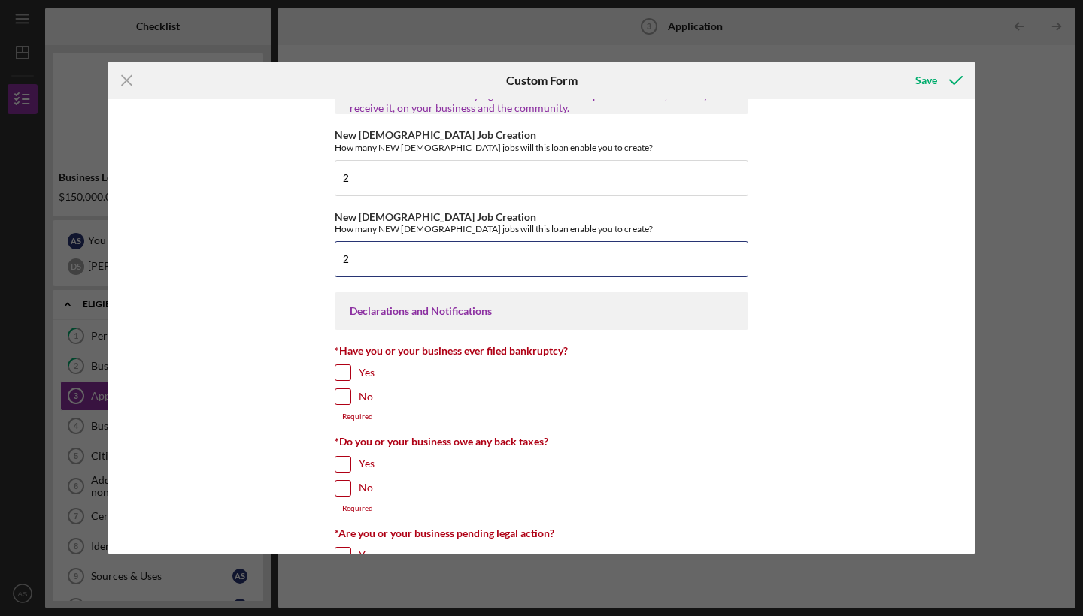
type input "2"
click at [342, 404] on input "No" at bounding box center [342, 396] width 15 height 15
checkbox input "true"
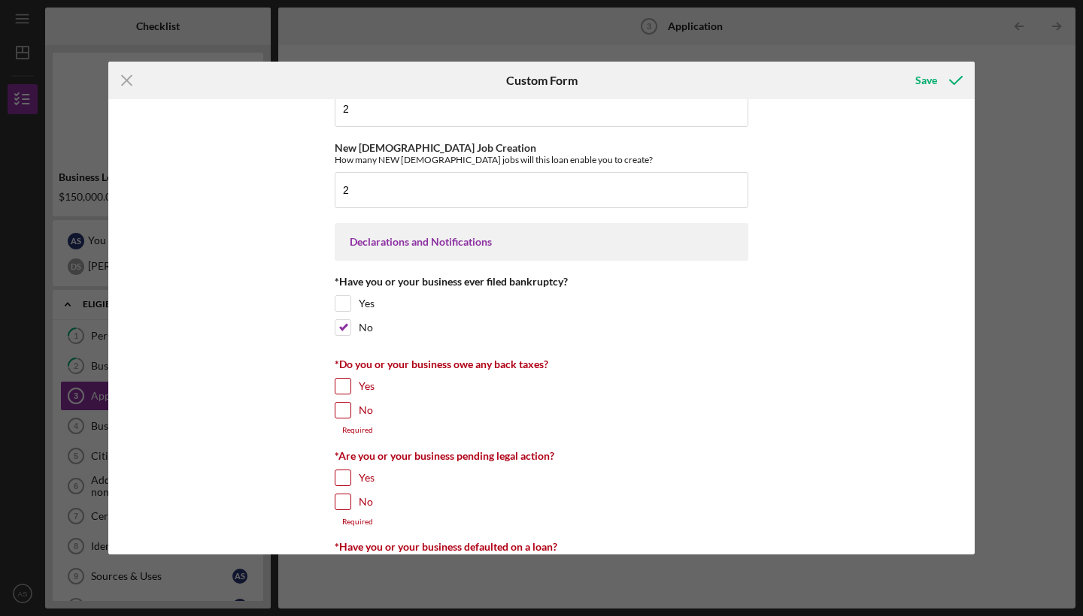
scroll to position [2187, 0]
click at [338, 392] on input "Yes" at bounding box center [342, 384] width 15 height 15
checkbox input "true"
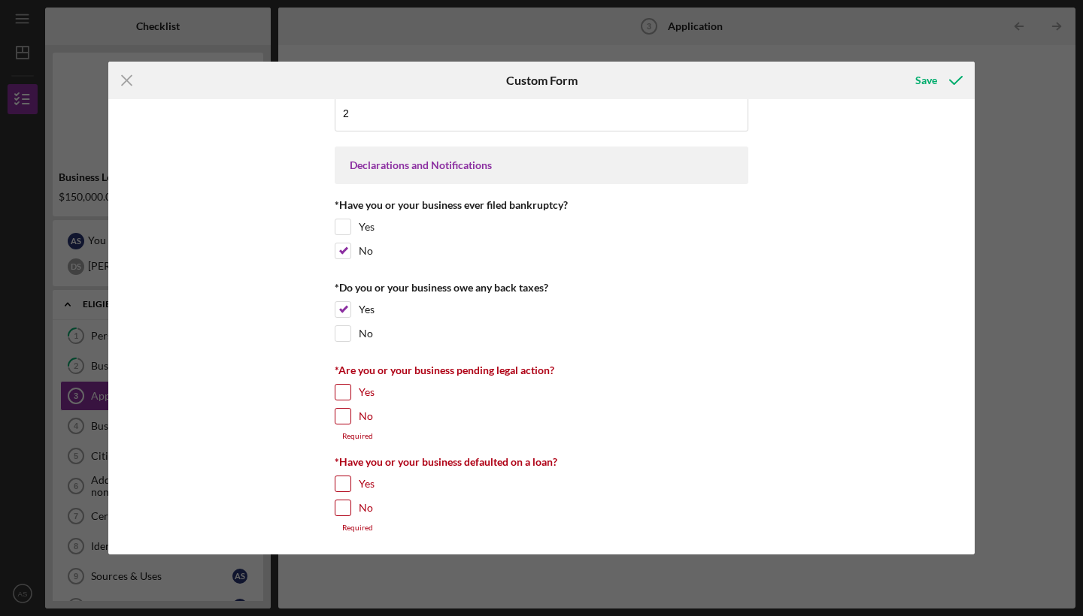
scroll to position [2282, 0]
click at [341, 419] on input "No" at bounding box center [342, 416] width 15 height 15
checkbox input "true"
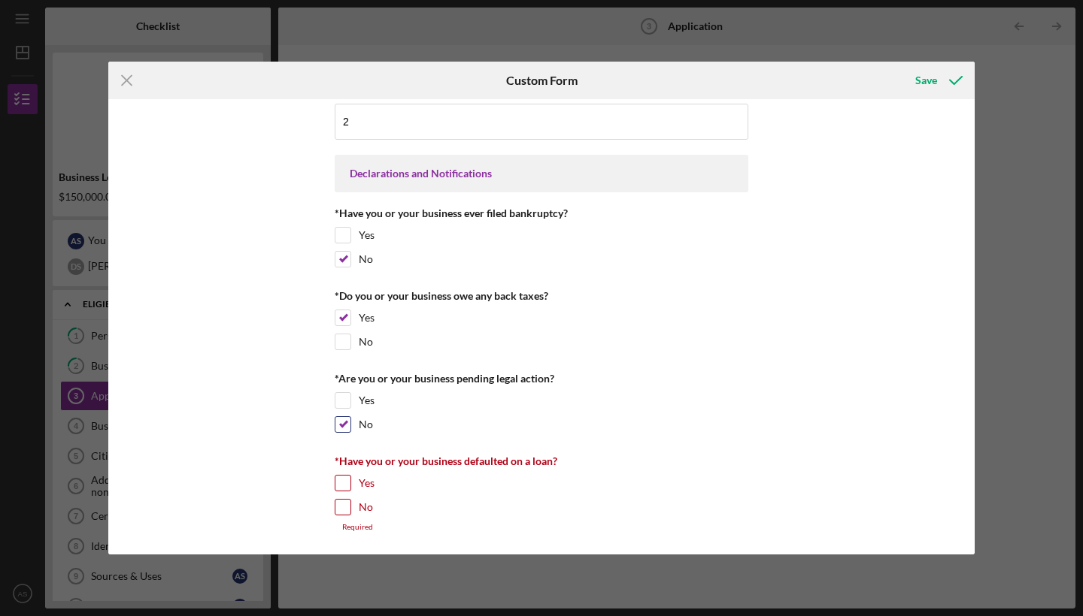
scroll to position [2273, 0]
click at [341, 484] on input "Yes" at bounding box center [342, 483] width 15 height 15
checkbox input "true"
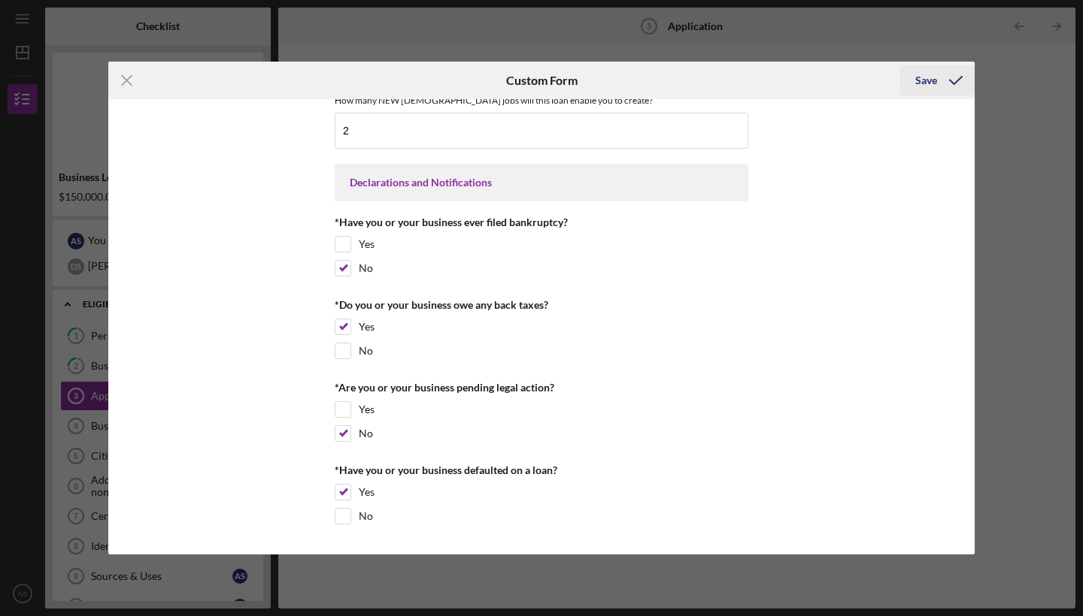
click at [927, 78] on div "Save" at bounding box center [926, 80] width 22 height 30
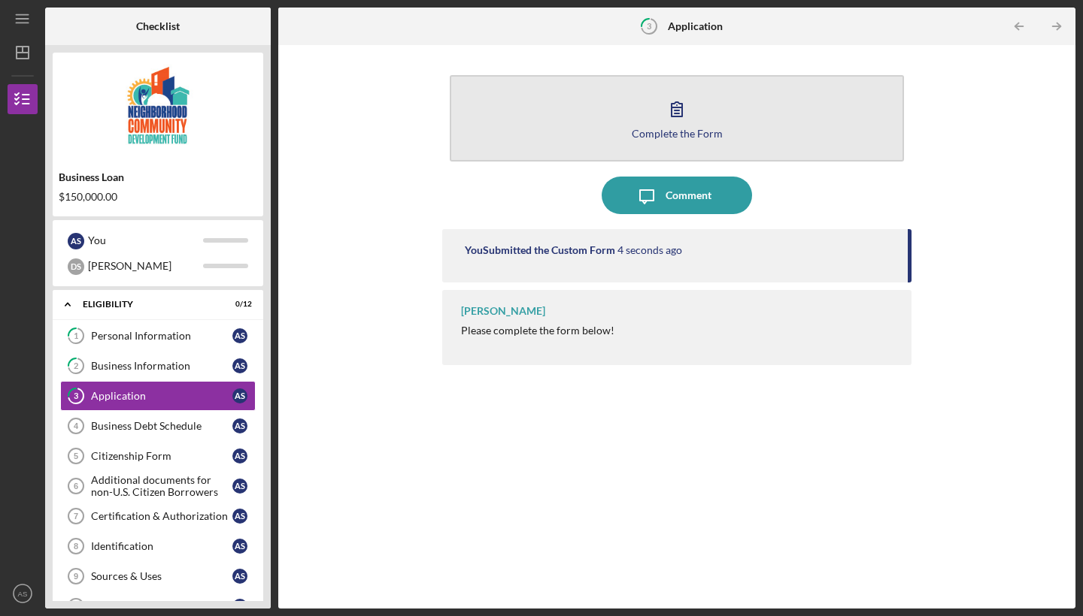
click at [685, 98] on icon "button" at bounding box center [677, 109] width 38 height 38
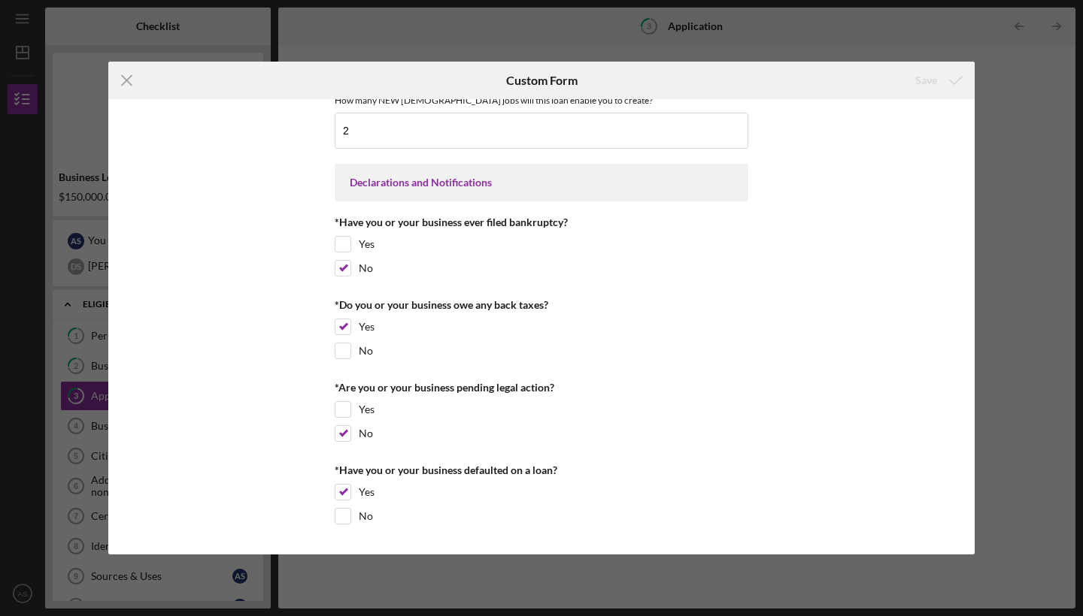
scroll to position [2265, 0]
click at [341, 513] on input "No" at bounding box center [342, 516] width 15 height 15
checkbox input "true"
click at [342, 497] on input "Yes" at bounding box center [342, 492] width 15 height 15
checkbox input "false"
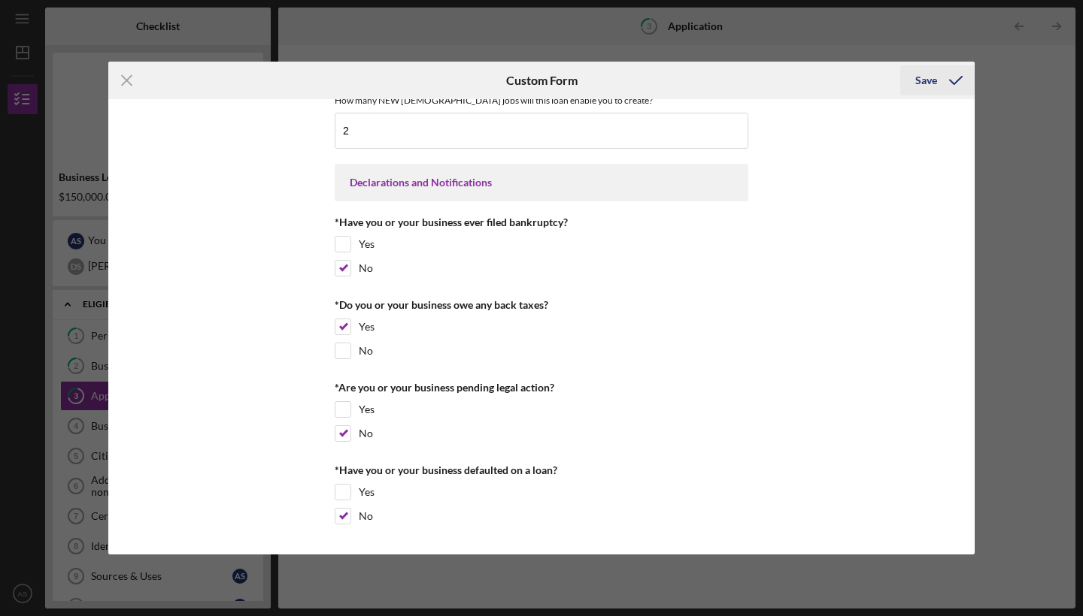
click at [923, 79] on div "Save" at bounding box center [926, 80] width 22 height 30
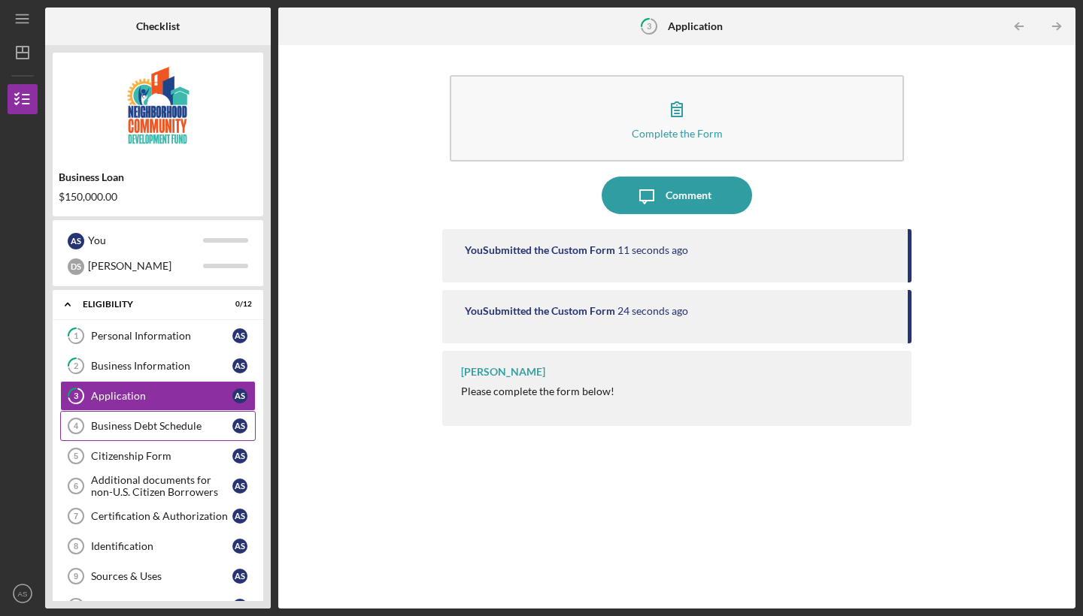
click at [124, 427] on div "Business Debt Schedule" at bounding box center [161, 426] width 141 height 12
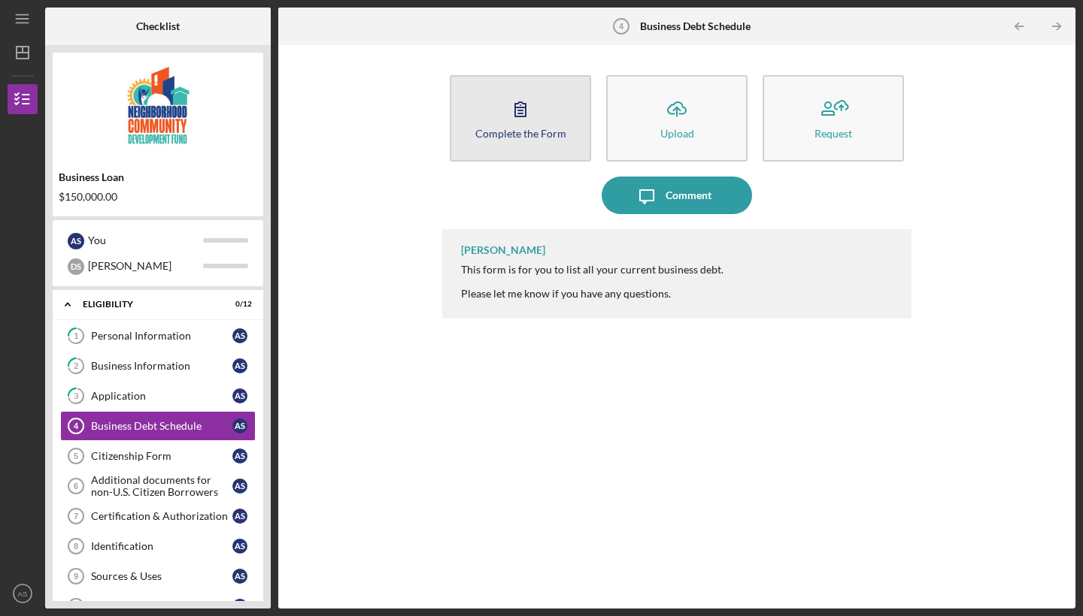
click at [520, 108] on icon "button" at bounding box center [520, 109] width 11 height 14
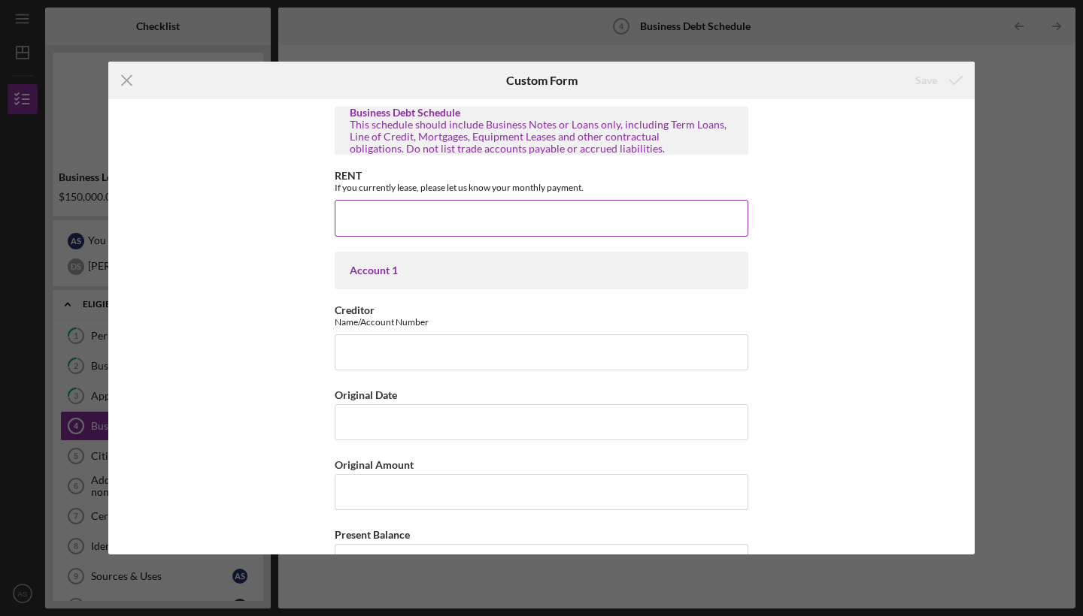
scroll to position [5, 0]
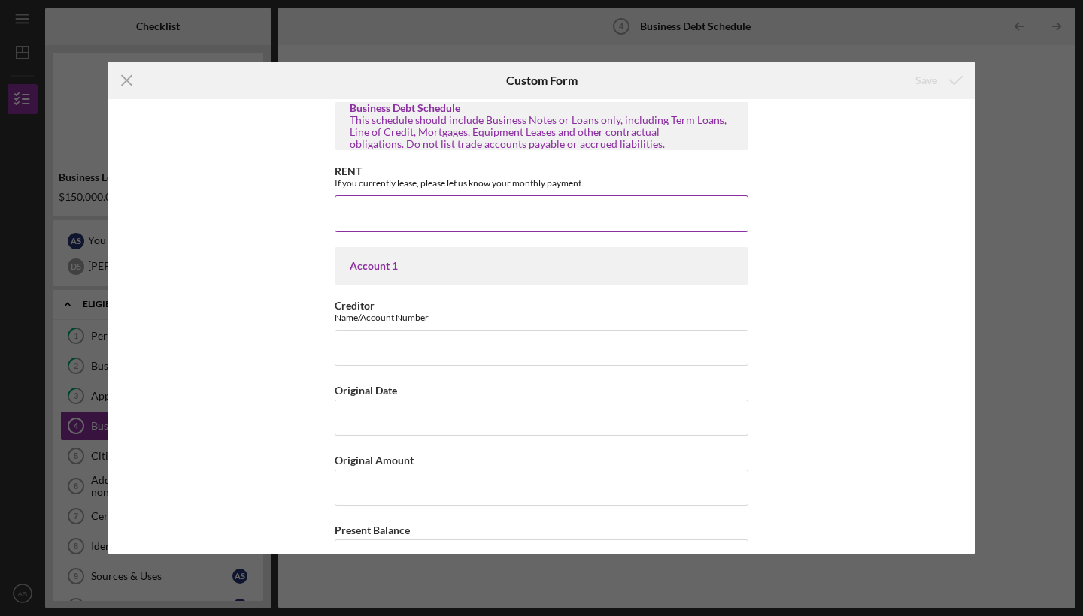
click at [353, 214] on input "RENT" at bounding box center [541, 213] width 413 height 36
type input "$3,005"
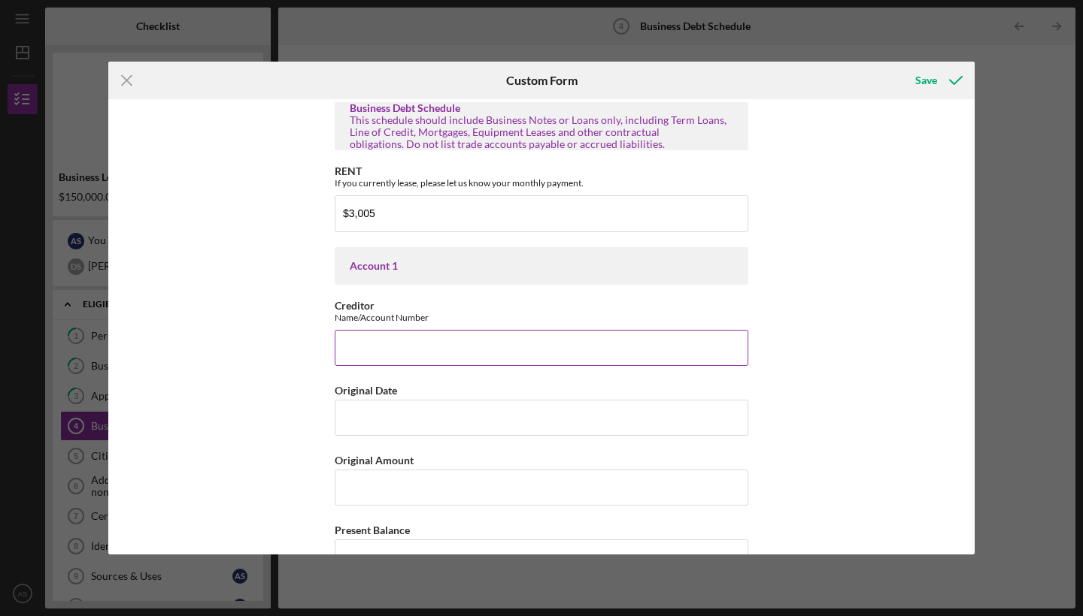
click at [354, 336] on input "Creditor" at bounding box center [541, 348] width 413 height 36
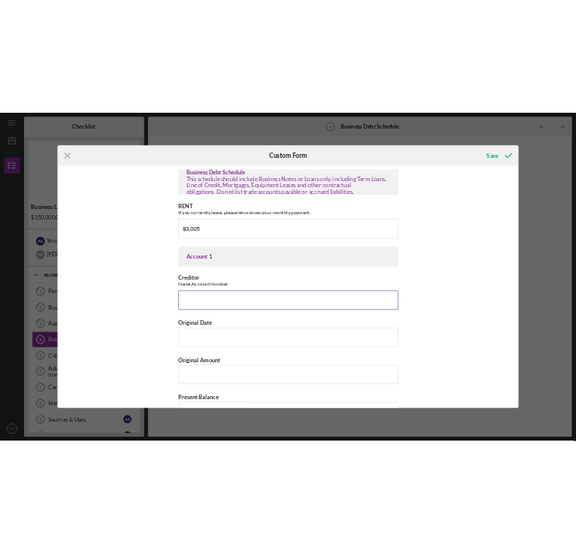
scroll to position [0, 0]
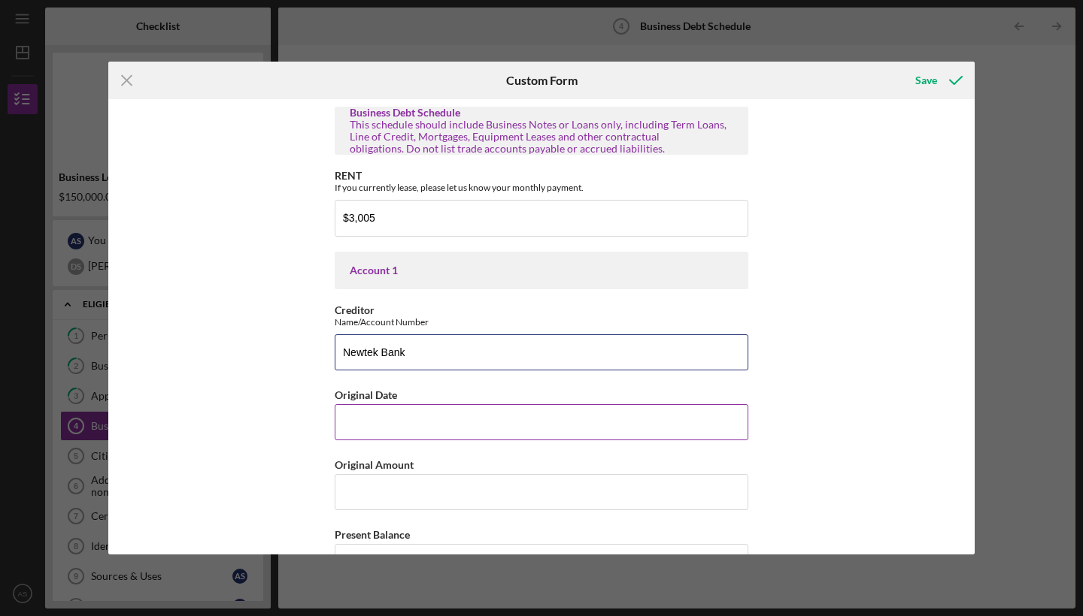
type input "Newtek Bank"
click at [360, 421] on input "Original Date" at bounding box center [541, 422] width 413 height 36
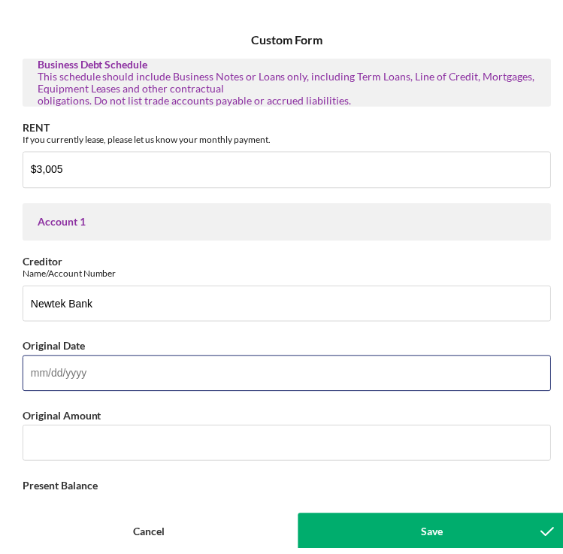
scroll to position [161, 0]
